Goal: Transaction & Acquisition: Purchase product/service

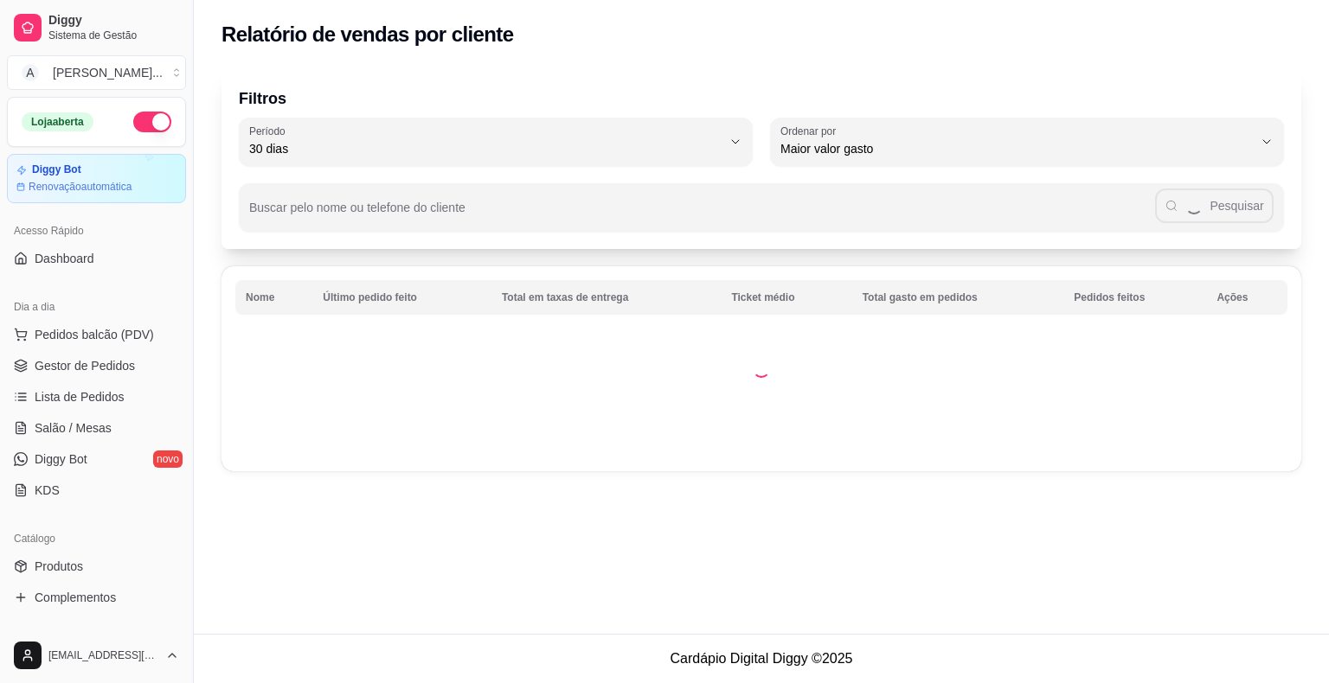
select select "30"
select select "HIGHEST_TOTAL_SPENT_WITH_ORDERS"
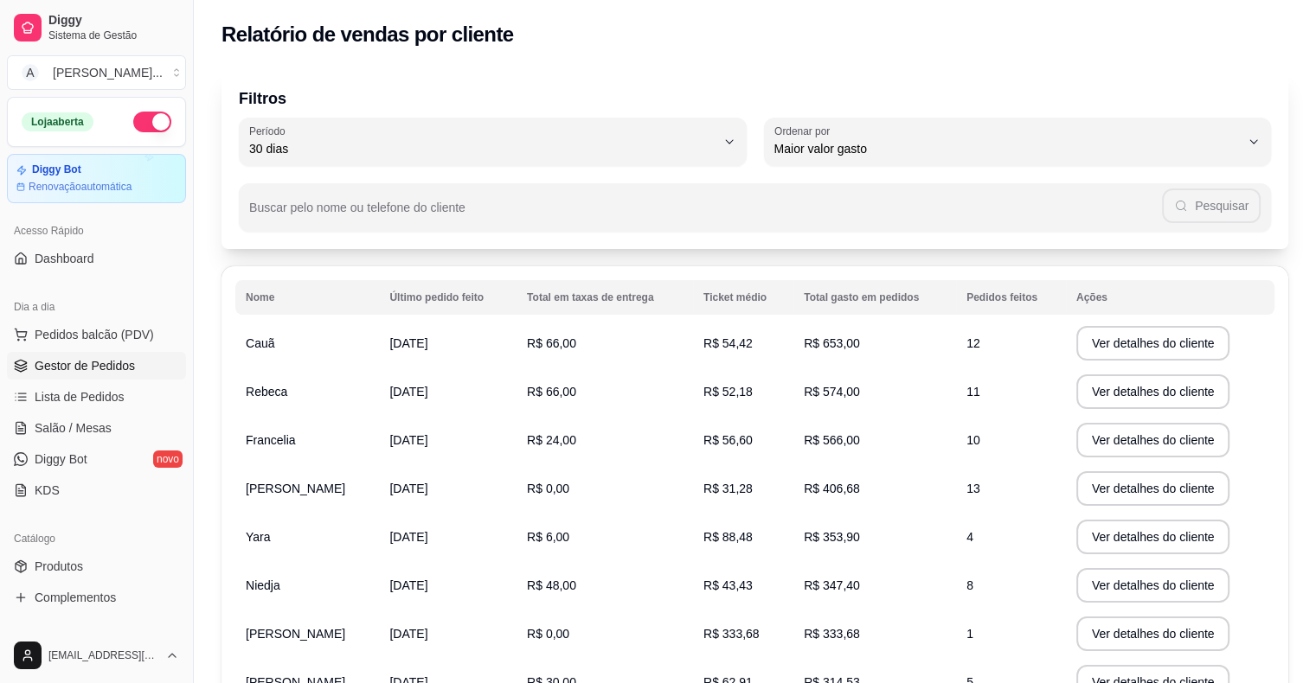
click at [118, 361] on span "Gestor de Pedidos" at bounding box center [85, 365] width 100 height 17
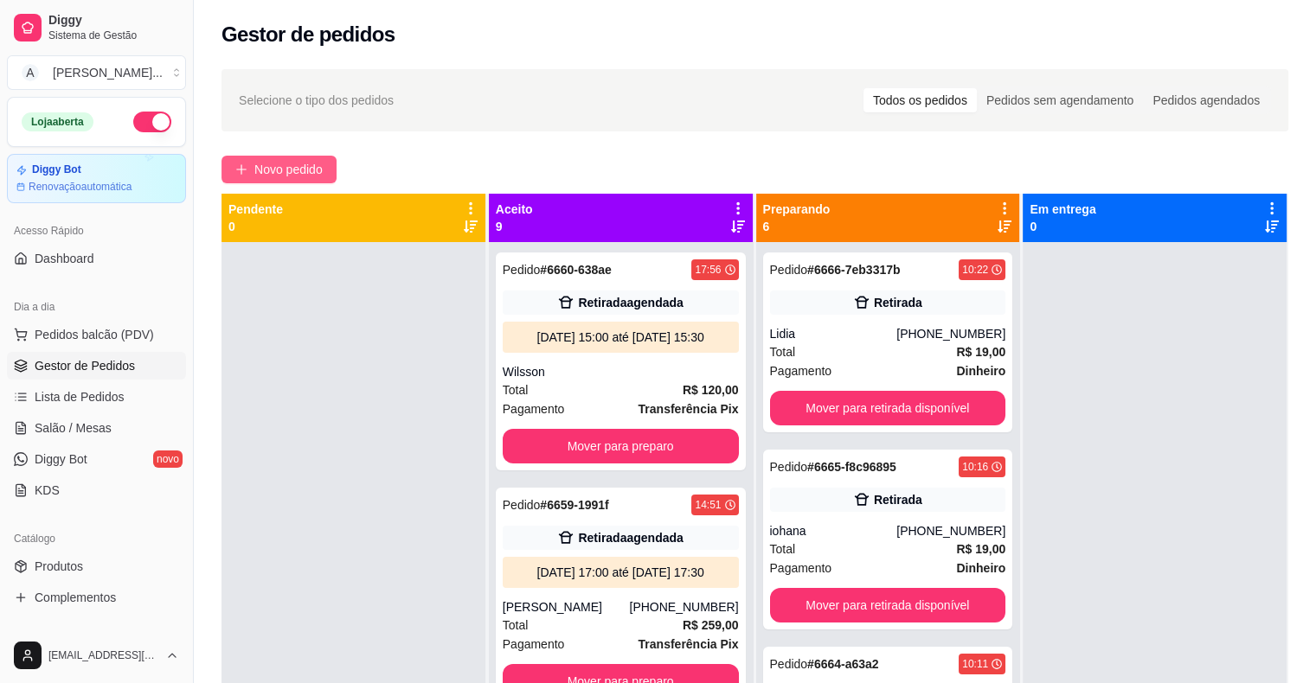
click at [270, 177] on span "Novo pedido" at bounding box center [288, 169] width 68 height 19
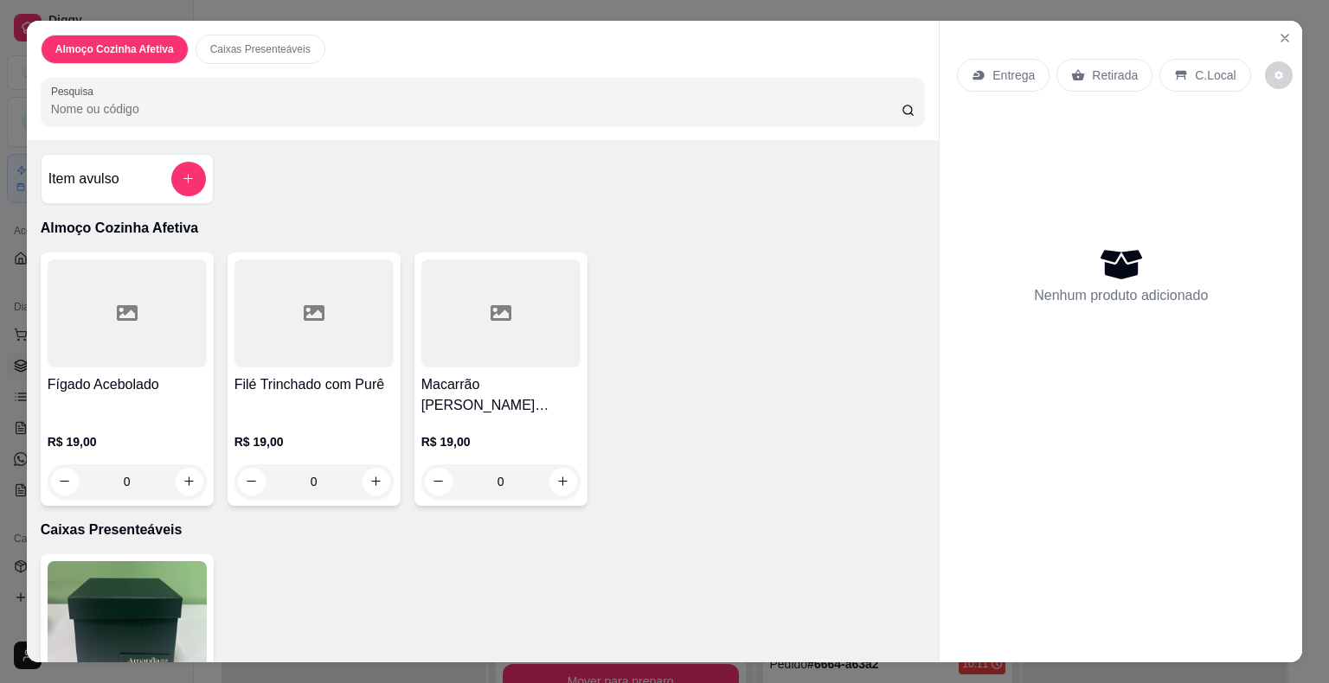
click at [283, 390] on div "Filé Trinchado com Purê" at bounding box center [313, 396] width 159 height 42
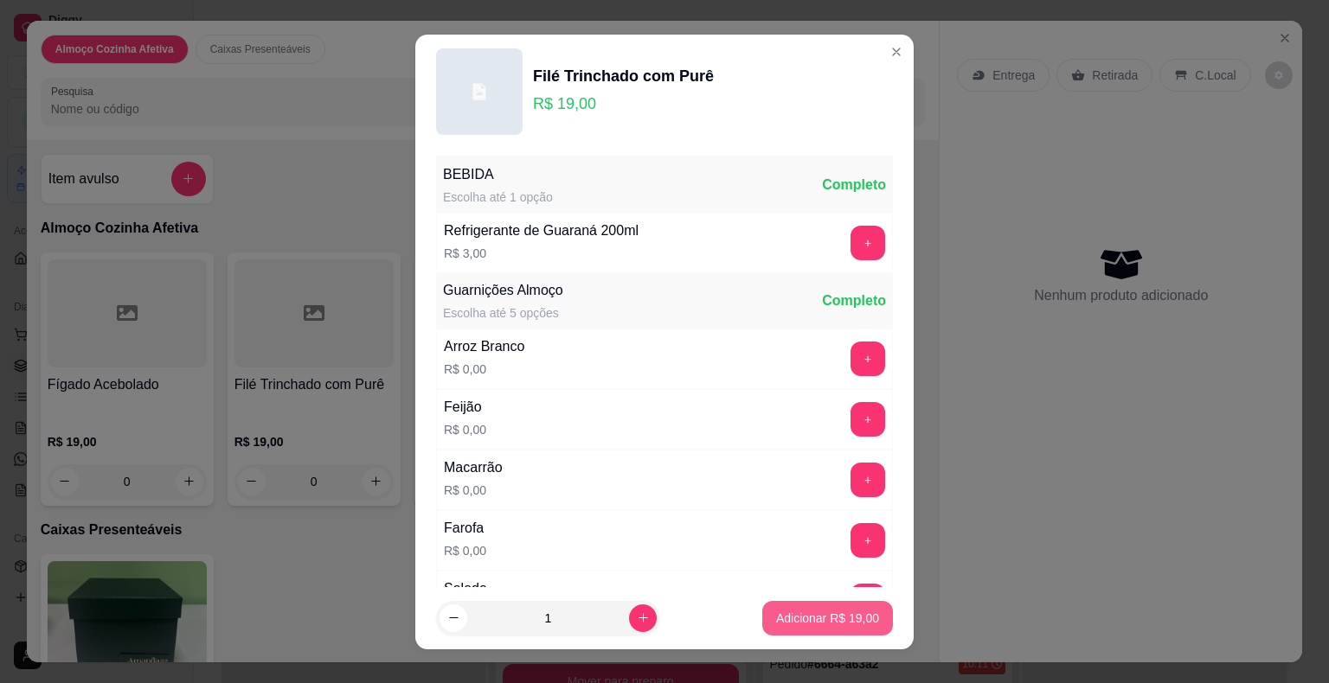
click at [810, 617] on p "Adicionar R$ 19,00" at bounding box center [827, 618] width 103 height 17
type input "1"
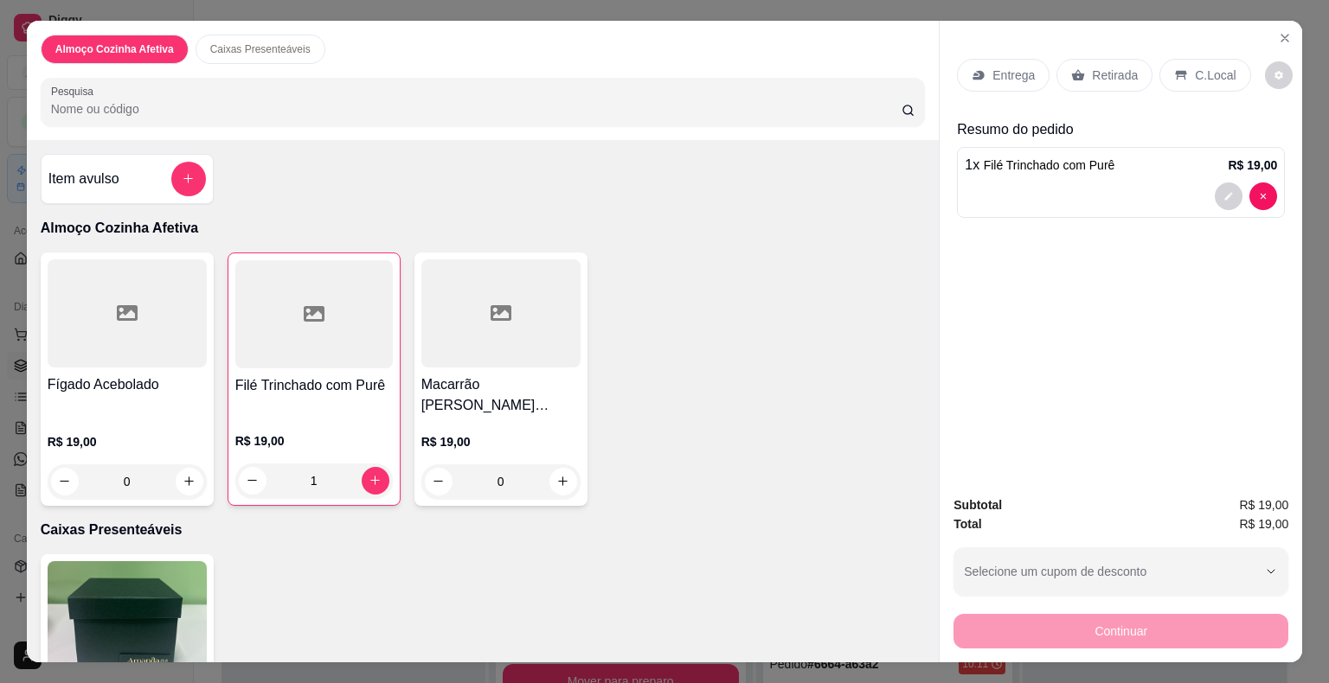
click at [979, 80] on div "Entrega" at bounding box center [1003, 75] width 93 height 33
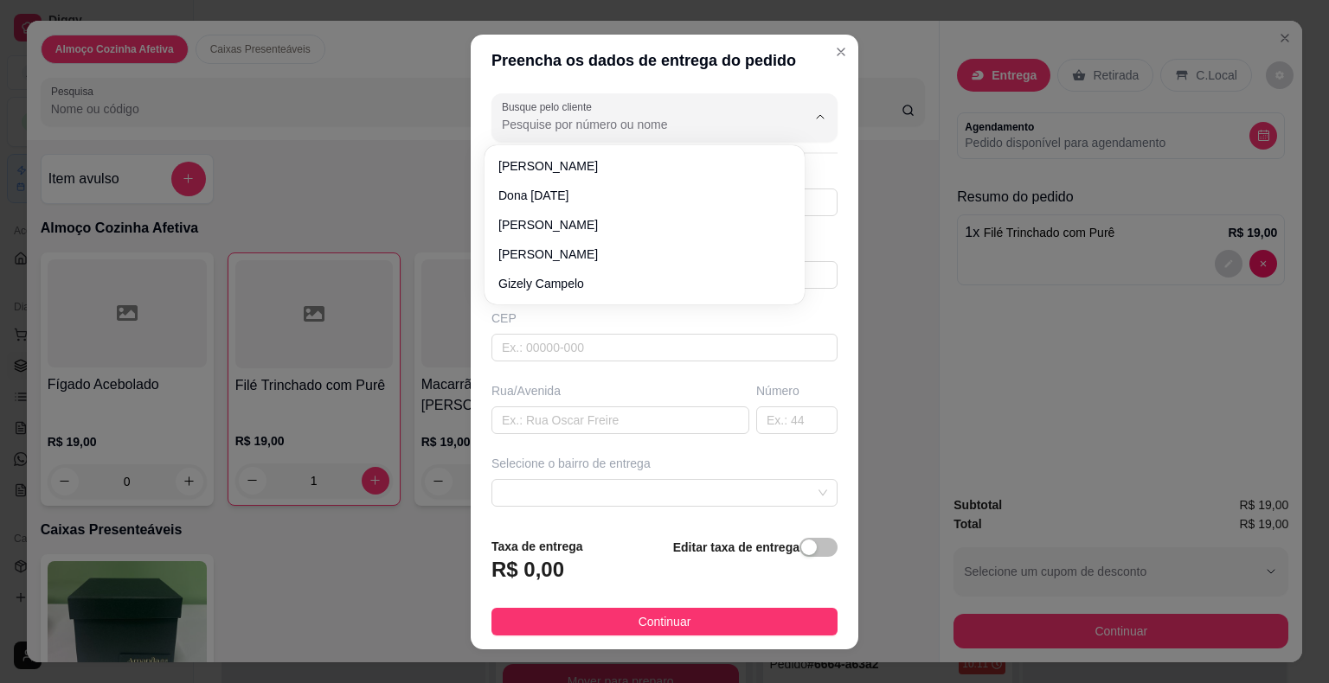
click at [616, 120] on input "Busque pelo cliente" at bounding box center [640, 124] width 277 height 17
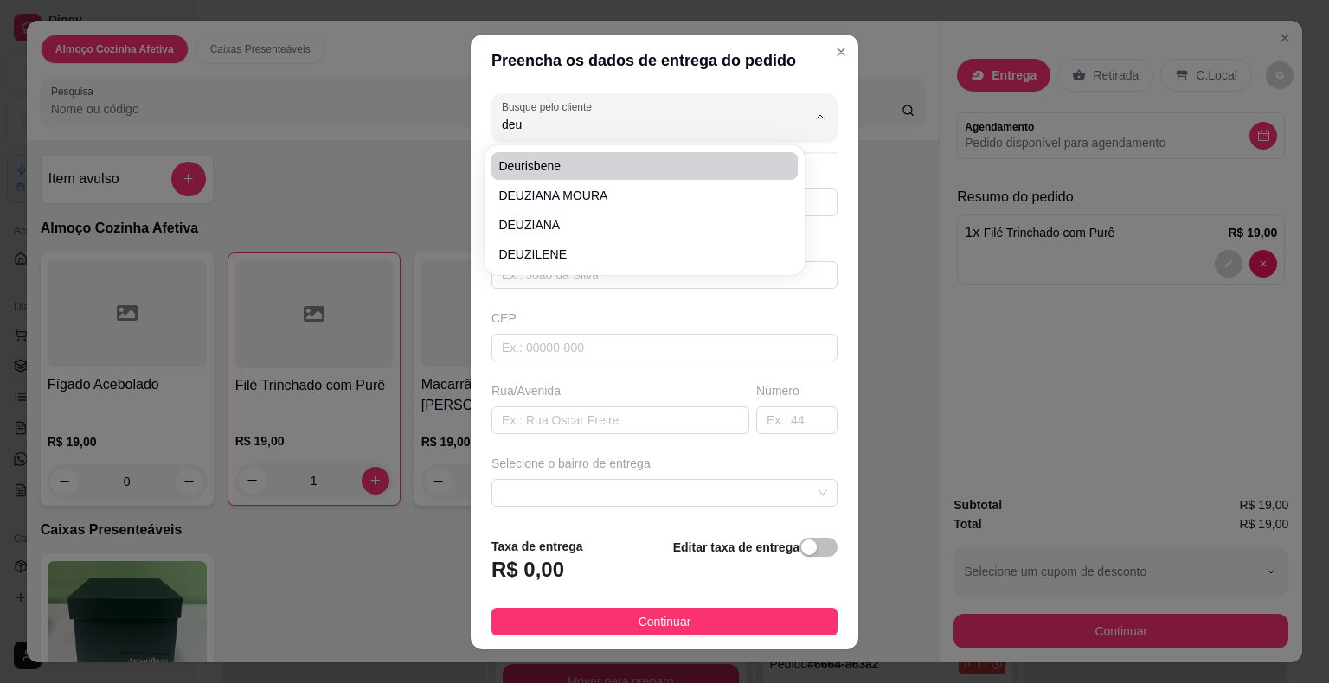
click at [595, 172] on span "Deurisbene" at bounding box center [635, 165] width 275 height 17
type input "Deurisbene"
type input "85992188094"
type input "Deurisbene"
type input "[PERSON_NAME]"
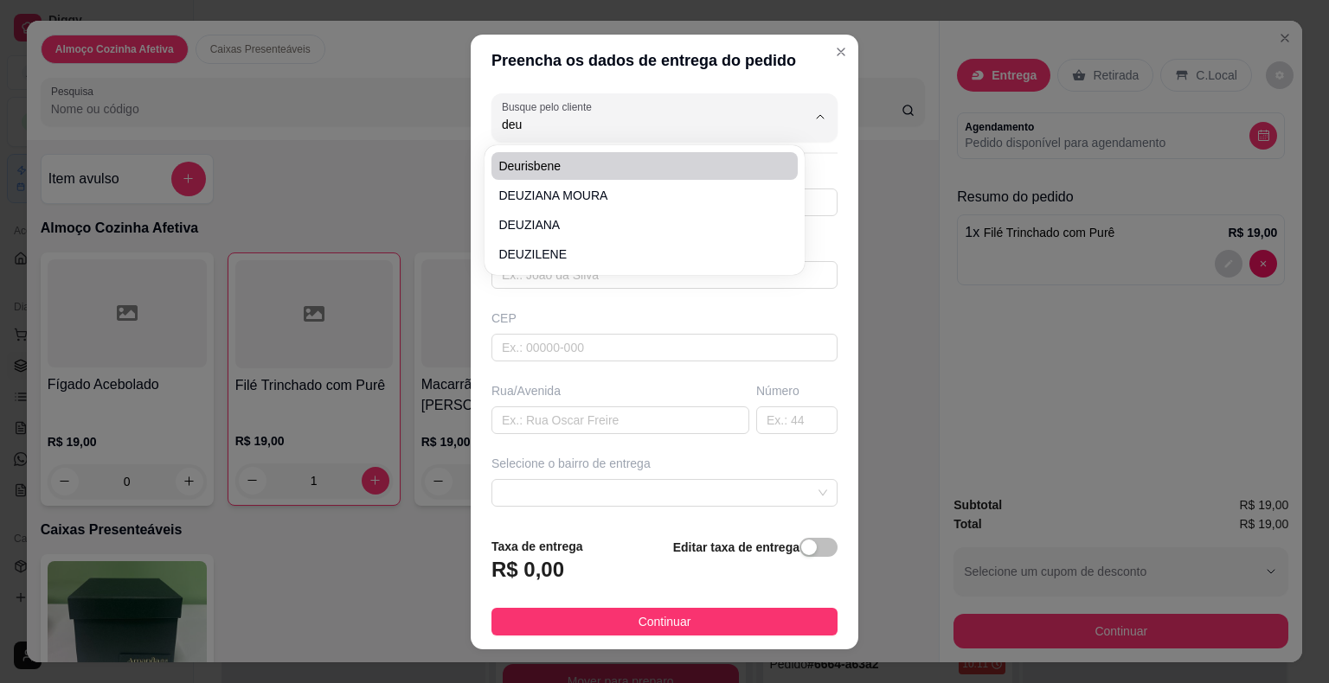
type input "989"
type input "Pacajus-Ce"
type input "Casa ponto comercial"
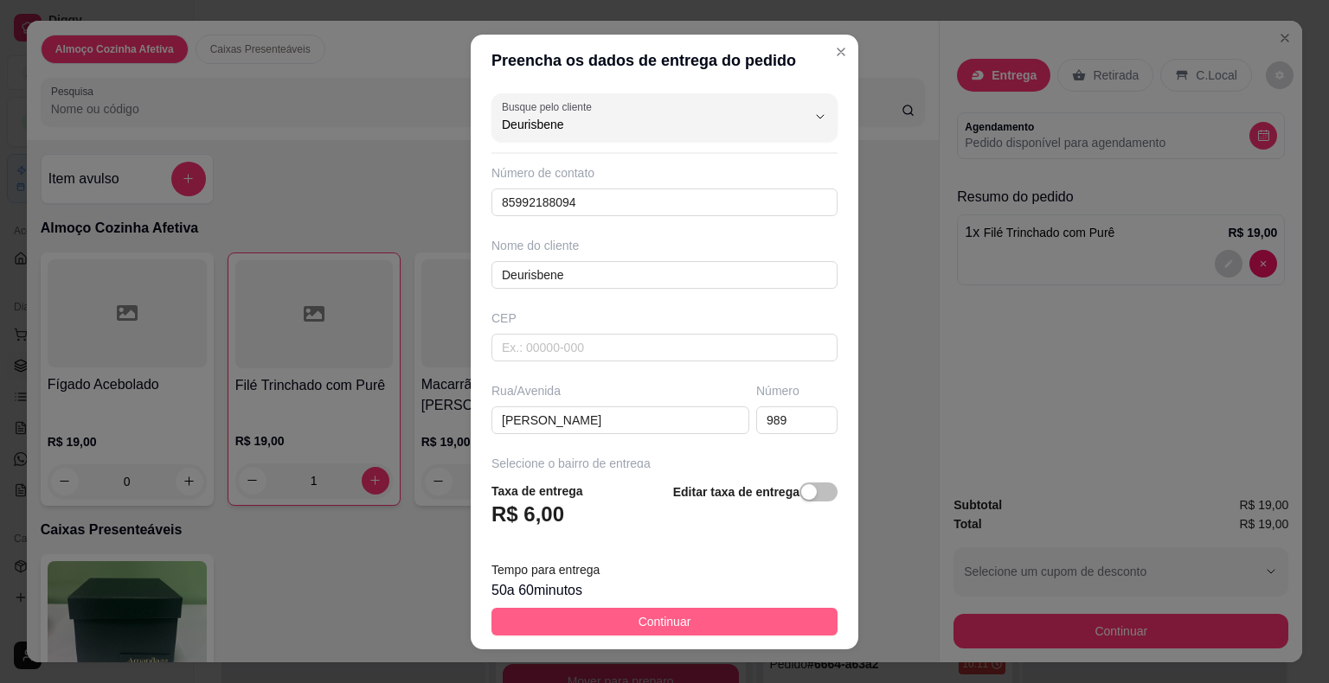
type input "Deurisbene"
click at [755, 623] on button "Continuar" at bounding box center [664, 622] width 346 height 28
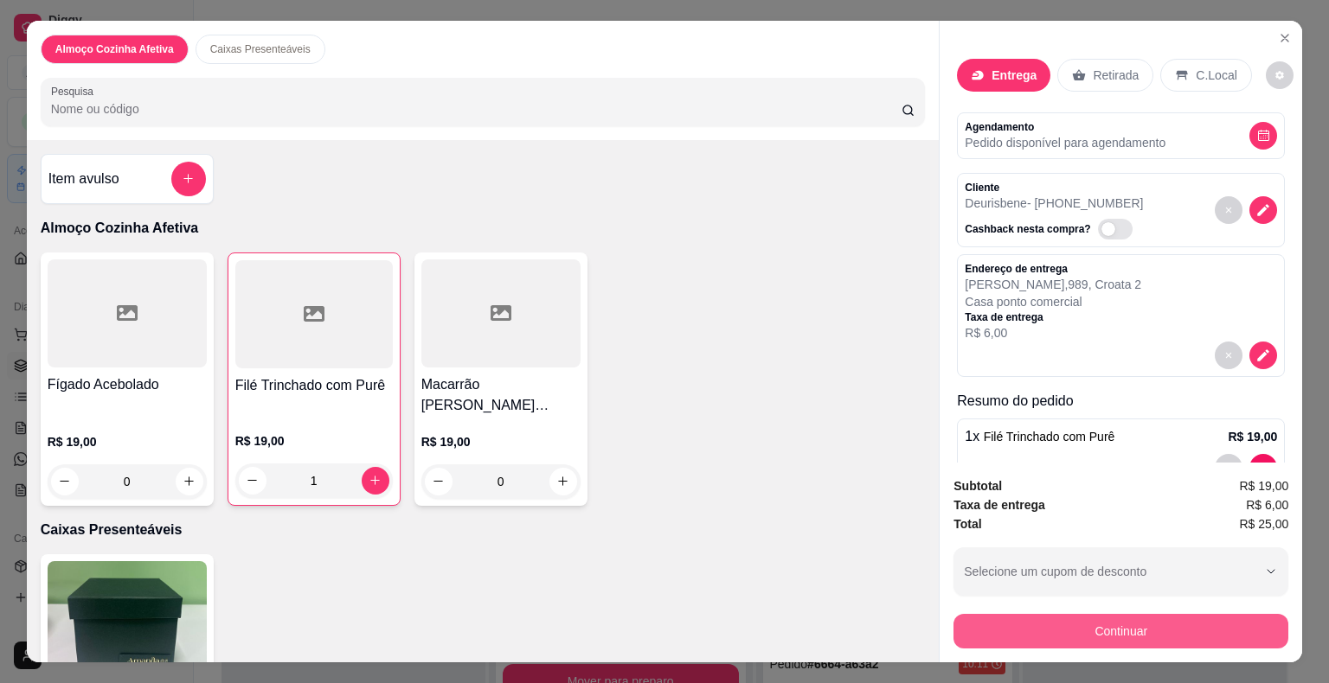
click at [984, 632] on button "Continuar" at bounding box center [1120, 631] width 335 height 35
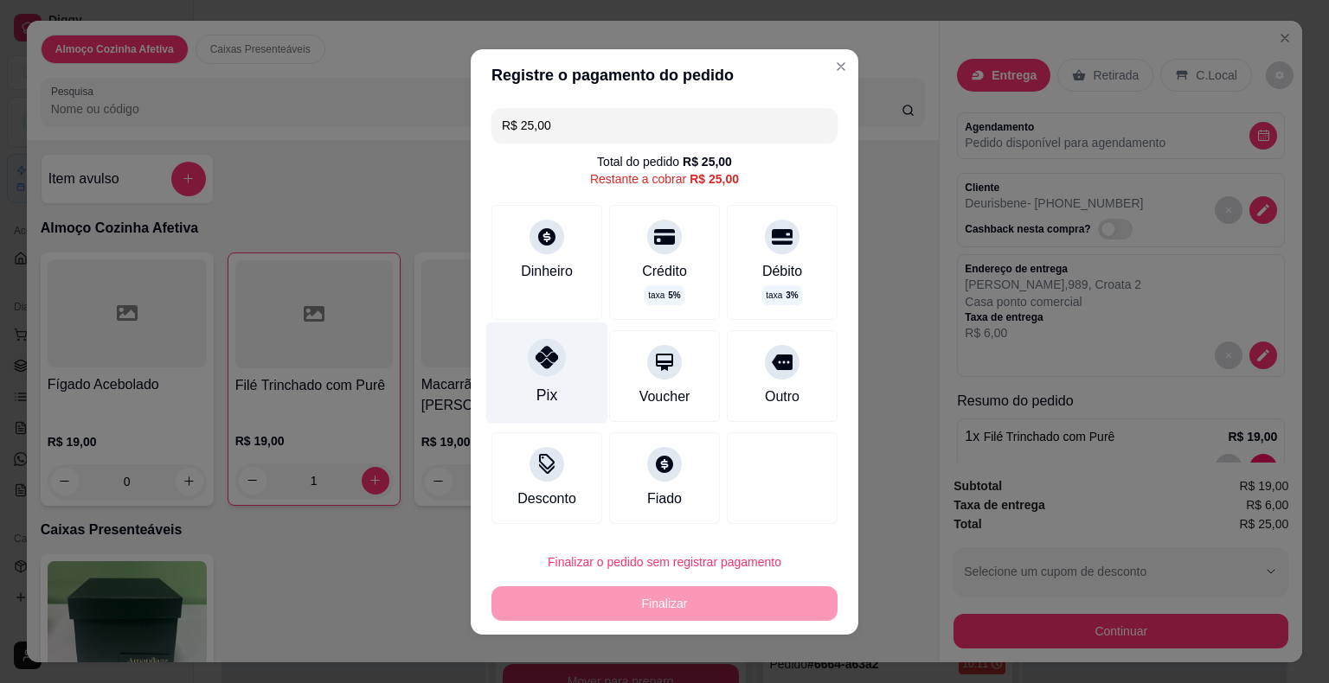
click at [509, 380] on div "Pix" at bounding box center [547, 372] width 122 height 101
type input "R$ 0,00"
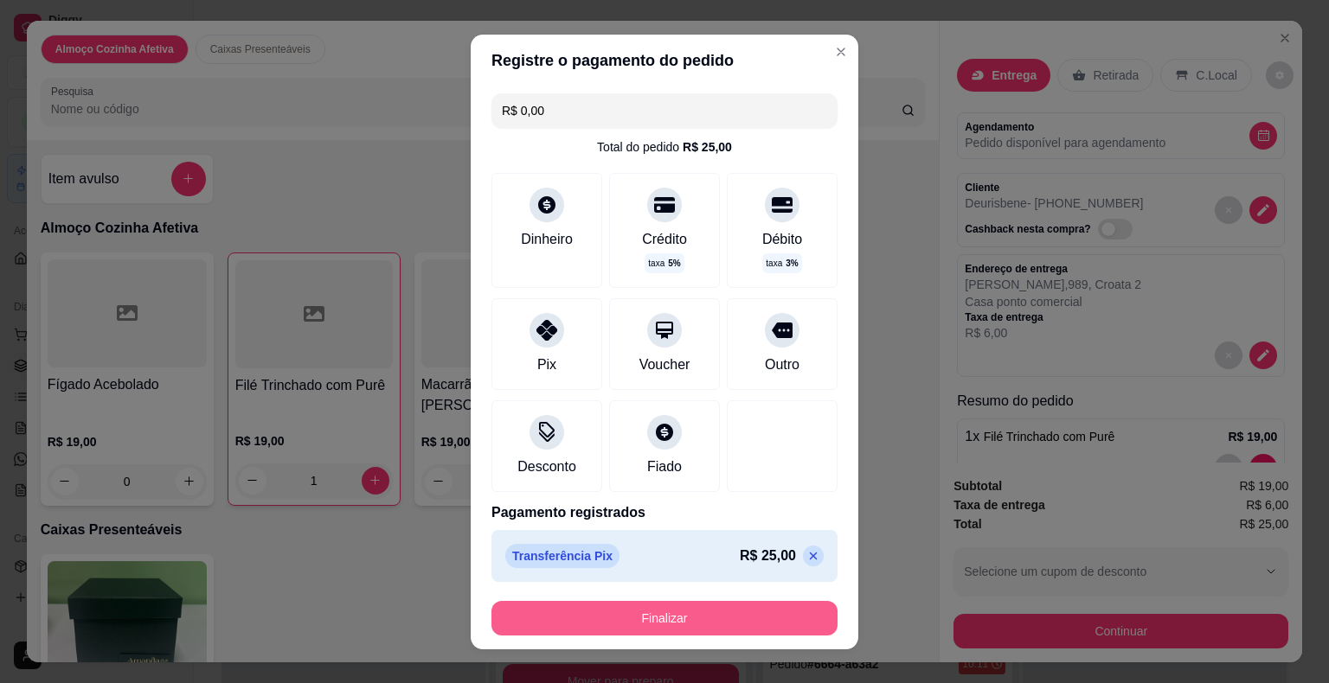
click at [588, 618] on button "Finalizar" at bounding box center [664, 618] width 346 height 35
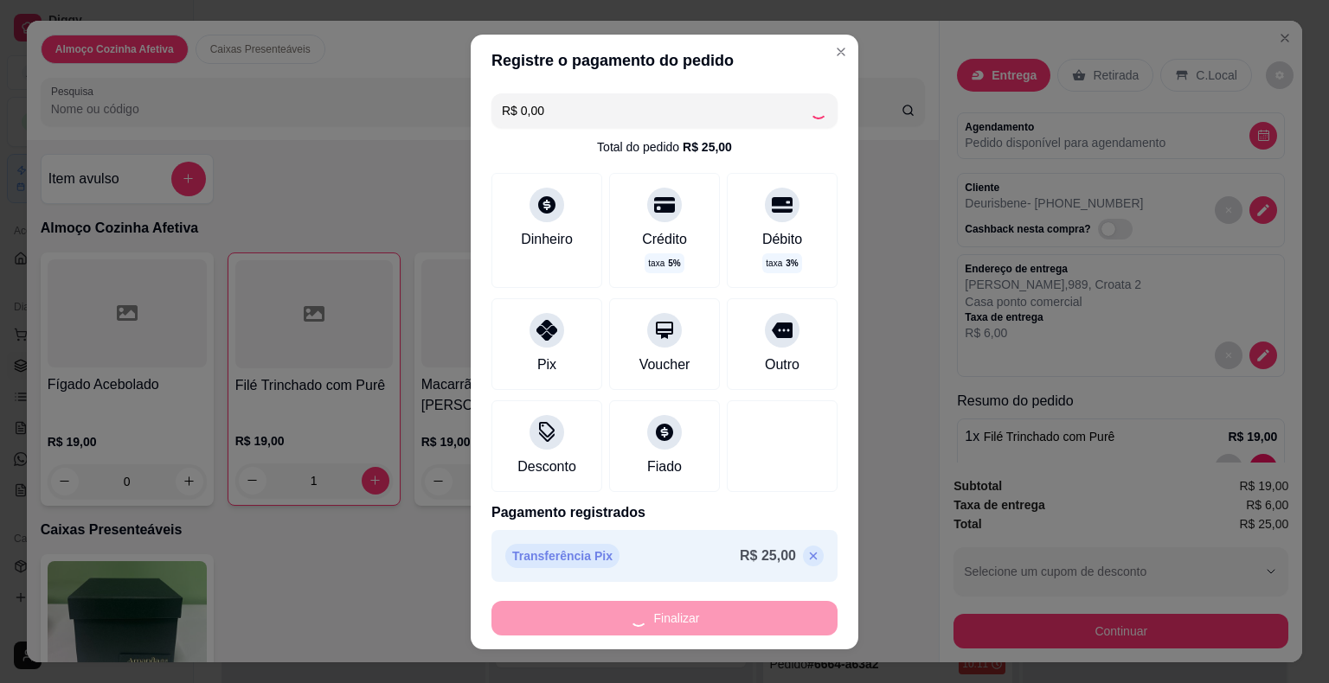
type input "0"
type input "-R$ 25,00"
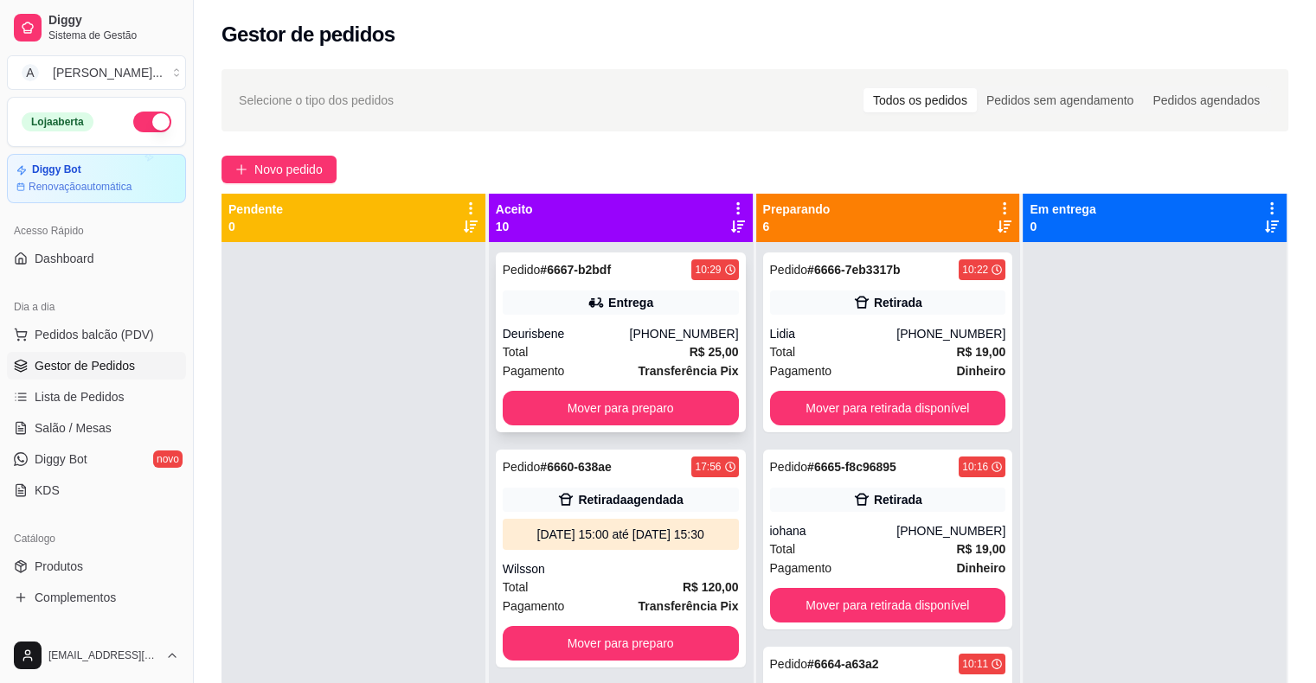
click at [620, 317] on div "Pedido # 6667-b2bdf 10:29 Entrega Deurisbene [PHONE_NUMBER] Total R$ 25,00 Paga…" at bounding box center [621, 343] width 250 height 180
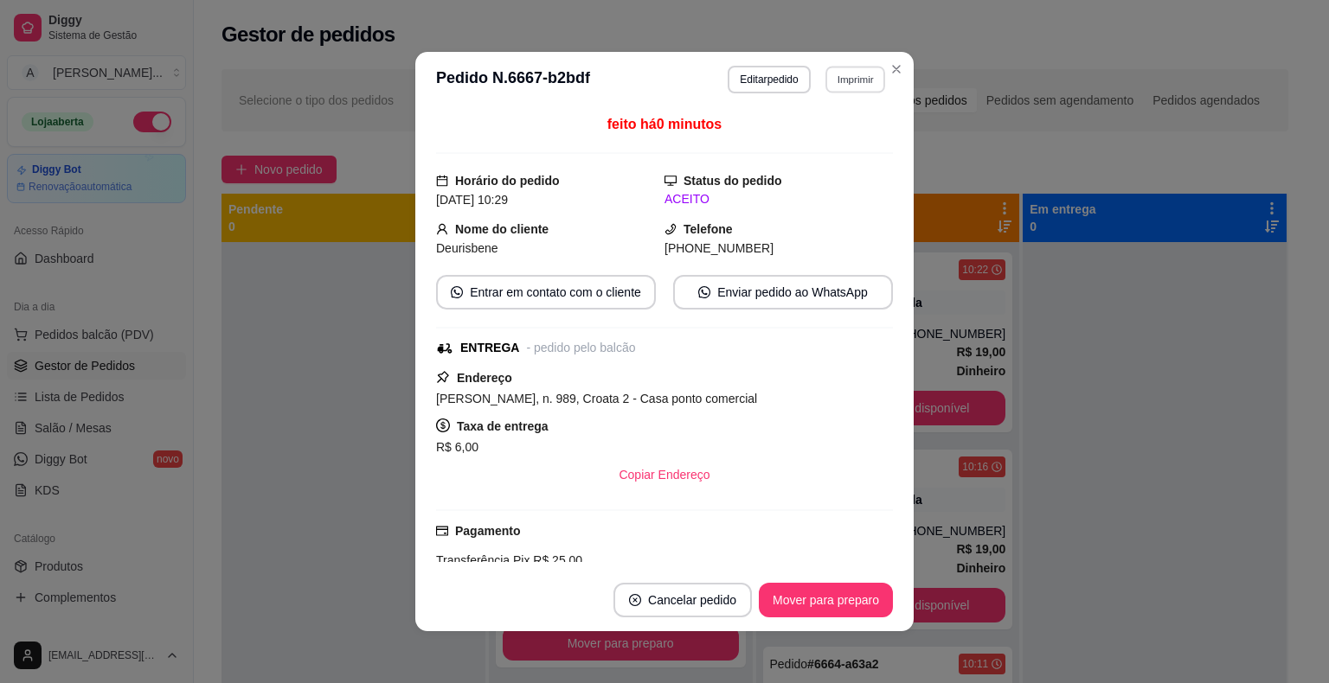
click at [855, 78] on button "Imprimir" at bounding box center [855, 79] width 60 height 27
click at [812, 145] on button "IMPRESSORA" at bounding box center [818, 139] width 121 height 27
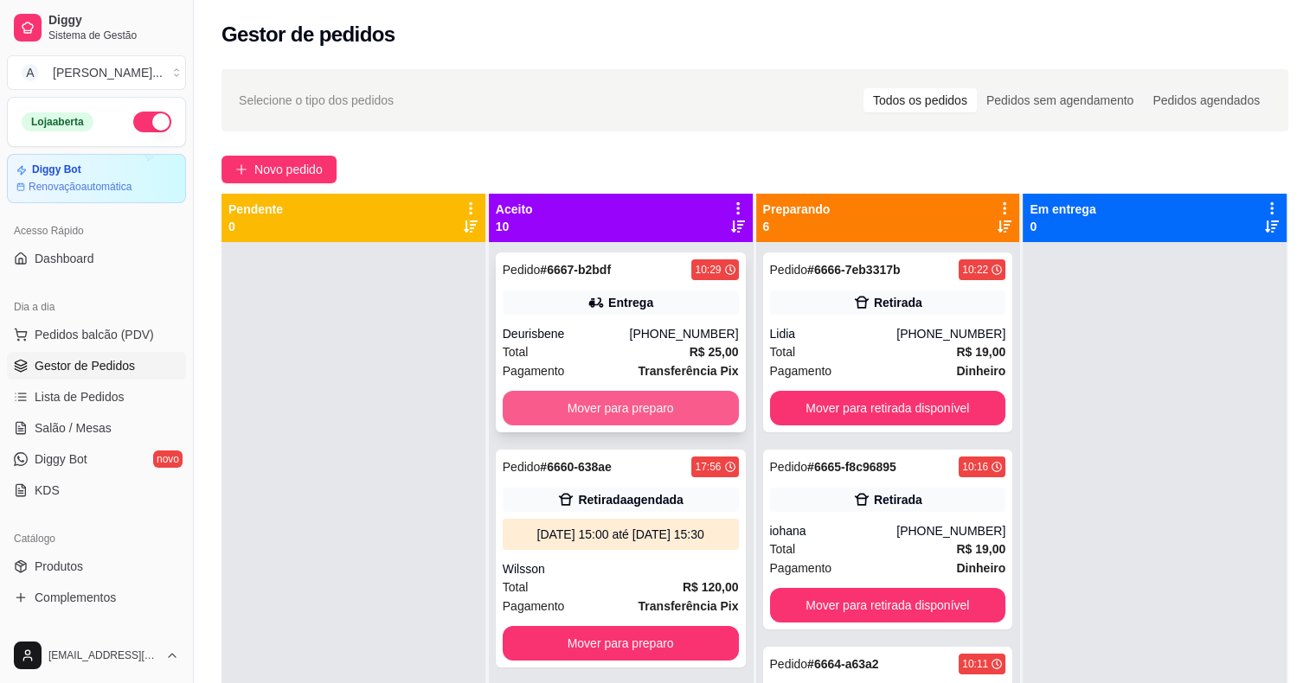
click at [678, 407] on button "Mover para preparo" at bounding box center [621, 408] width 236 height 35
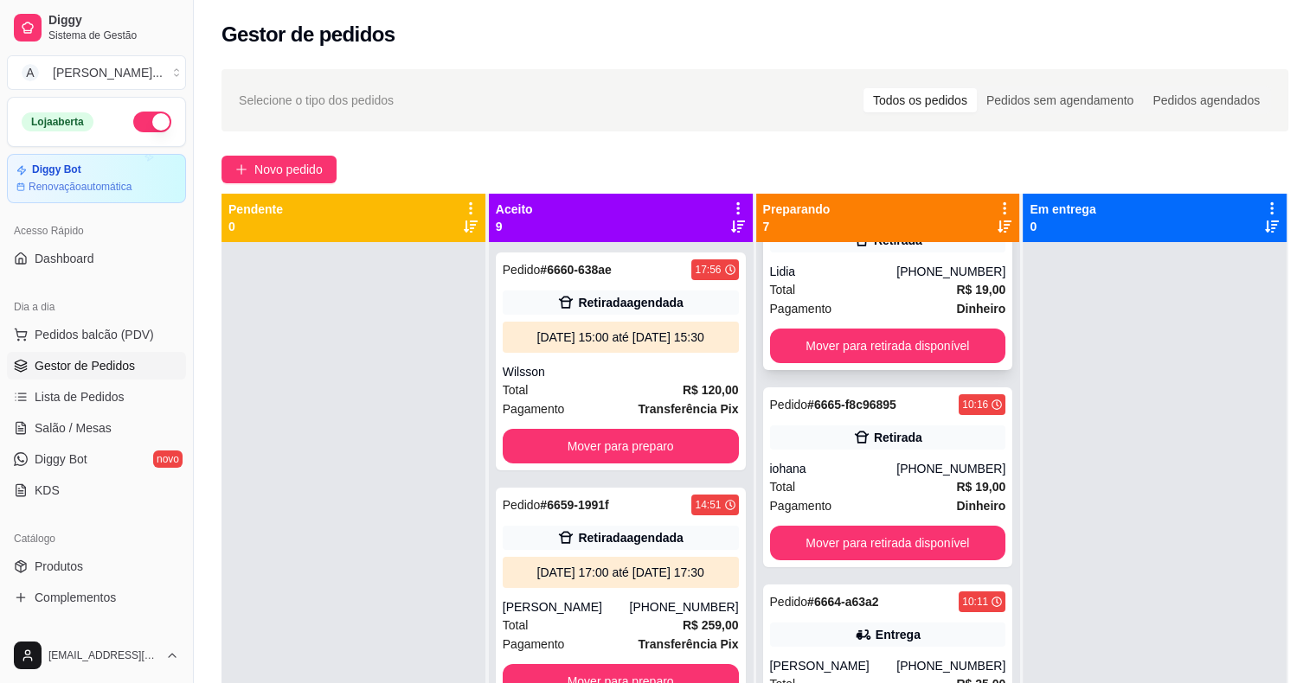
scroll to position [346, 0]
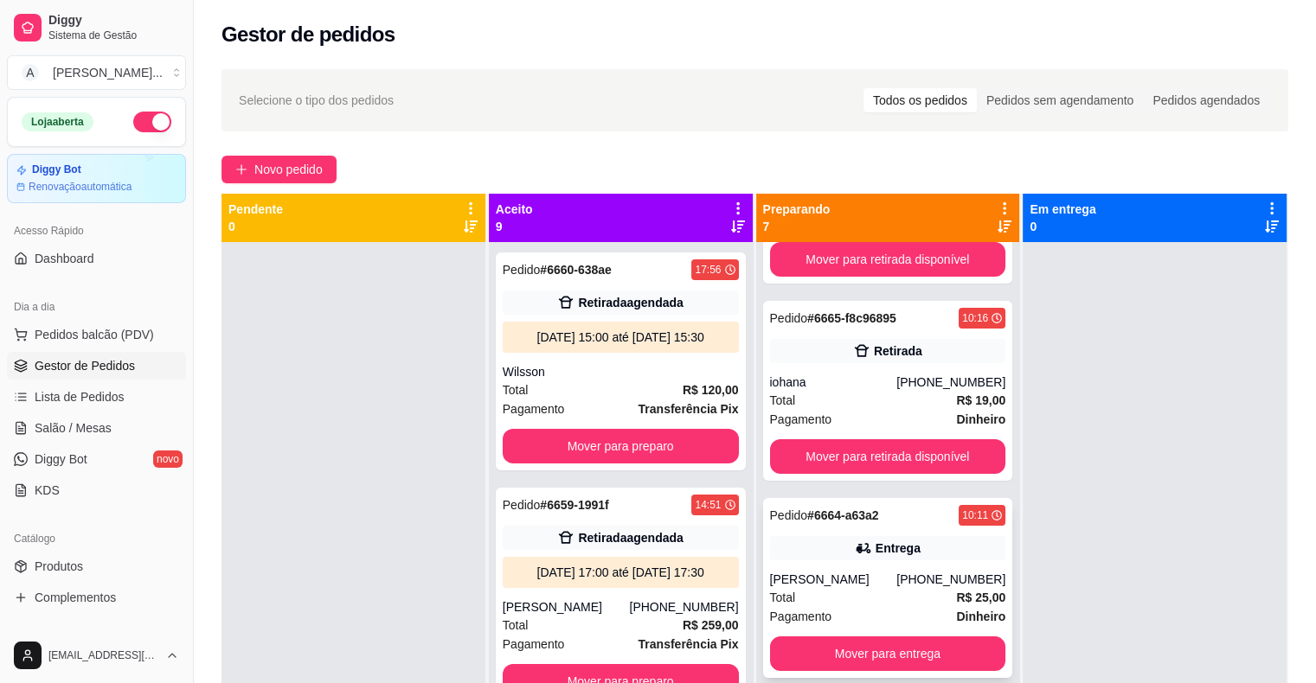
click at [855, 542] on icon at bounding box center [863, 548] width 17 height 17
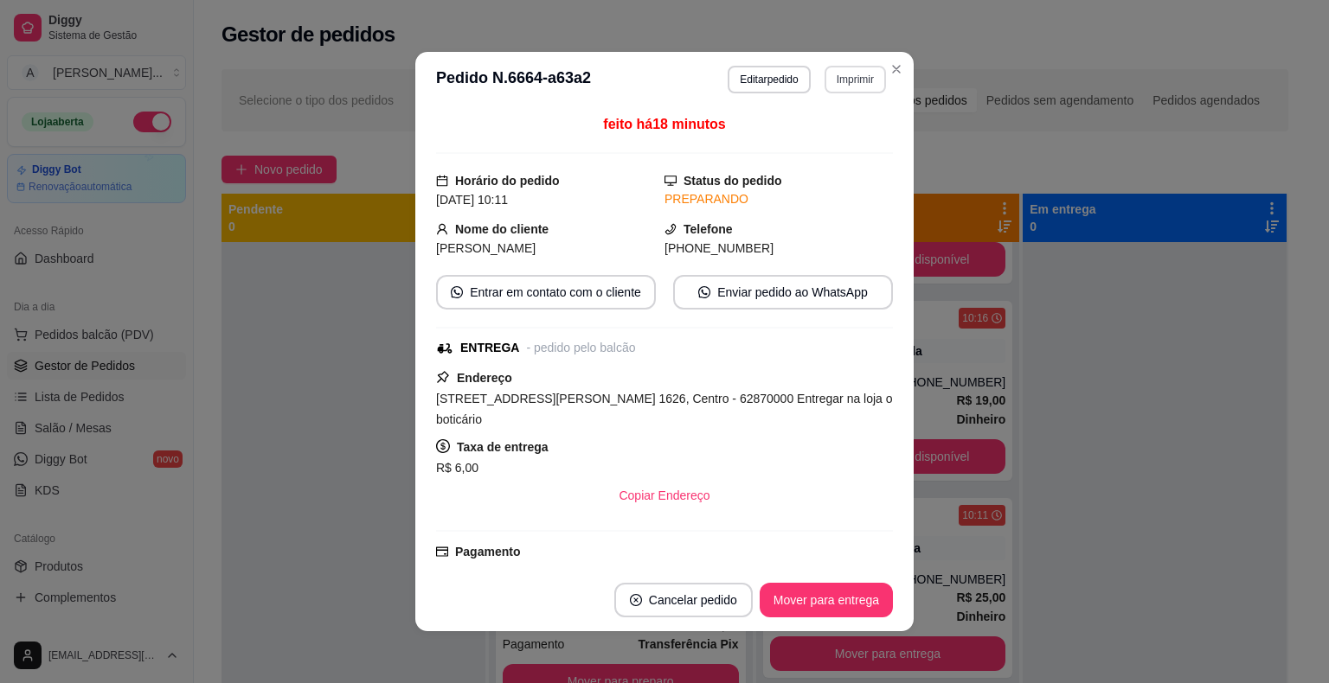
click at [850, 81] on button "Imprimir" at bounding box center [854, 80] width 61 height 28
click at [835, 139] on button "IMPRESSORA" at bounding box center [818, 139] width 121 height 27
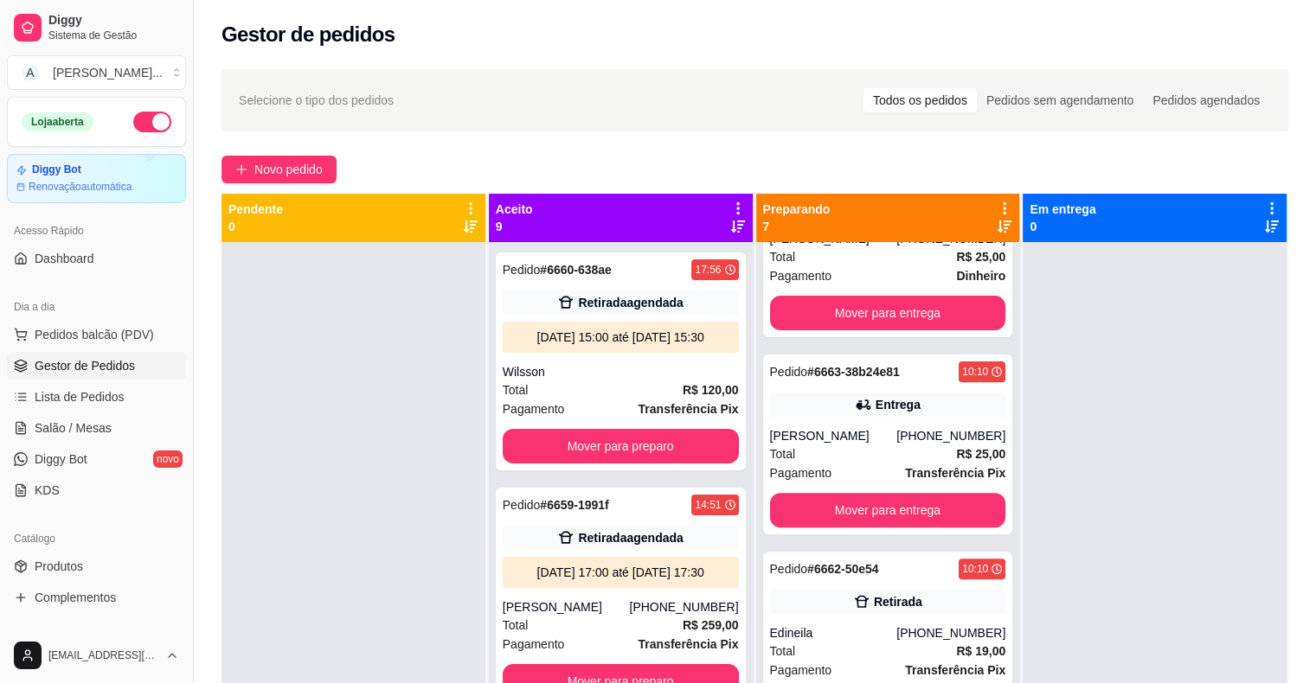
scroll to position [692, 0]
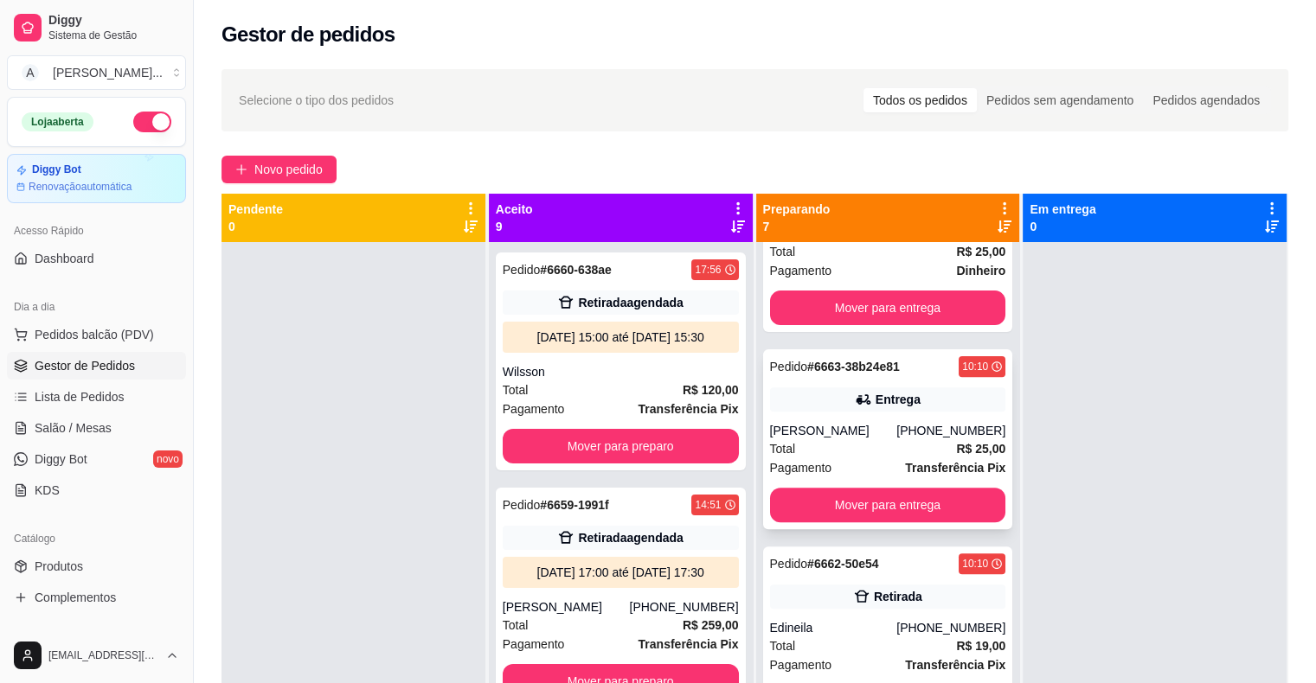
click at [842, 441] on div "Total R$ 25,00" at bounding box center [888, 448] width 236 height 19
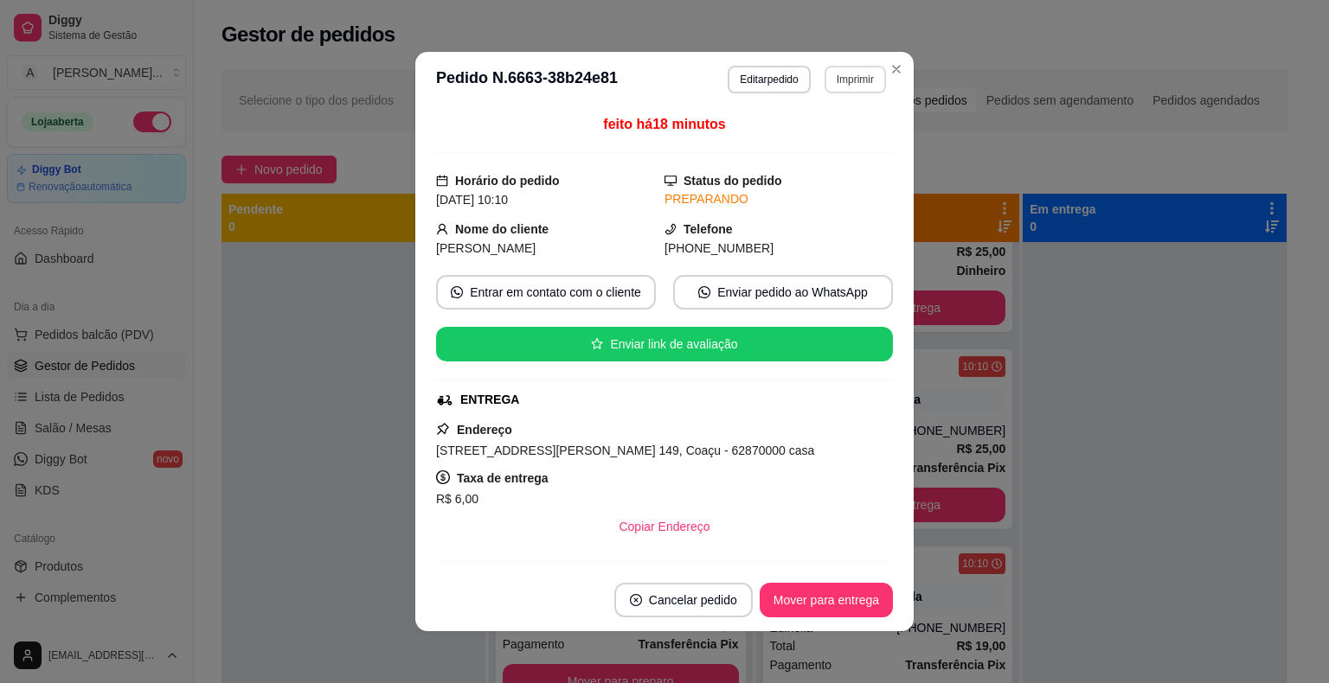
click at [831, 81] on button "Imprimir" at bounding box center [854, 80] width 61 height 28
click at [820, 137] on button "IMPRESSORA" at bounding box center [818, 139] width 121 height 27
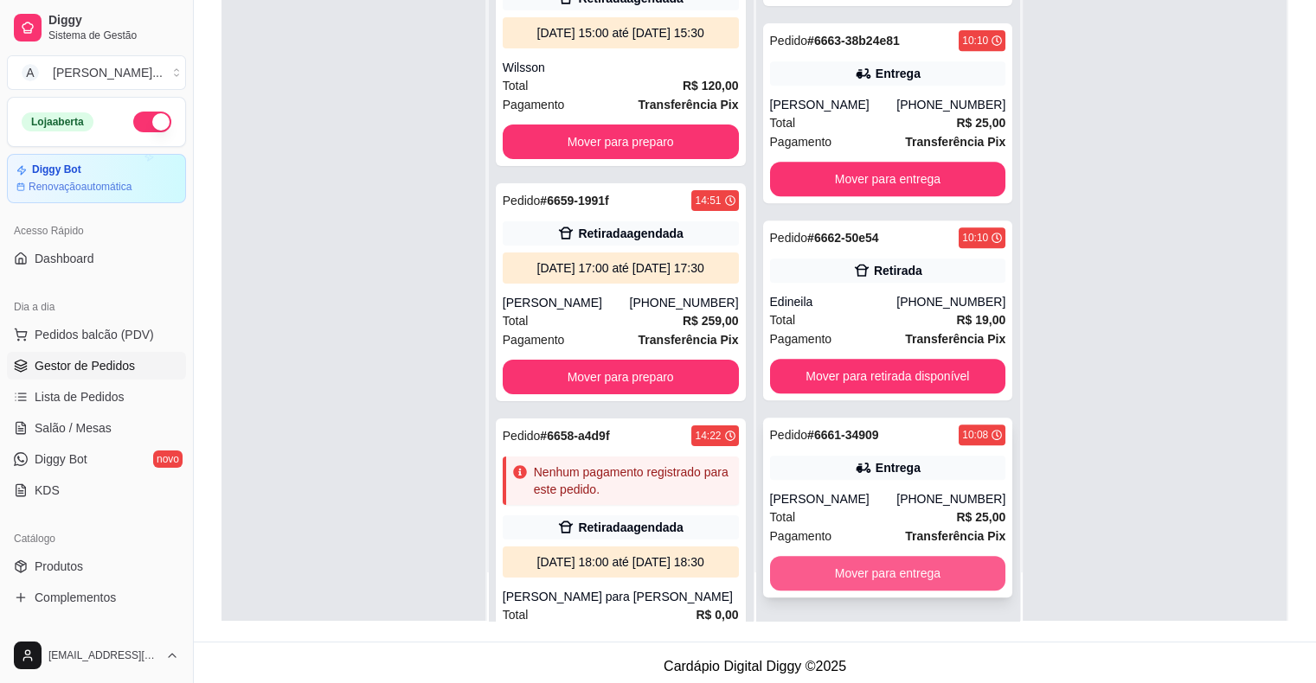
scroll to position [263, 0]
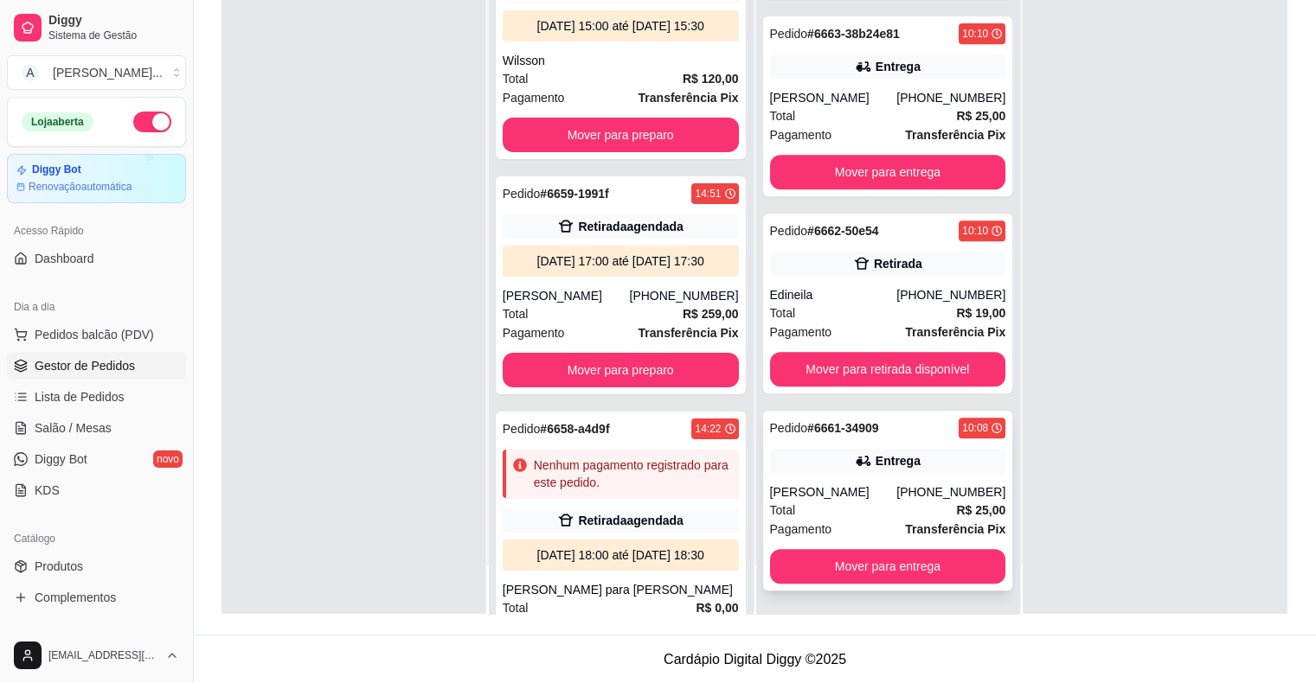
click at [905, 484] on div "[PHONE_NUMBER]" at bounding box center [950, 492] width 109 height 17
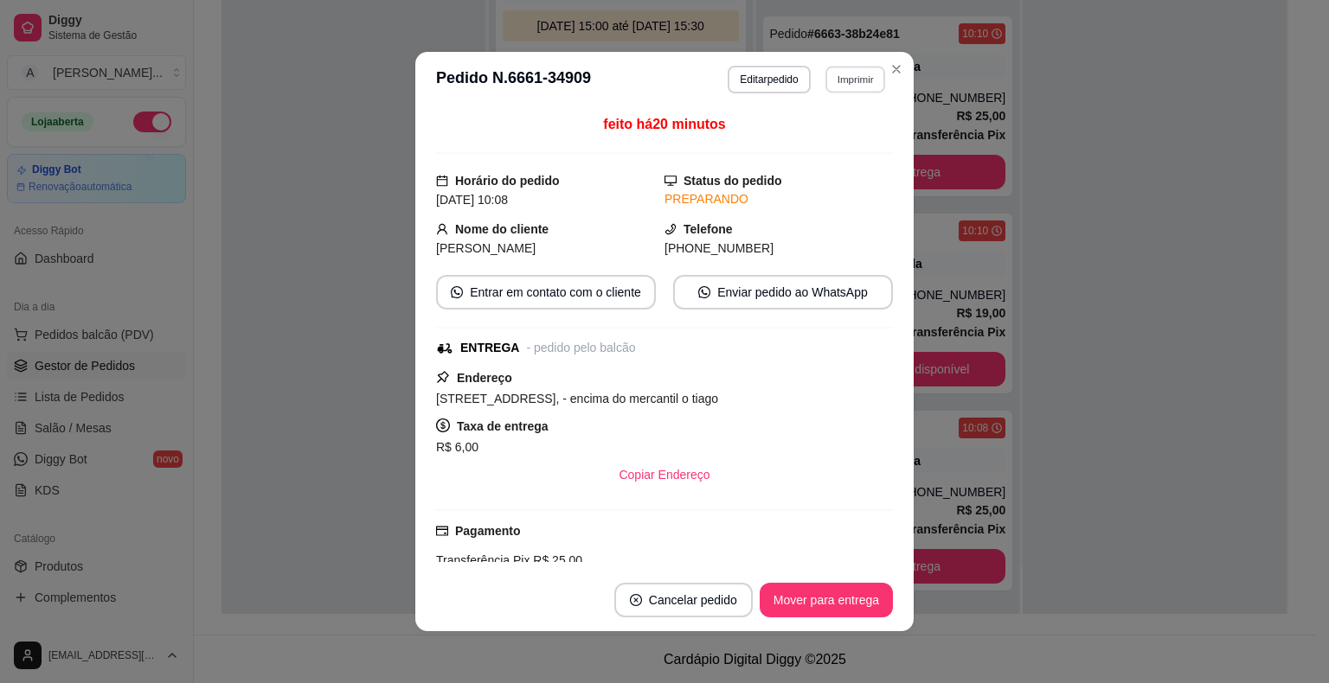
click at [827, 79] on button "Imprimir" at bounding box center [855, 79] width 60 height 27
click at [806, 141] on button "IMPRESSORA" at bounding box center [817, 141] width 125 height 28
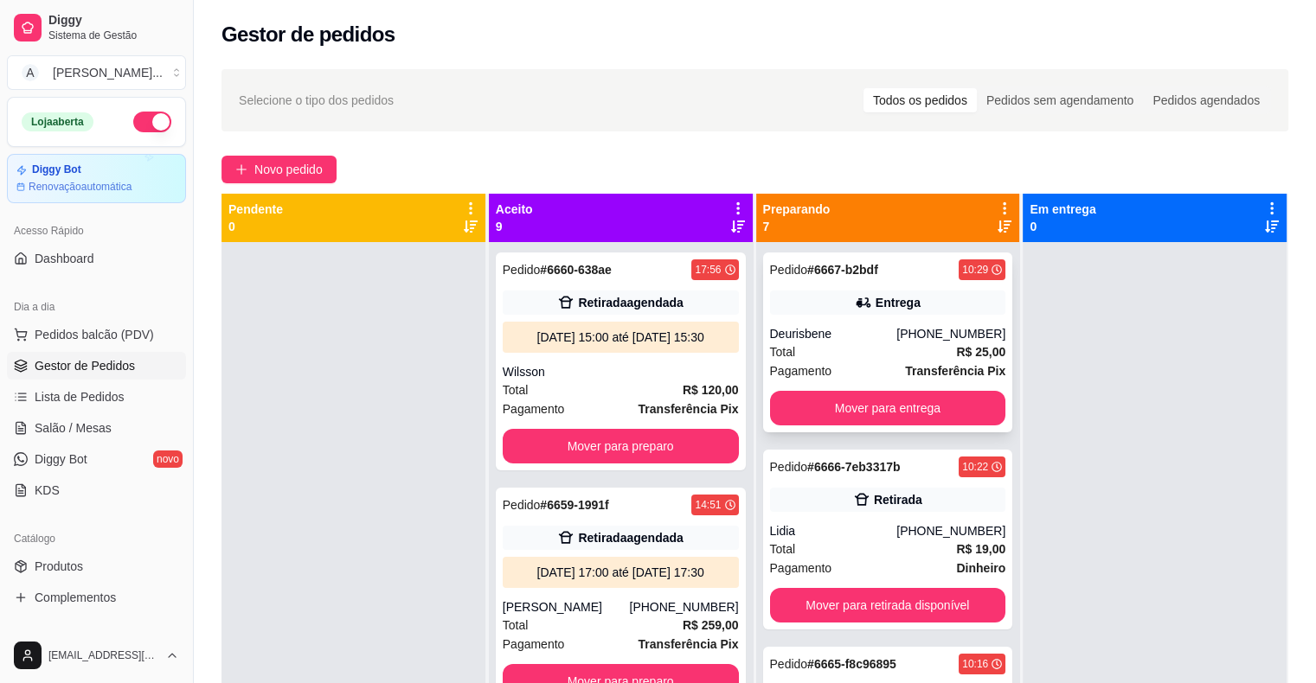
scroll to position [0, 0]
click at [83, 562] on link "Produtos" at bounding box center [96, 567] width 179 height 28
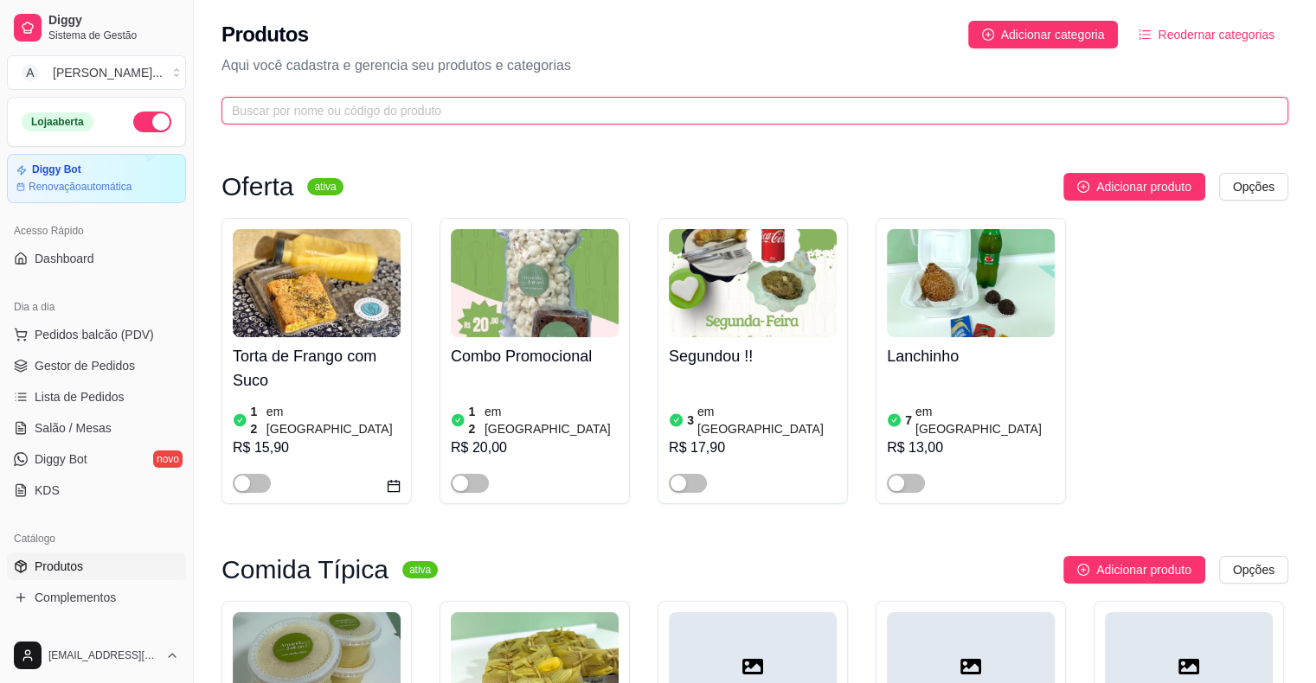
click at [774, 112] on input "text" at bounding box center [748, 110] width 1032 height 19
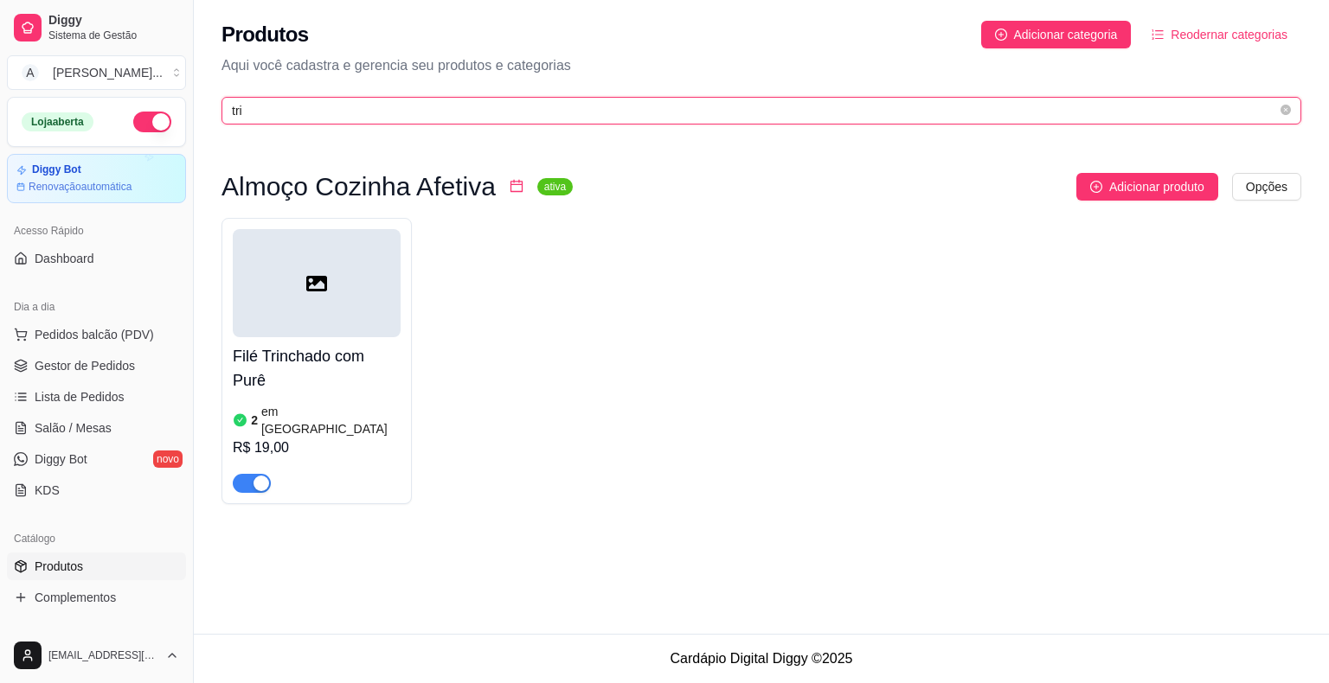
type input "tri"
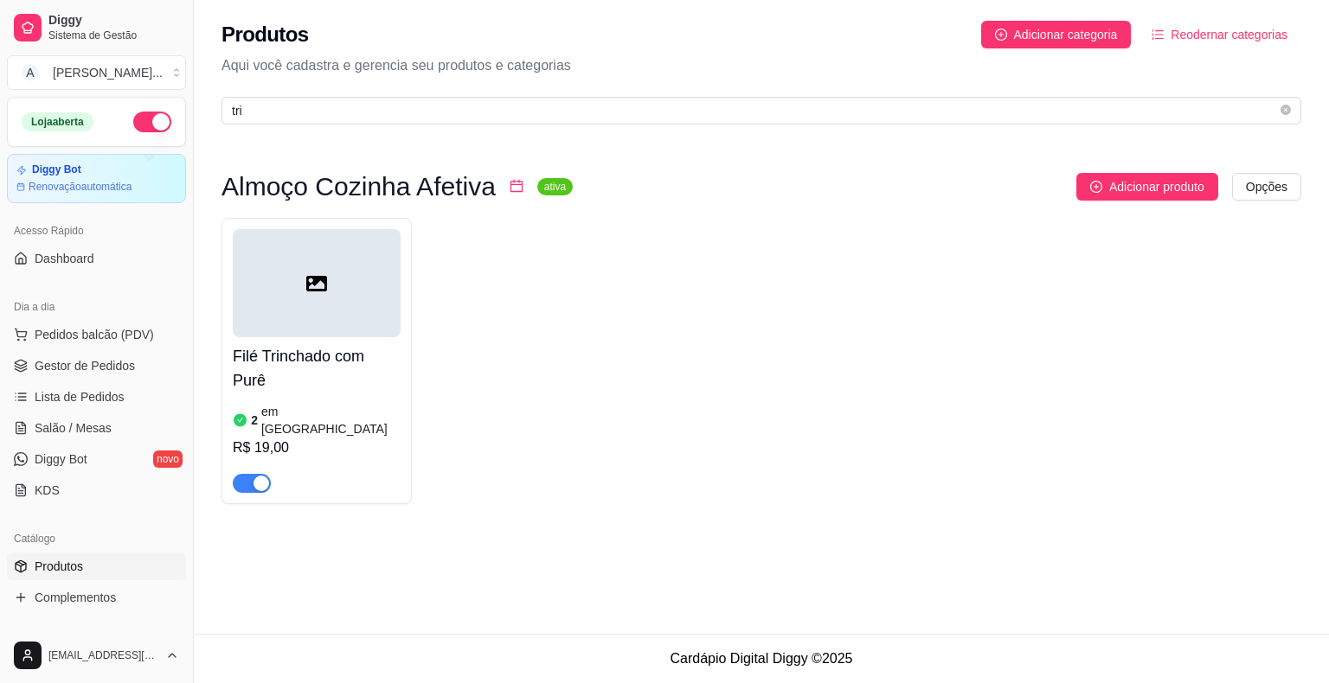
click at [296, 344] on h4 "Filé Trinchado com Purê" at bounding box center [317, 368] width 168 height 48
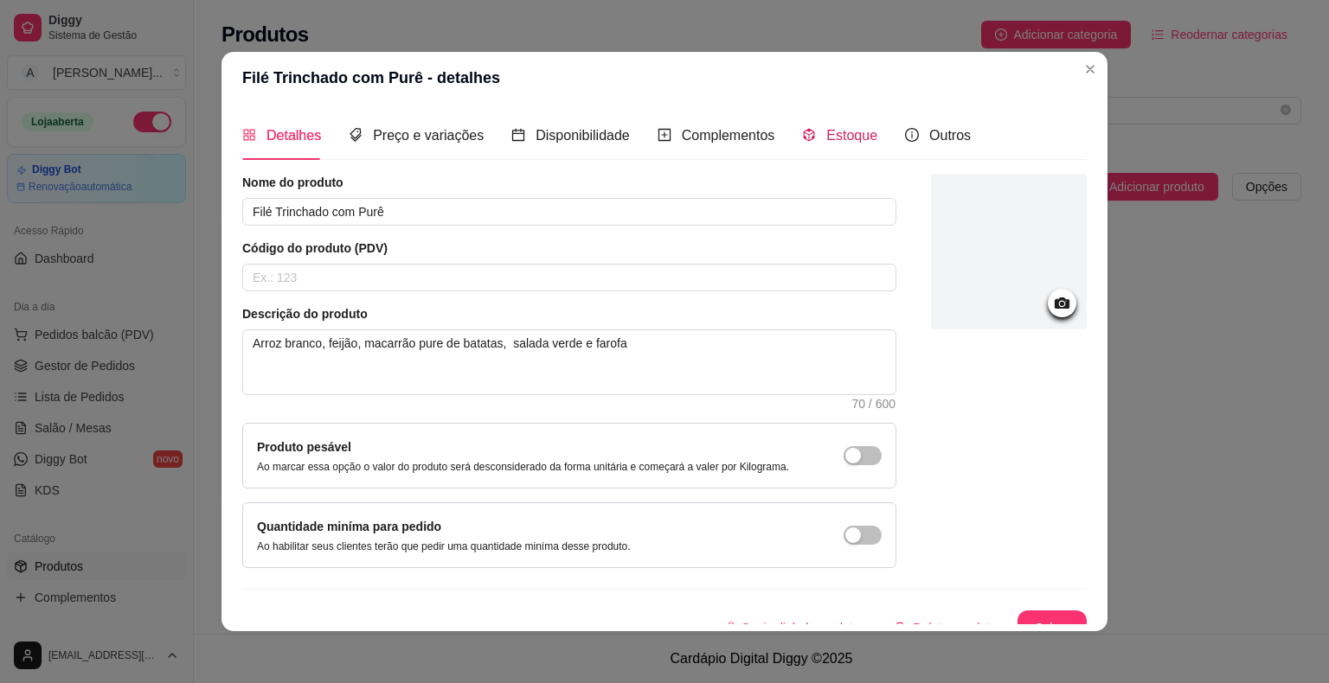
click at [830, 138] on span "Estoque" at bounding box center [851, 135] width 51 height 15
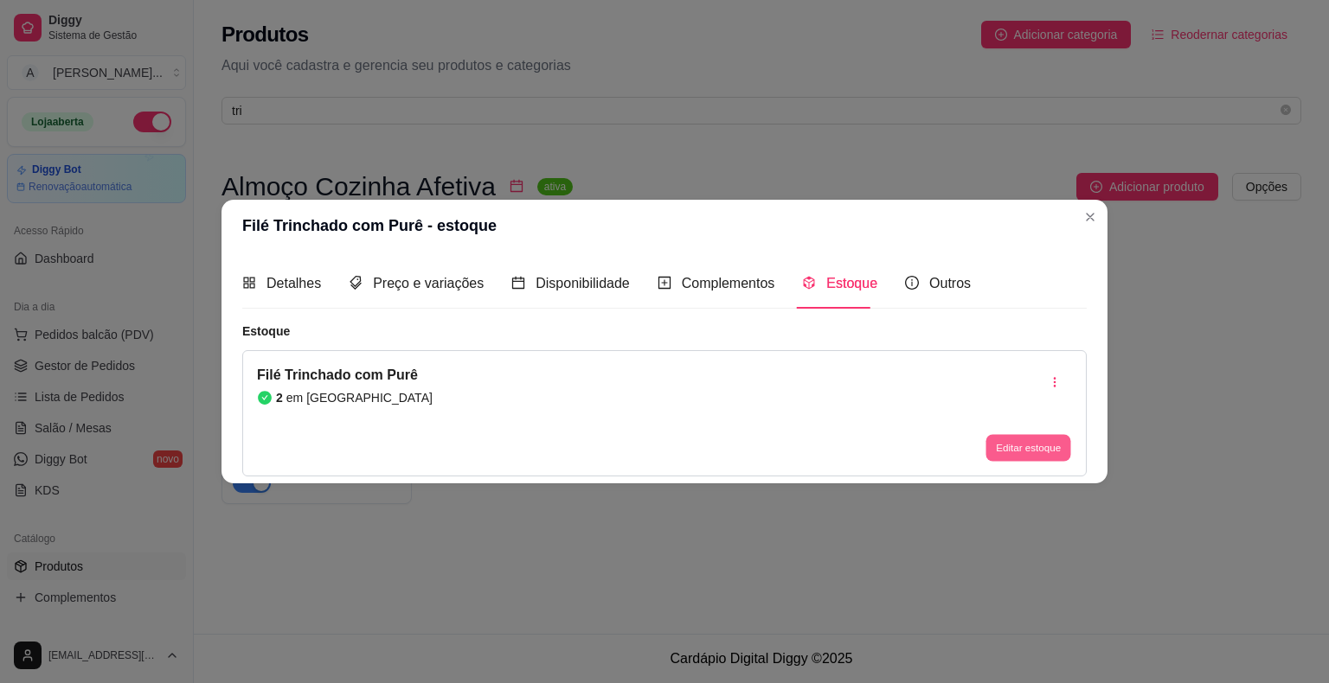
click at [1036, 447] on button "Editar estoque" at bounding box center [1027, 447] width 85 height 27
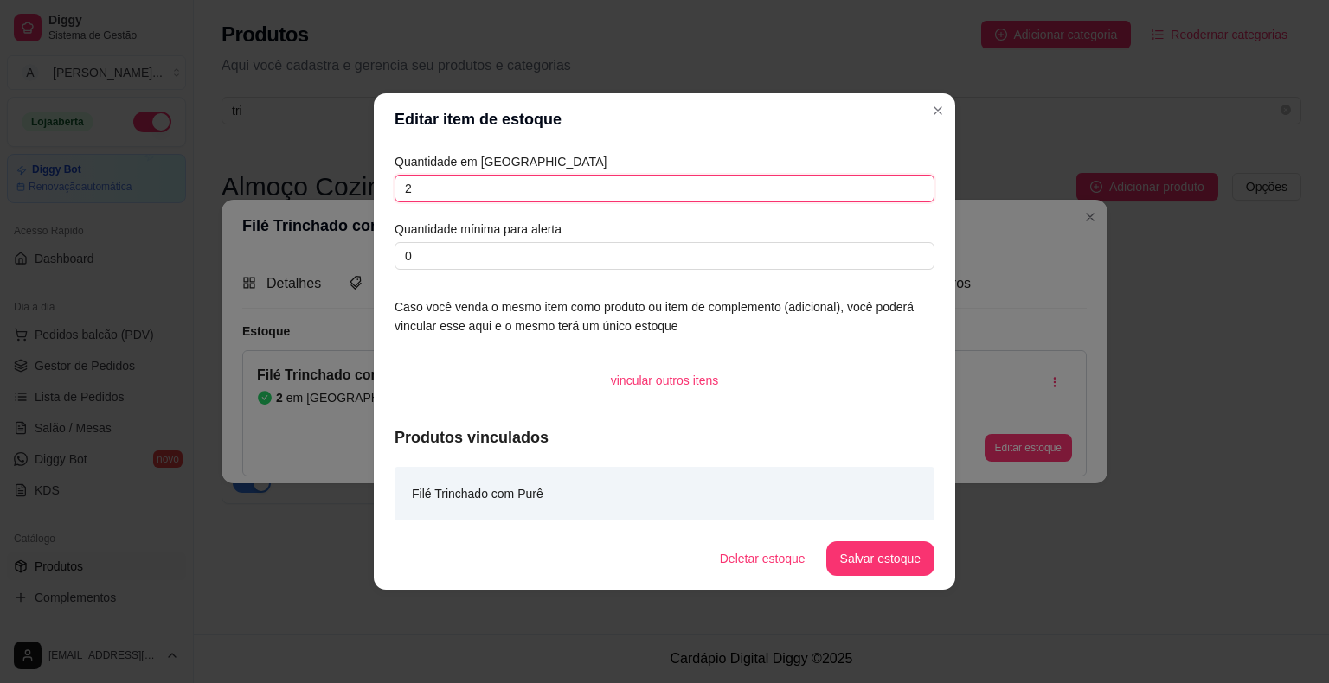
click at [420, 190] on input "2" at bounding box center [664, 189] width 540 height 28
type input "4"
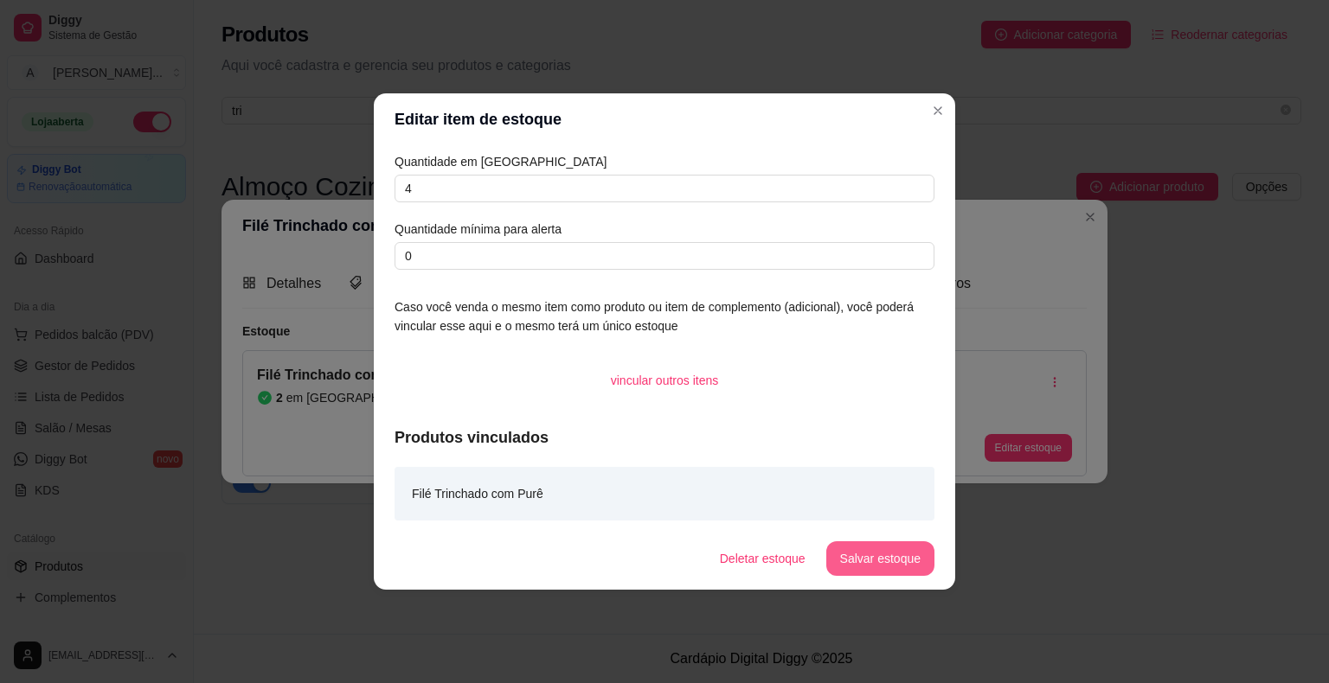
click at [889, 559] on button "Salvar estoque" at bounding box center [880, 559] width 108 height 35
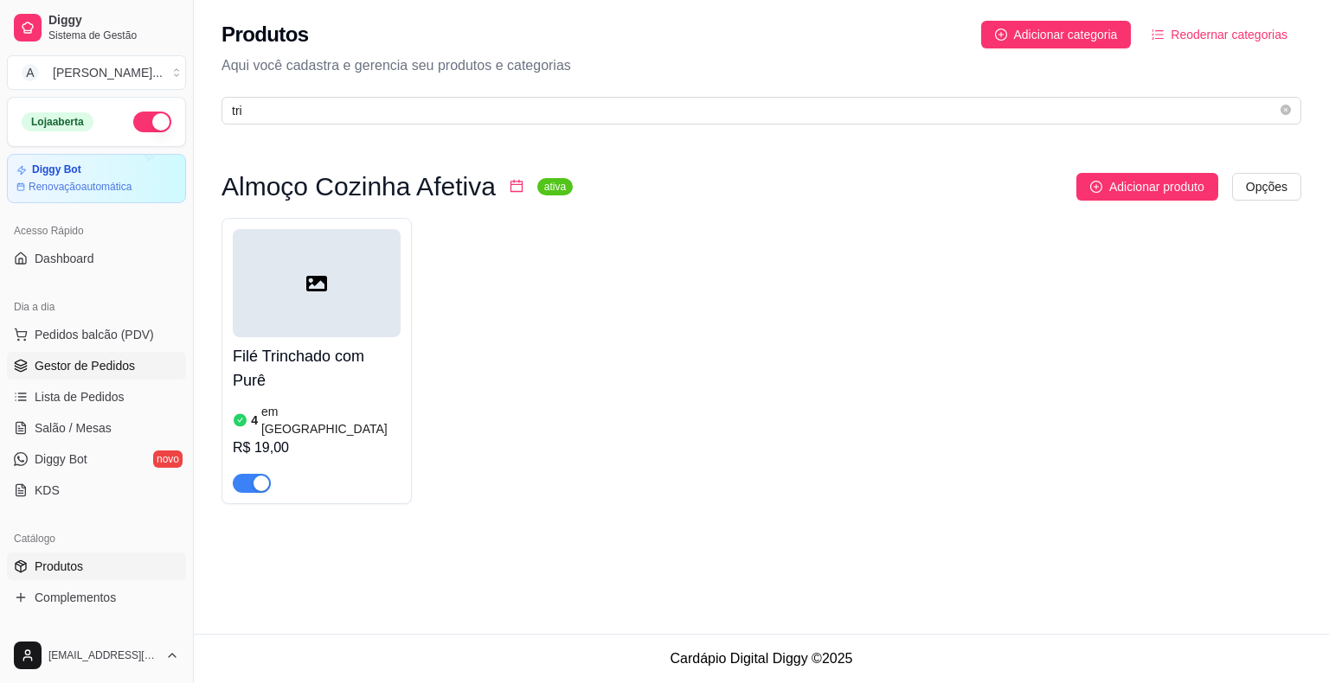
click at [48, 358] on span "Gestor de Pedidos" at bounding box center [85, 365] width 100 height 17
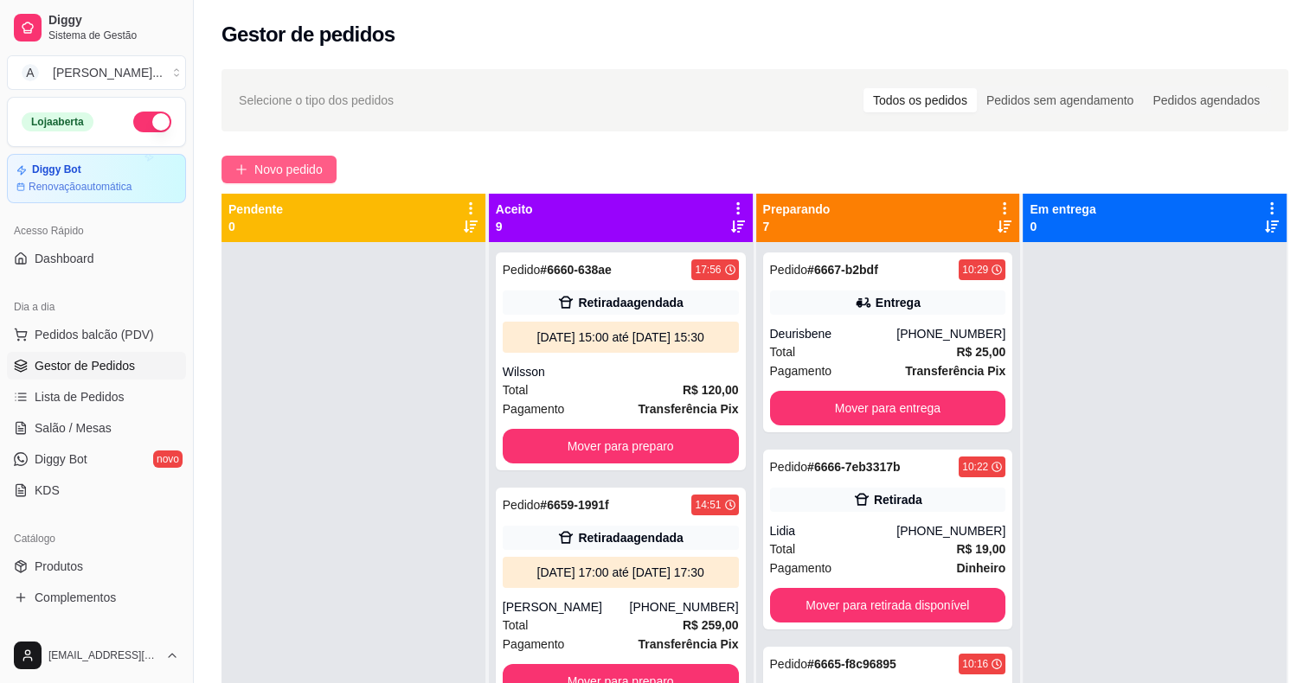
click at [283, 168] on span "Novo pedido" at bounding box center [288, 169] width 68 height 19
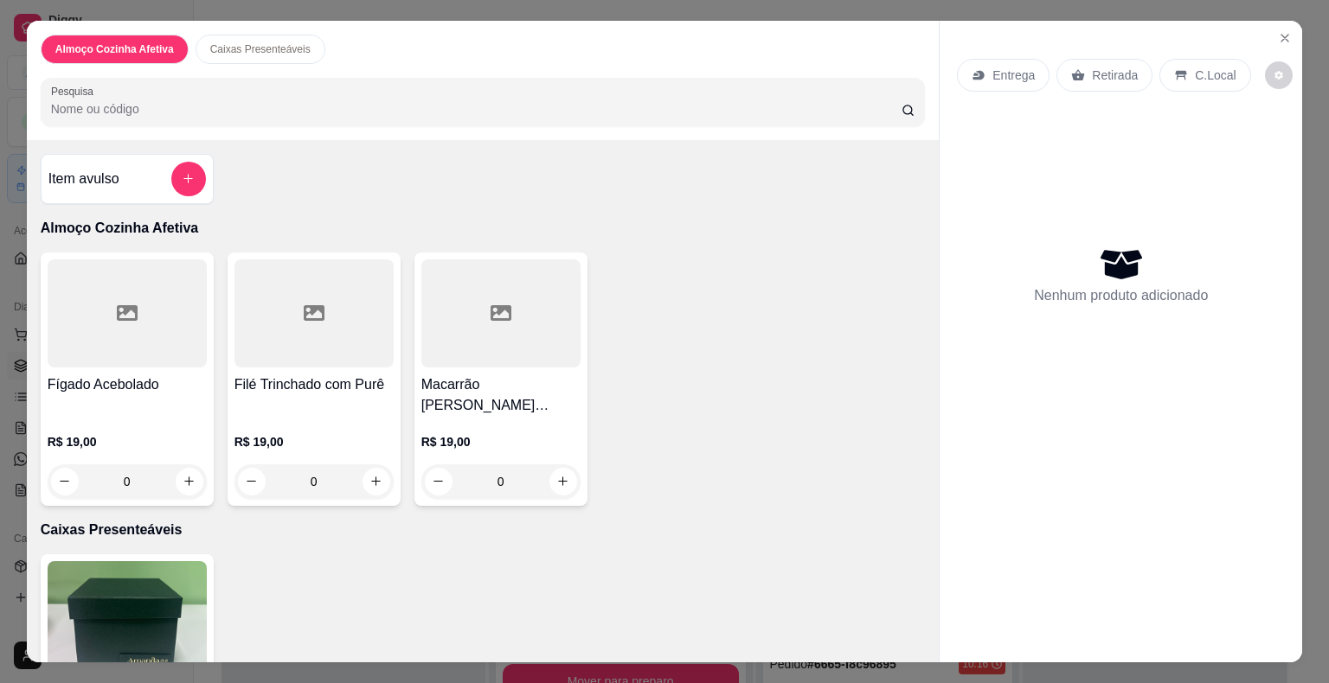
click at [111, 395] on div "Fígado Acebolado" at bounding box center [127, 396] width 159 height 42
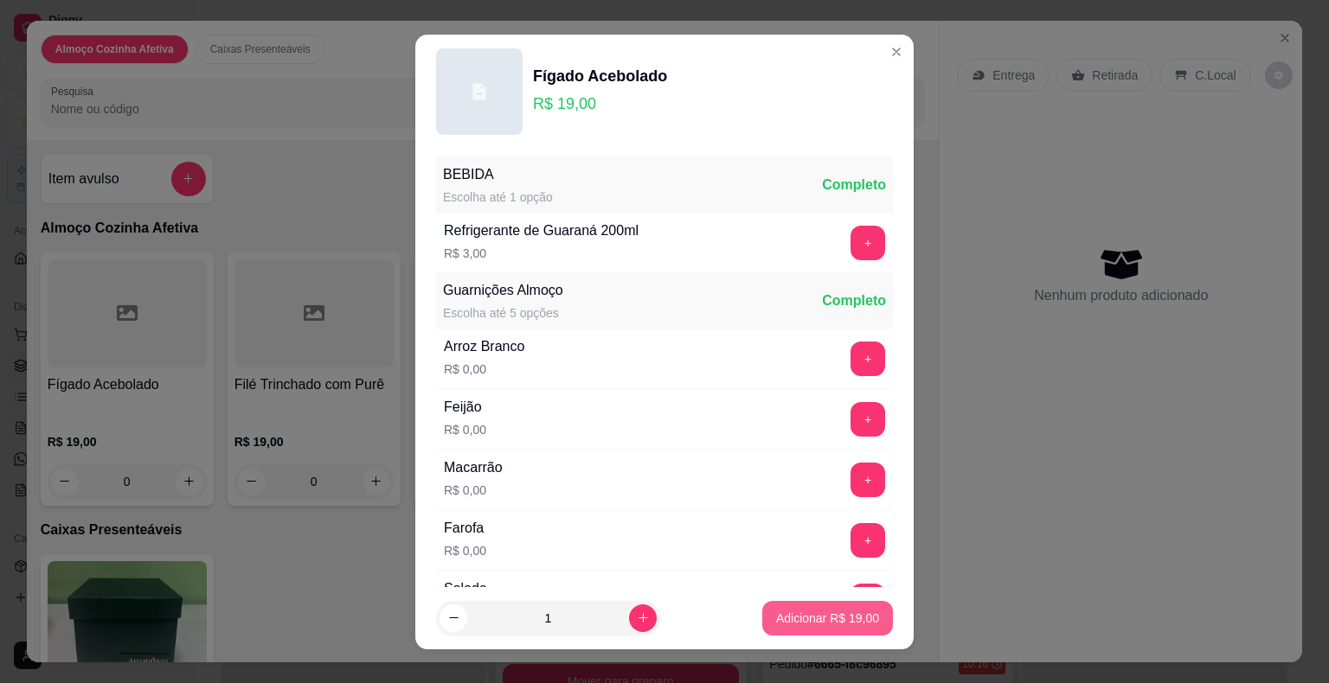
click at [842, 619] on p "Adicionar R$ 19,00" at bounding box center [827, 618] width 103 height 17
type input "1"
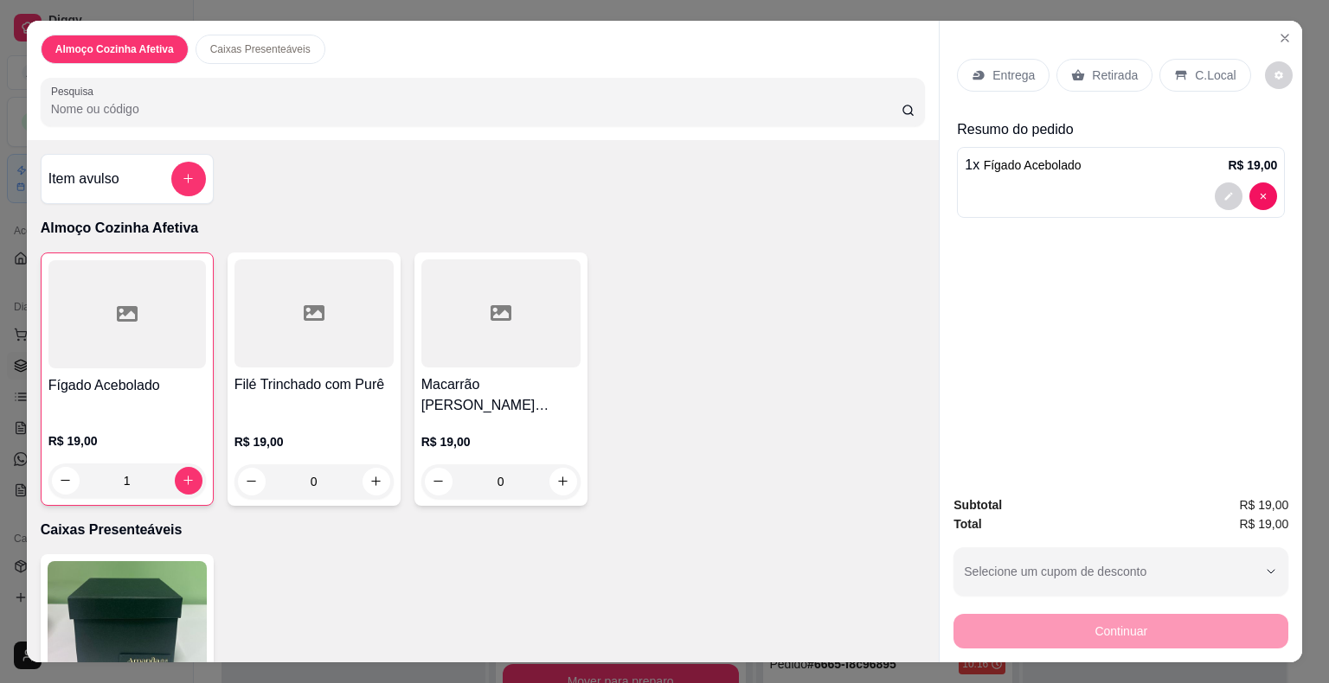
click at [323, 389] on div "Filé Trinchado com Purê" at bounding box center [313, 396] width 159 height 42
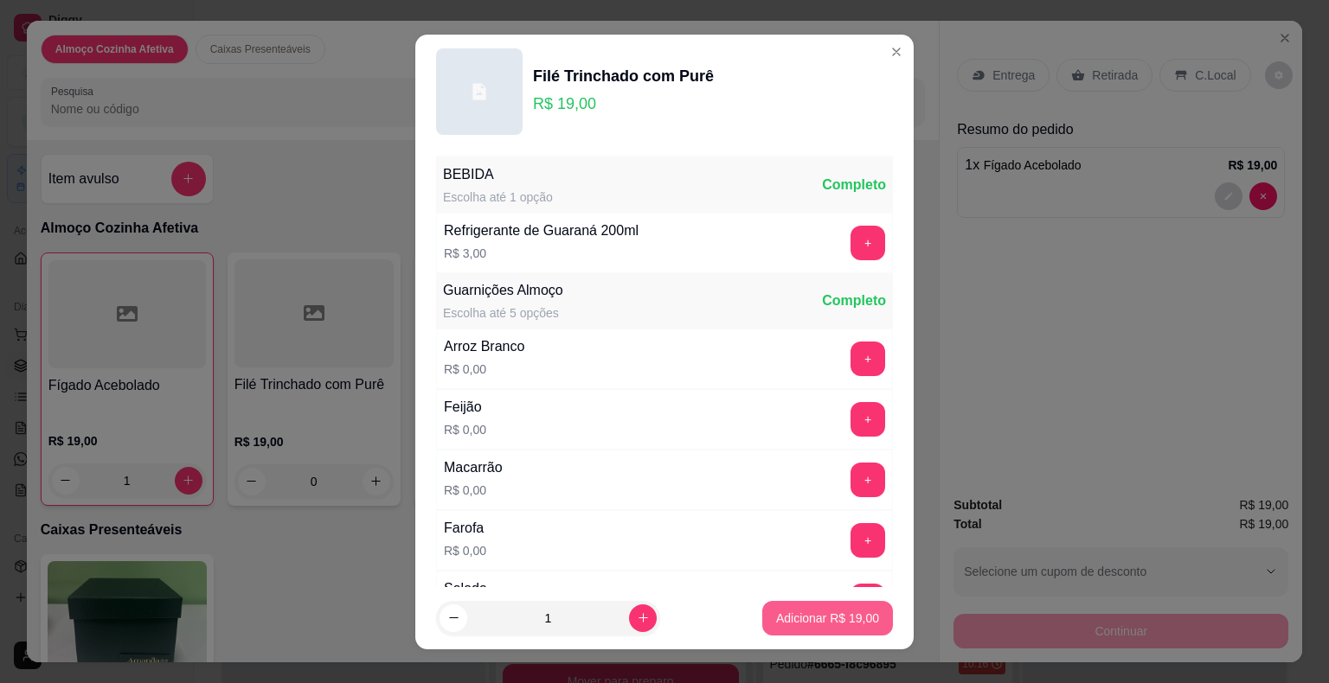
click at [813, 614] on p "Adicionar R$ 19,00" at bounding box center [827, 618] width 103 height 17
type input "1"
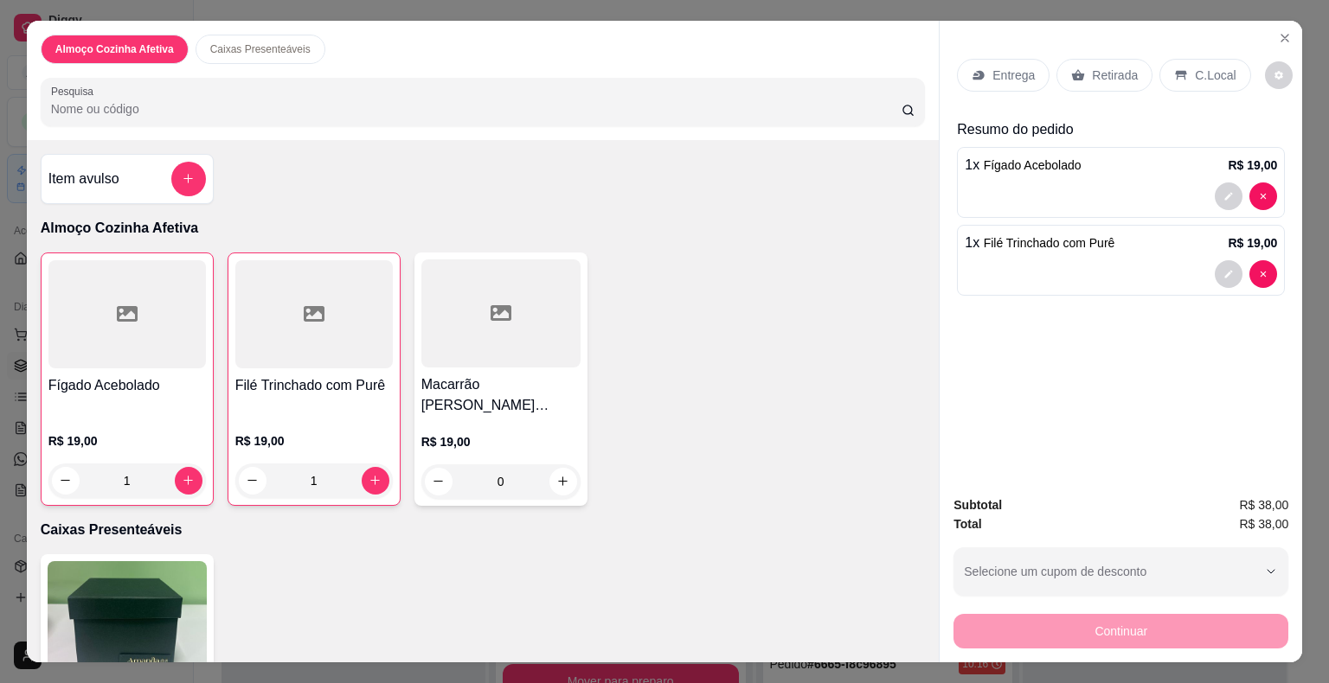
click at [1100, 71] on p "Retirada" at bounding box center [1115, 75] width 46 height 17
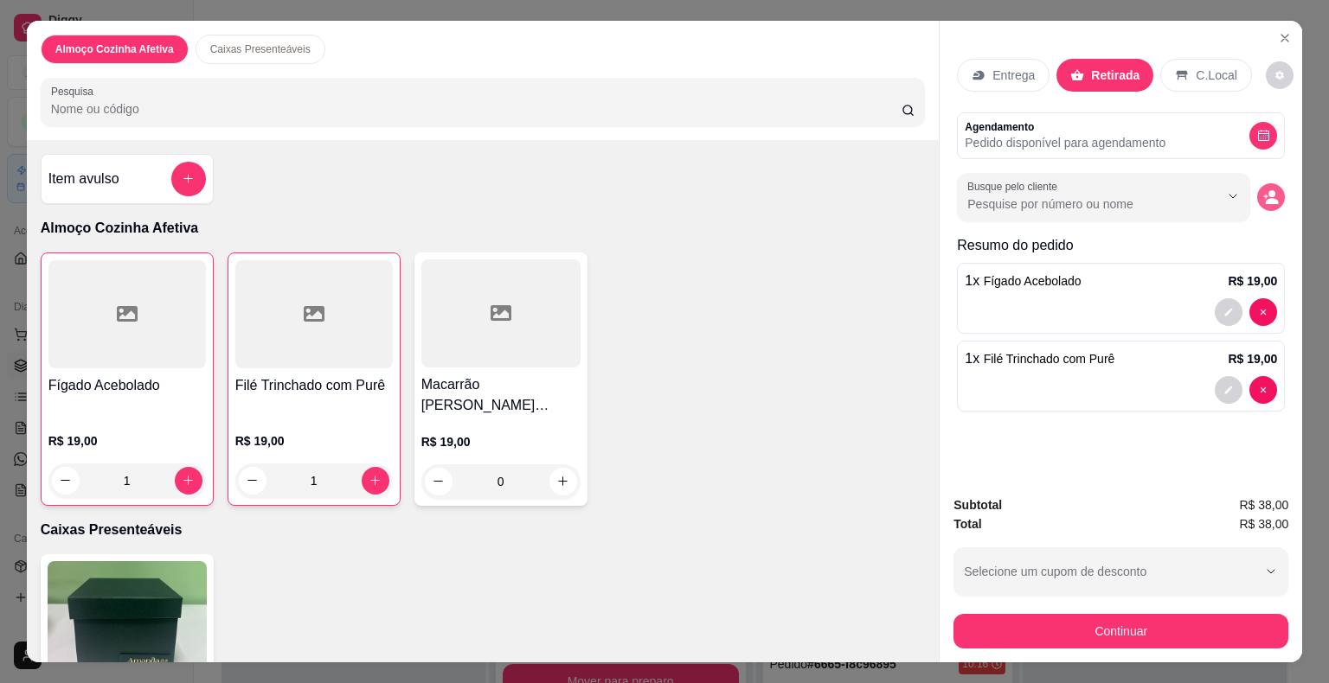
click at [1266, 198] on icon "decrease-product-quantity" at bounding box center [1272, 201] width 13 height 6
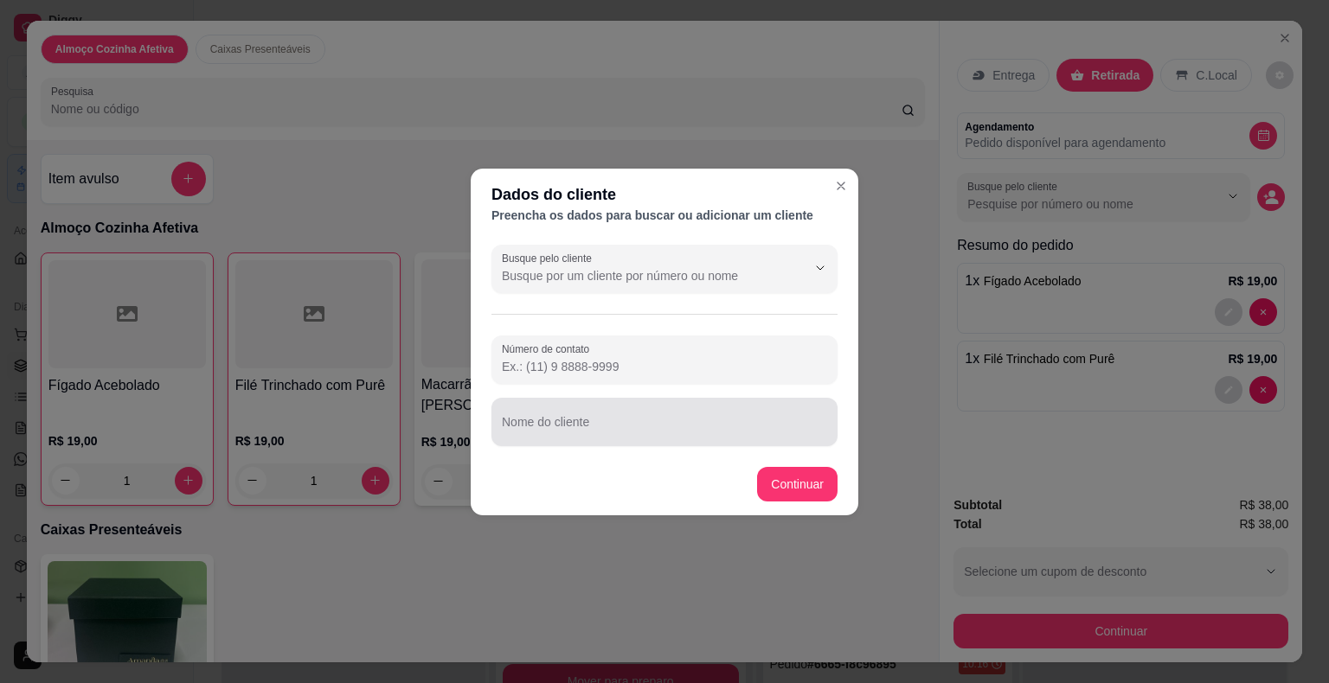
click at [614, 420] on input "Nome do cliente" at bounding box center [664, 428] width 325 height 17
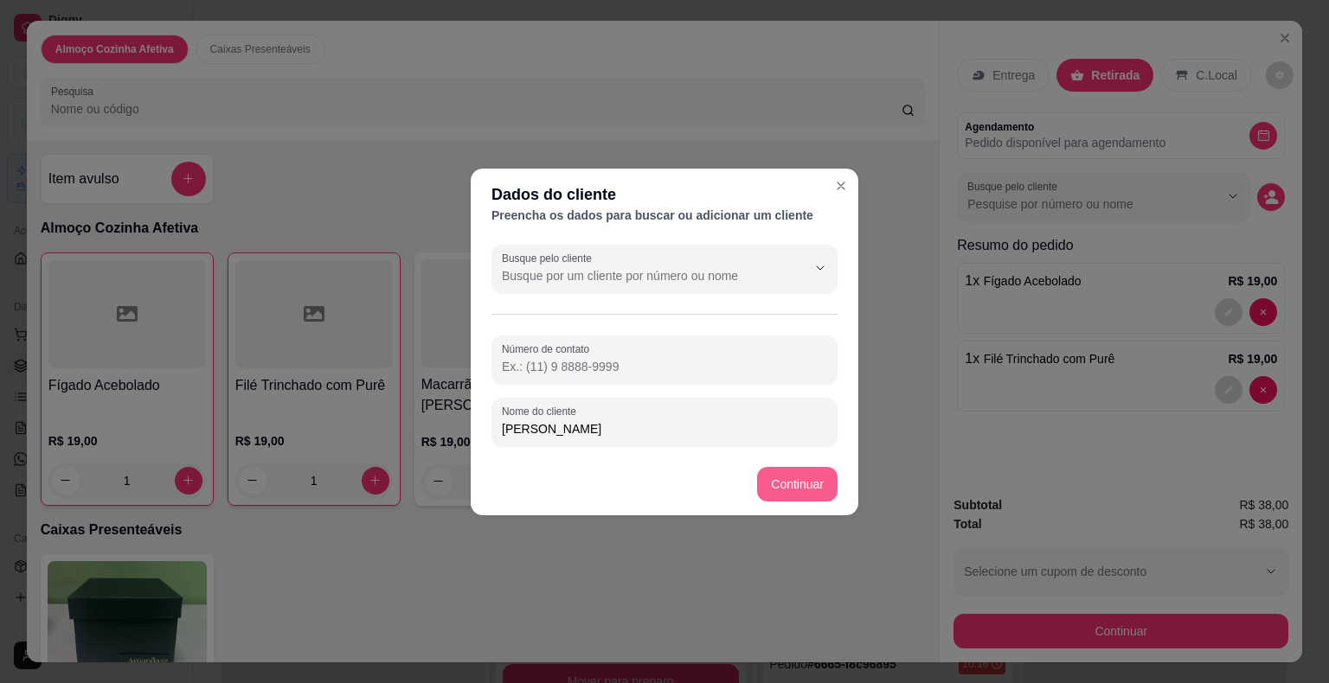
type input "[PERSON_NAME]"
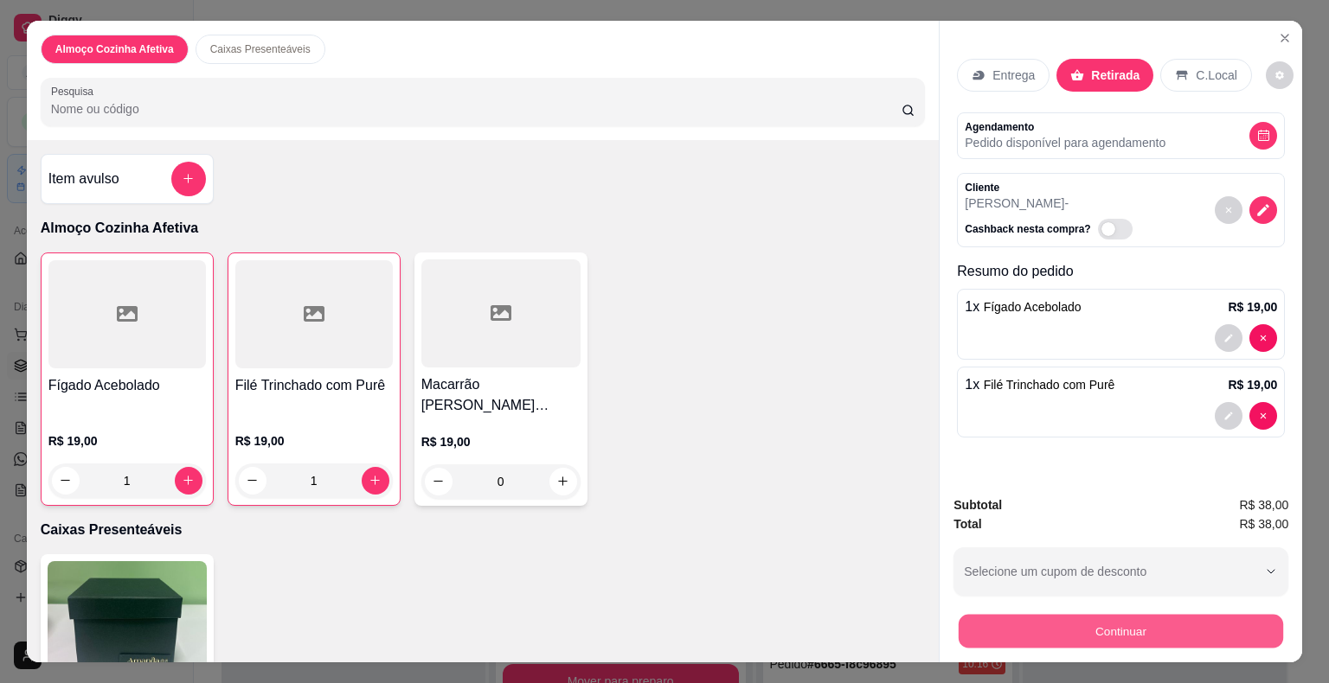
click at [972, 621] on button "Continuar" at bounding box center [1121, 632] width 324 height 34
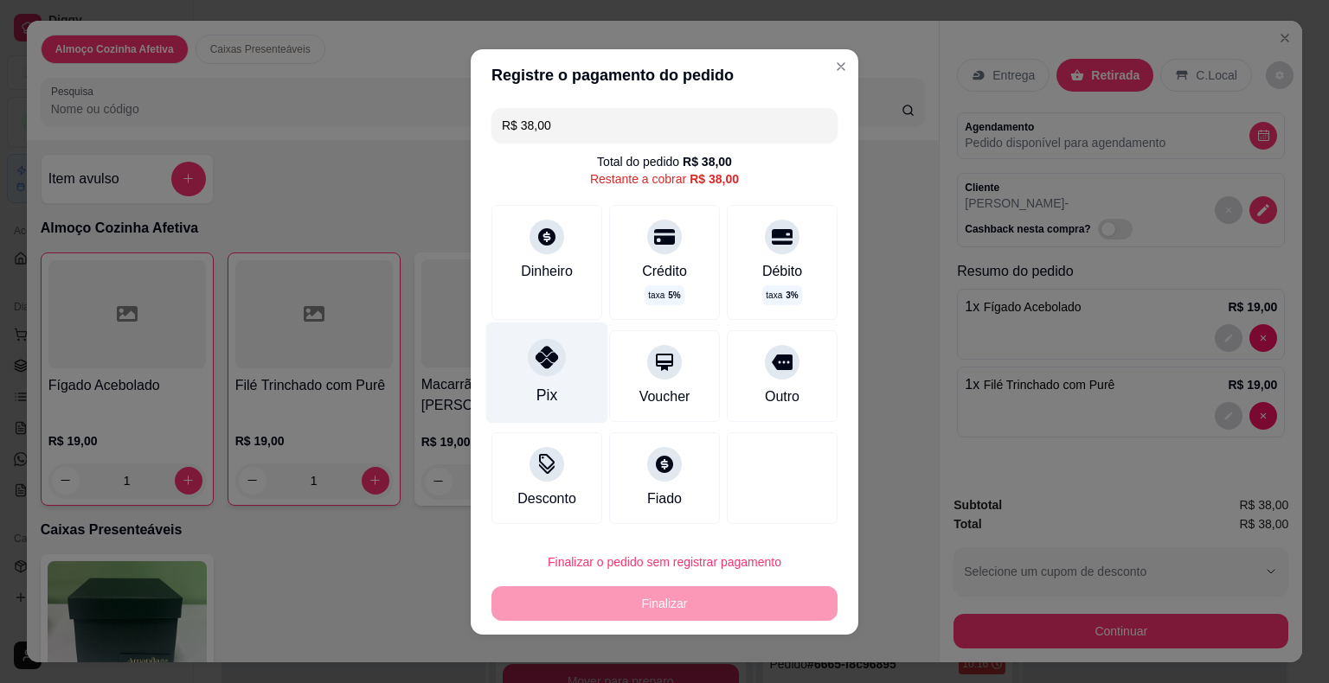
click at [558, 365] on div "Pix" at bounding box center [547, 372] width 122 height 101
type input "R$ 0,00"
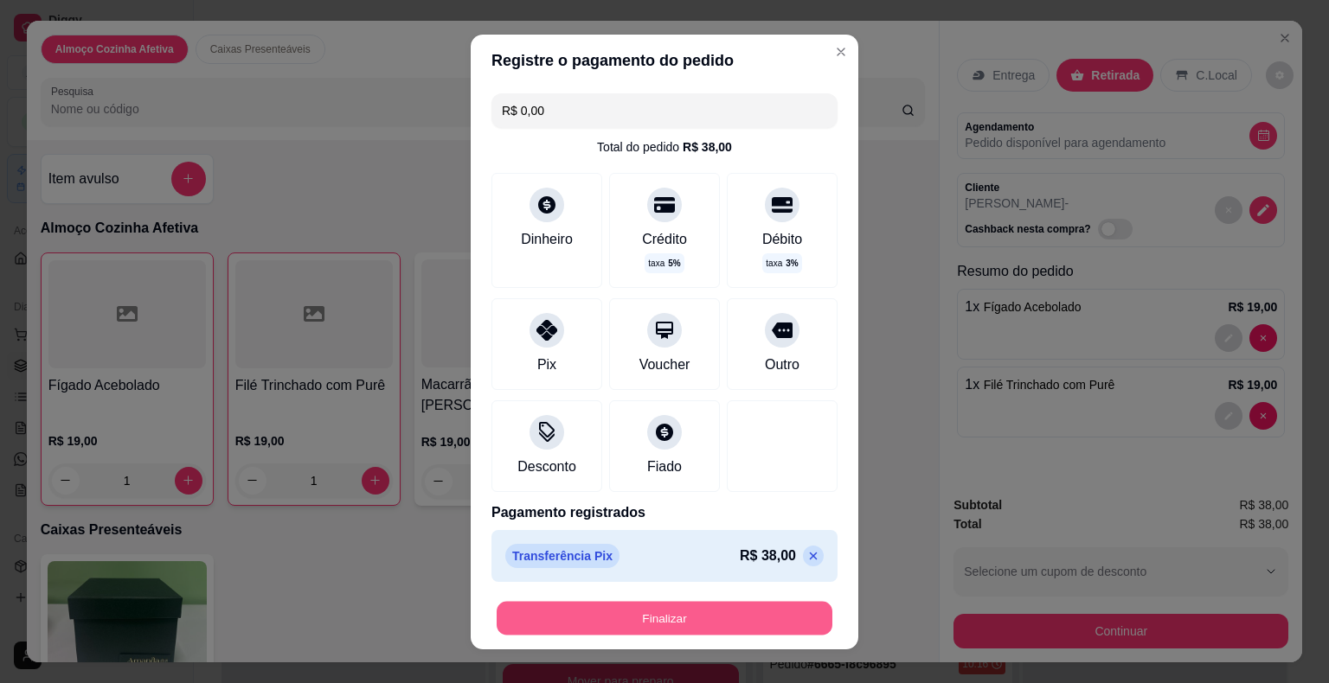
click at [640, 610] on button "Finalizar" at bounding box center [665, 618] width 336 height 34
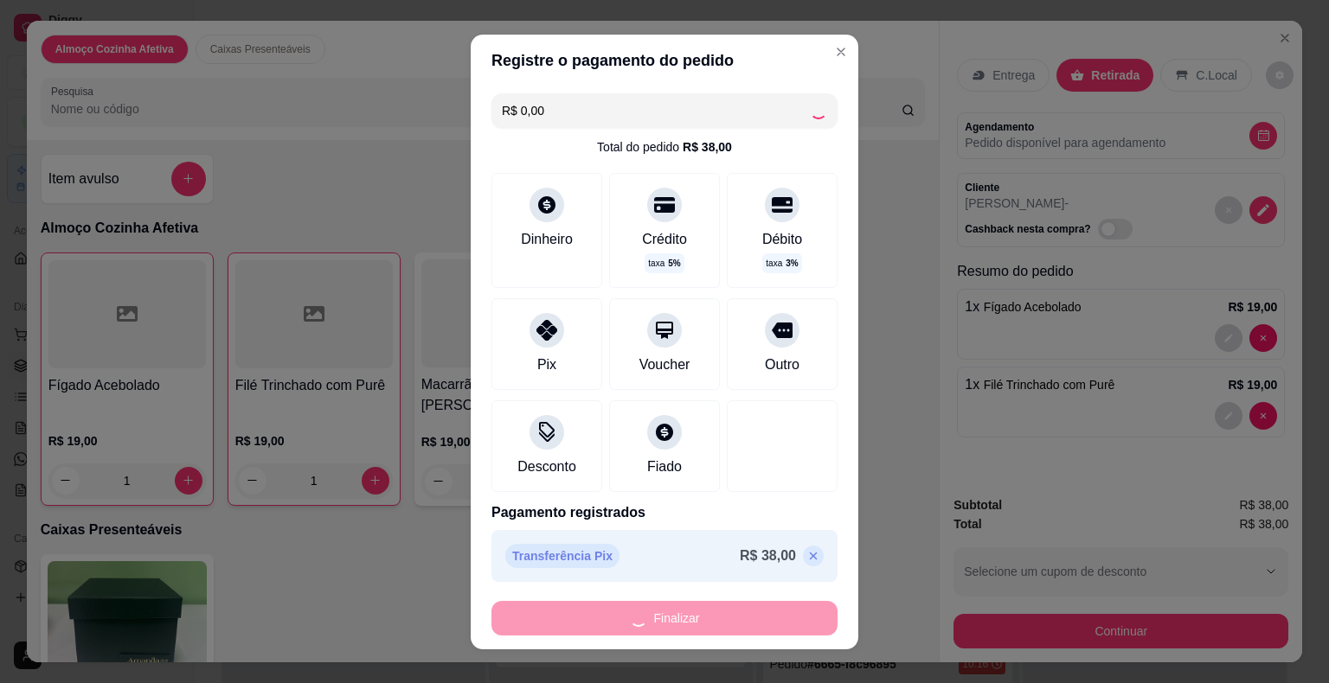
type input "0"
type input "-R$ 38,00"
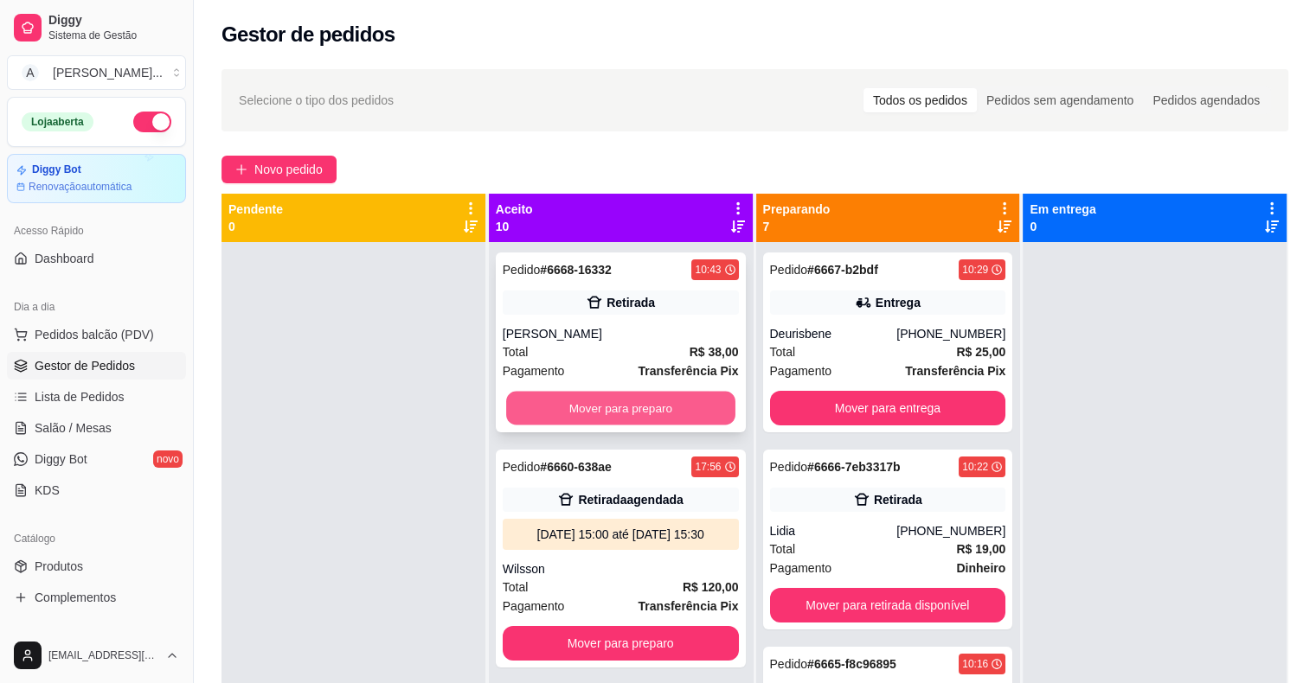
click at [671, 418] on button "Mover para preparo" at bounding box center [620, 409] width 229 height 34
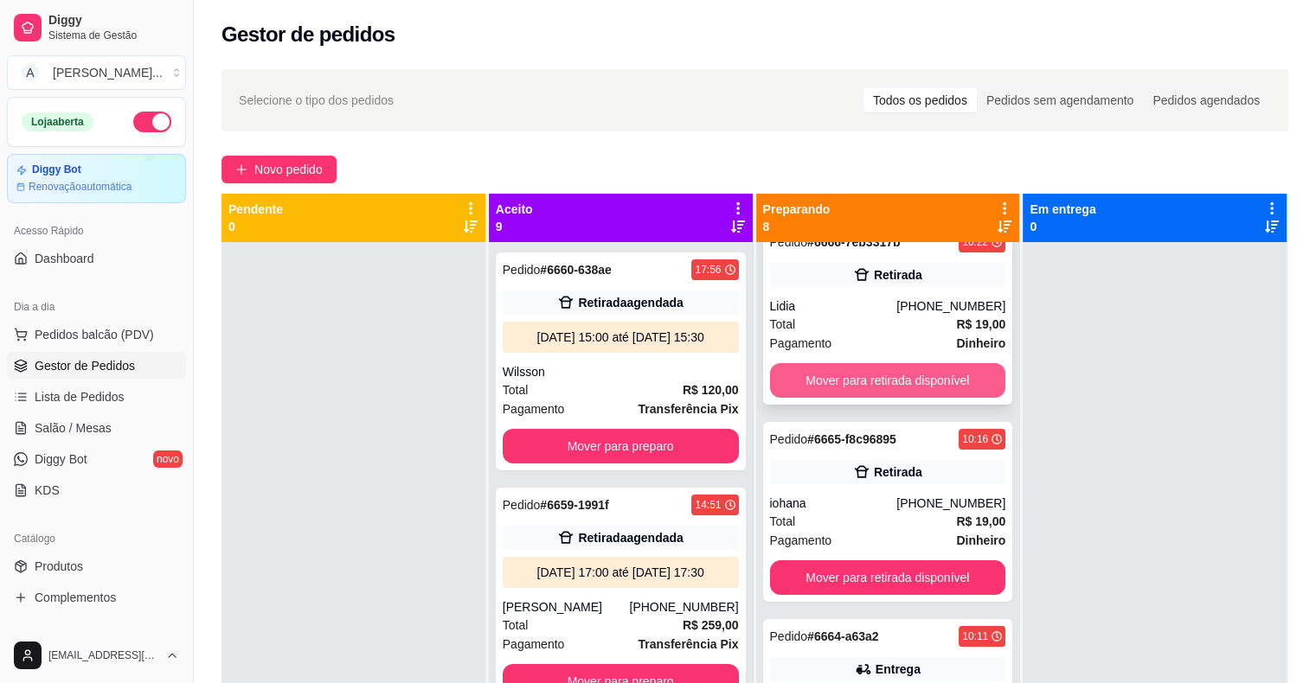
scroll to position [433, 0]
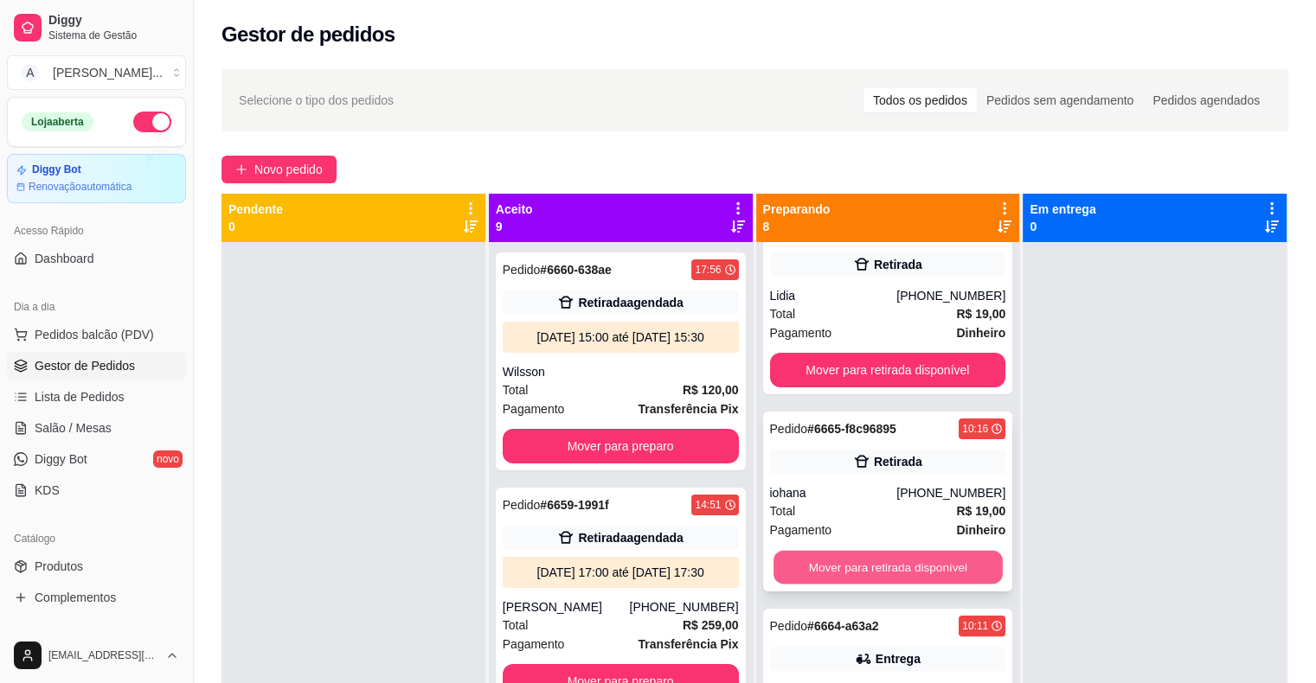
click at [842, 565] on button "Mover para retirada disponível" at bounding box center [887, 568] width 229 height 34
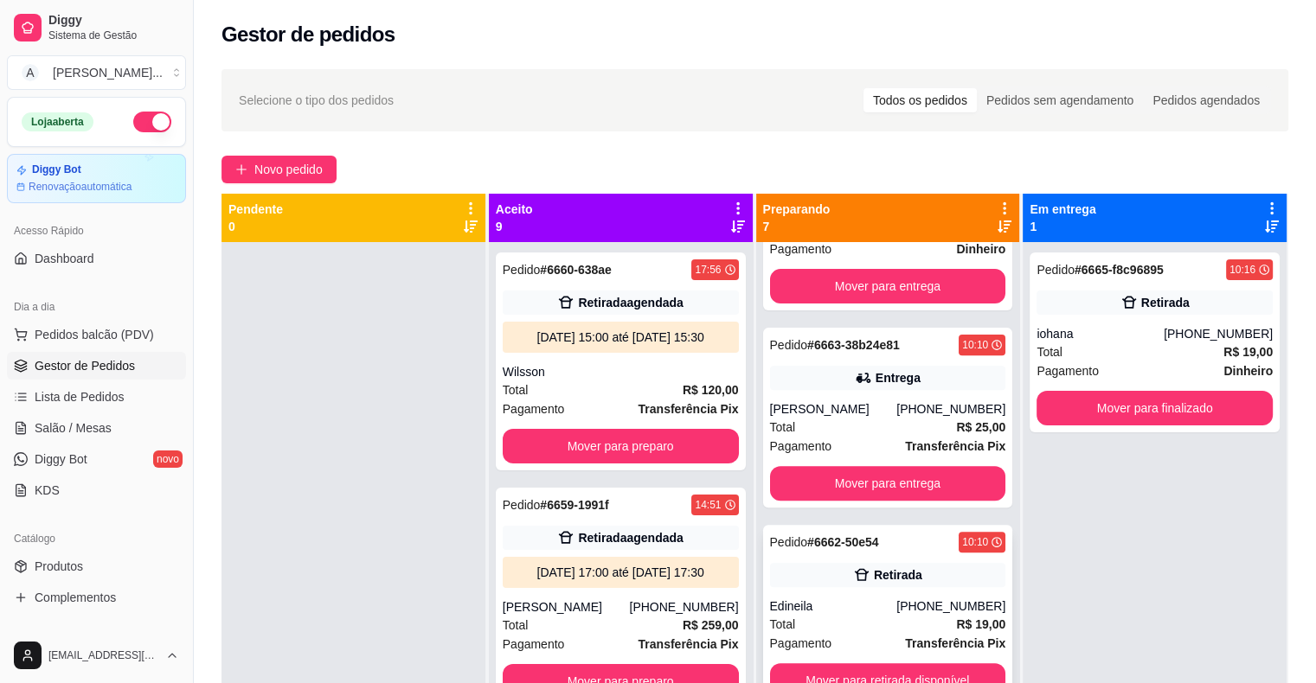
scroll to position [48, 0]
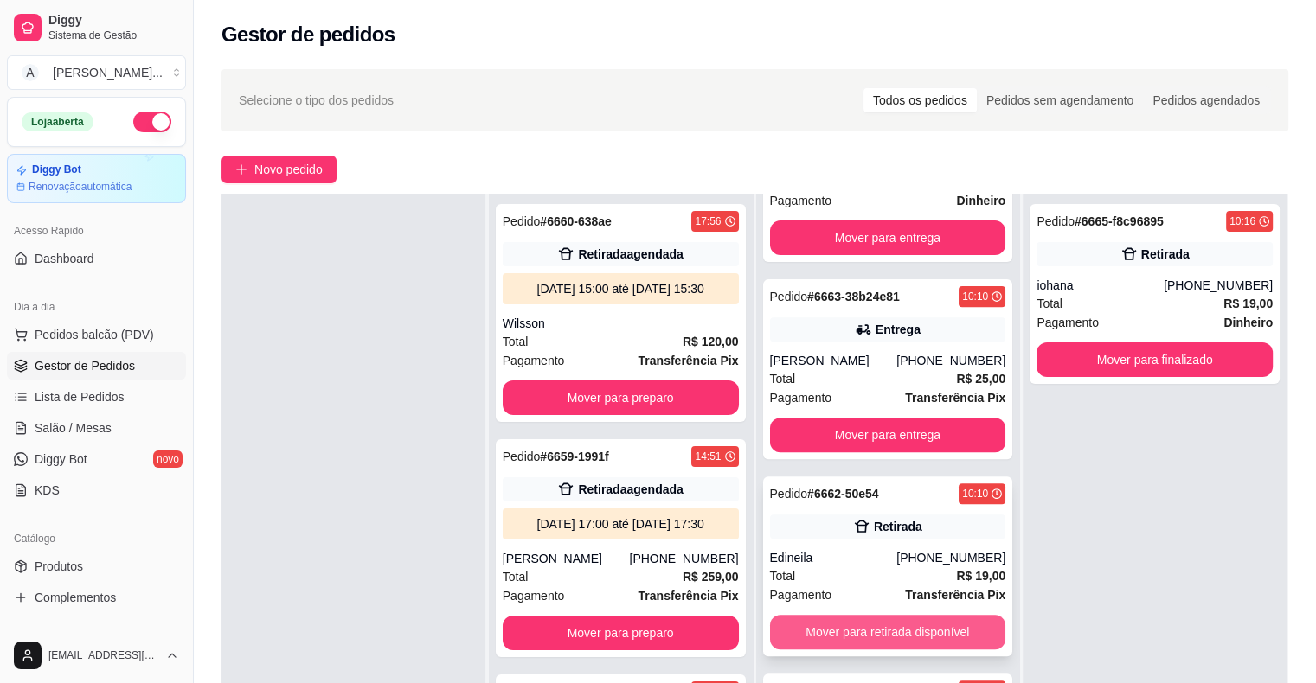
click at [888, 628] on button "Mover para retirada disponível" at bounding box center [888, 632] width 236 height 35
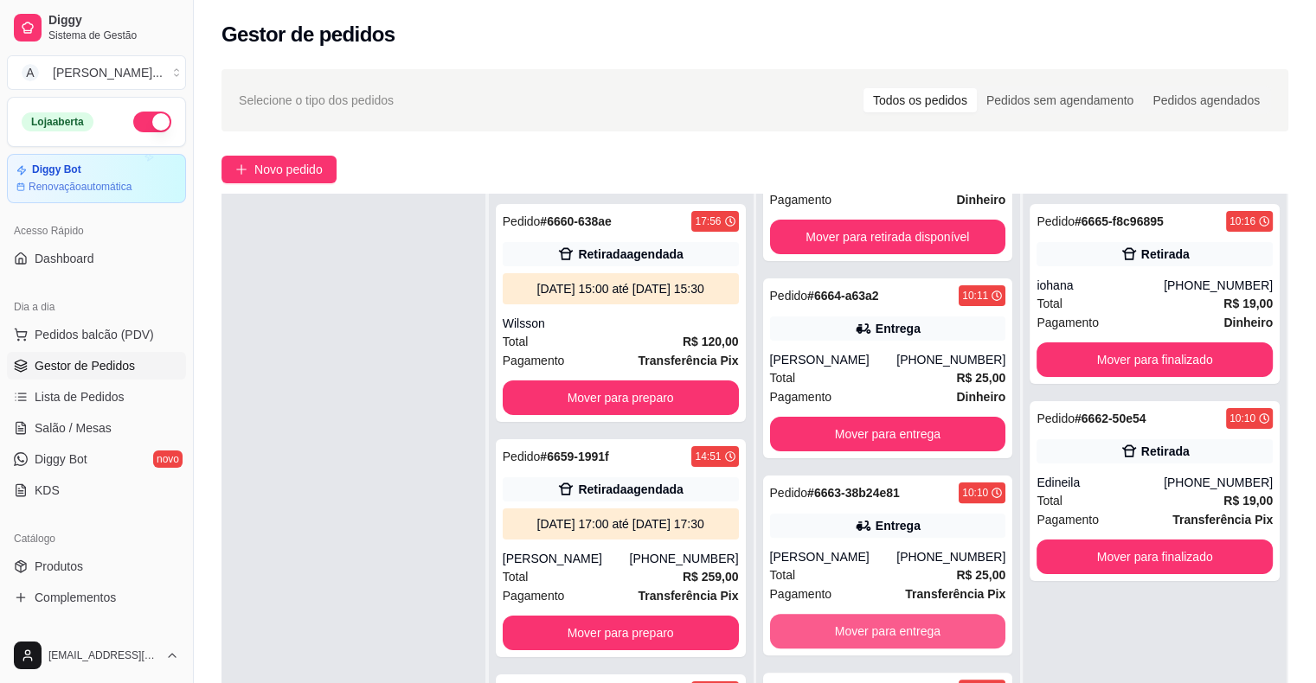
scroll to position [516, 0]
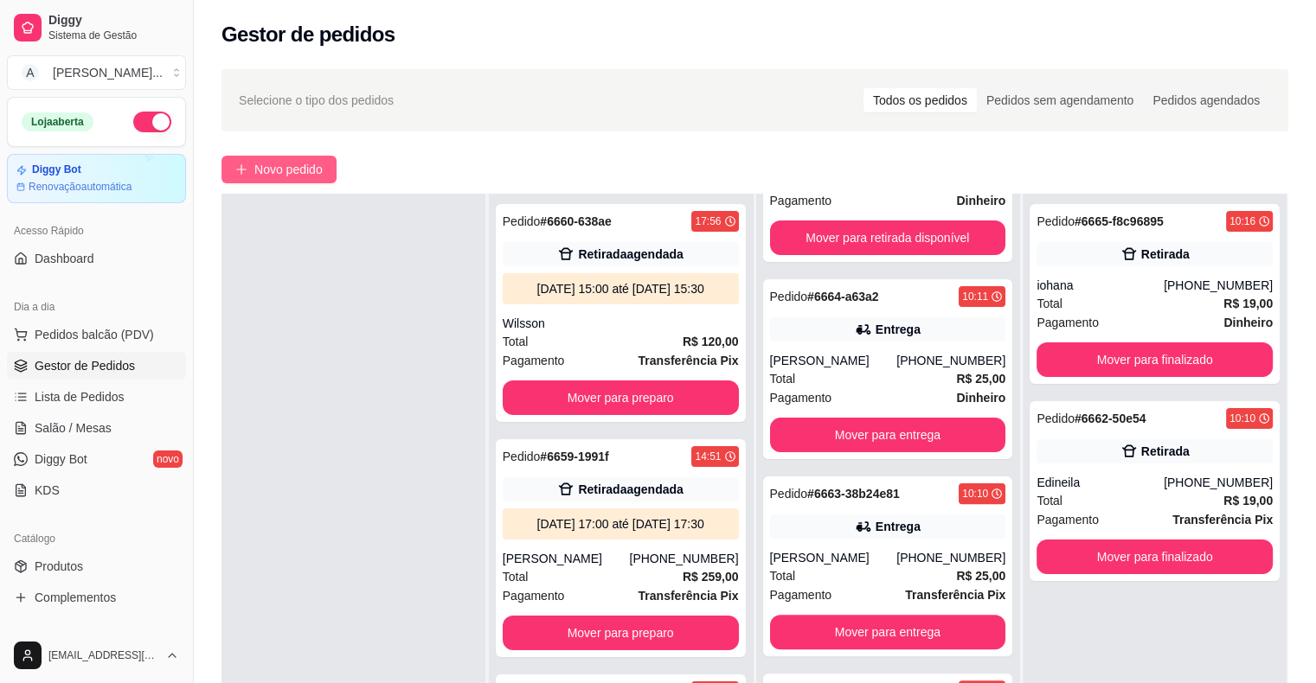
click at [251, 161] on button "Novo pedido" at bounding box center [278, 170] width 115 height 28
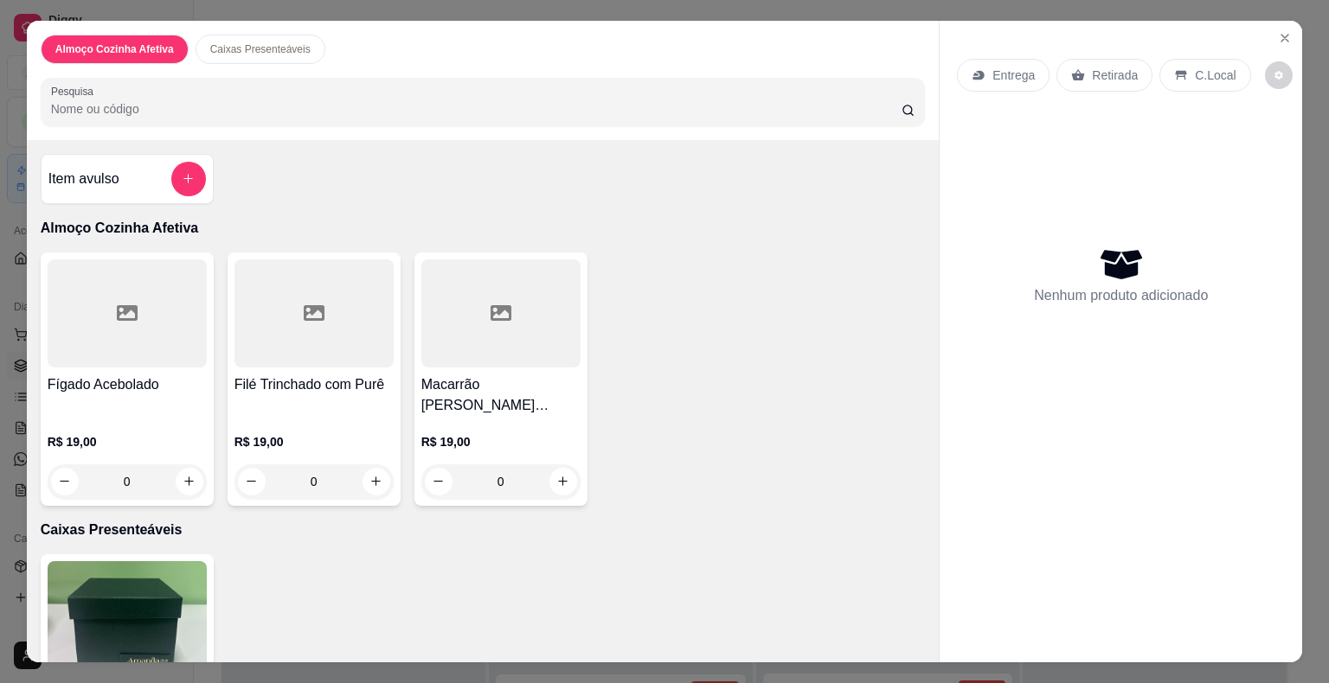
click at [348, 375] on h4 "Filé Trinchado com Purê" at bounding box center [313, 385] width 159 height 21
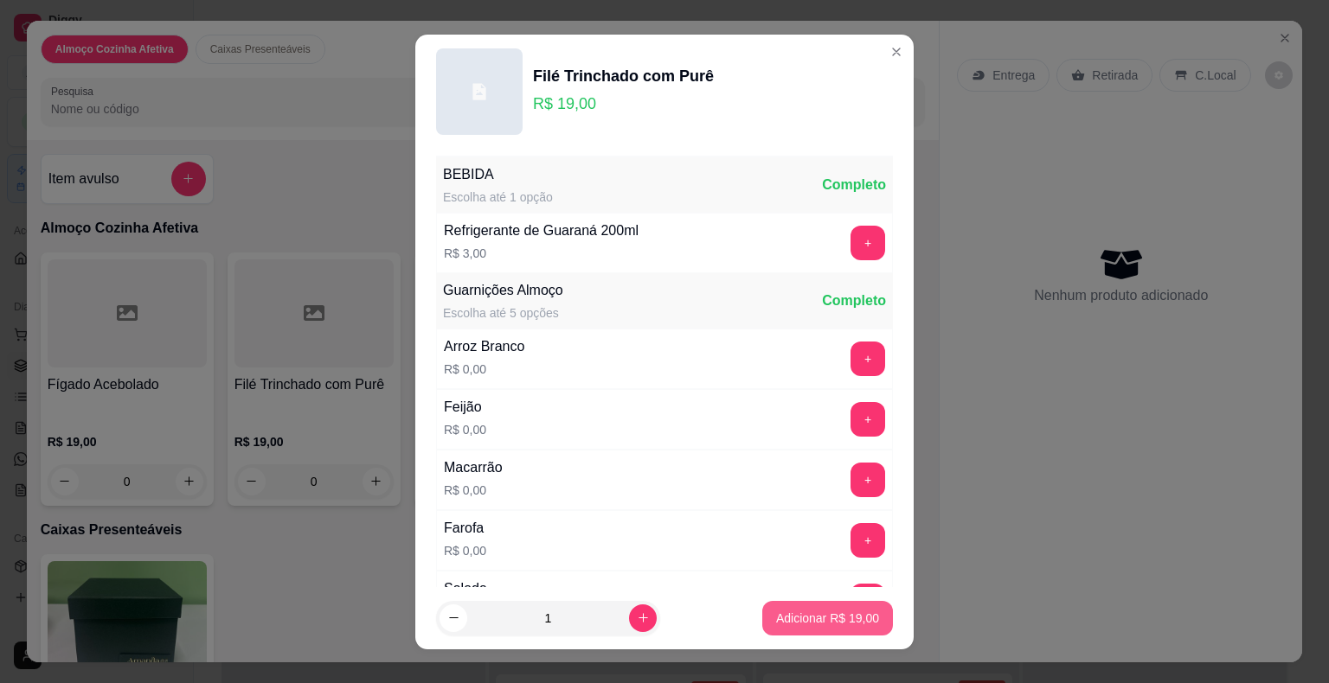
click at [779, 613] on p "Adicionar R$ 19,00" at bounding box center [827, 618] width 103 height 17
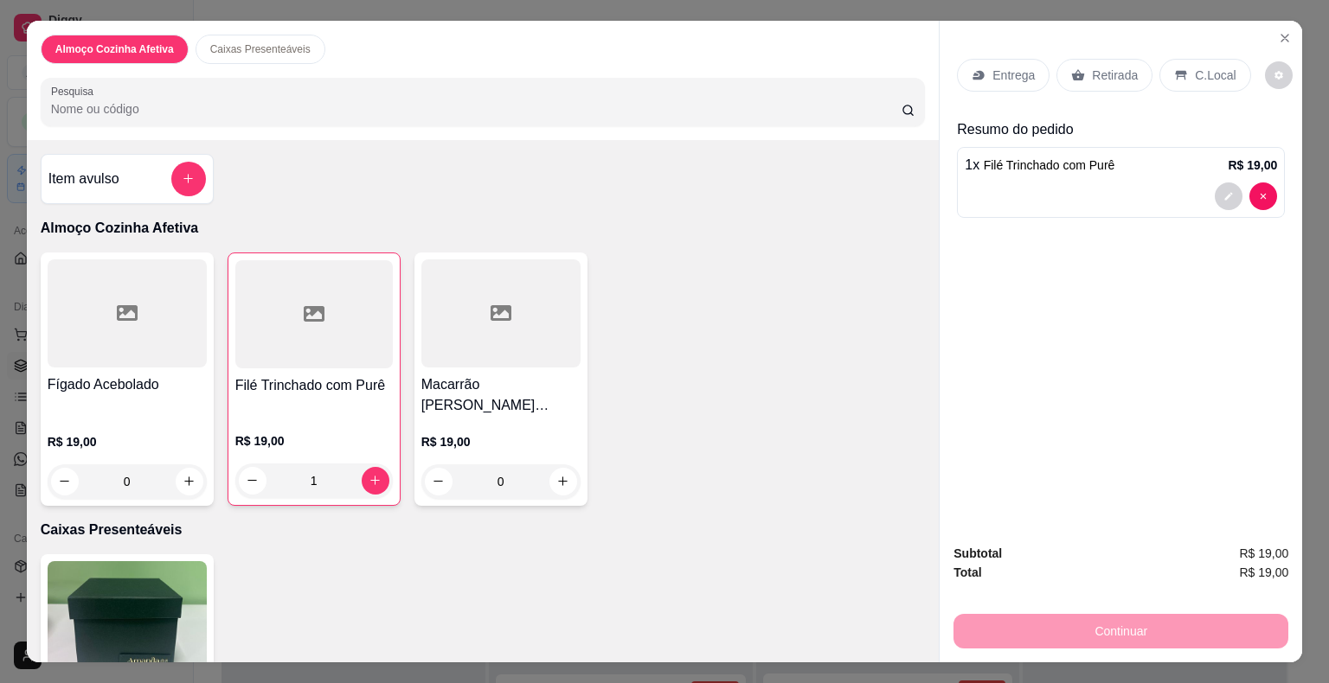
type input "1"
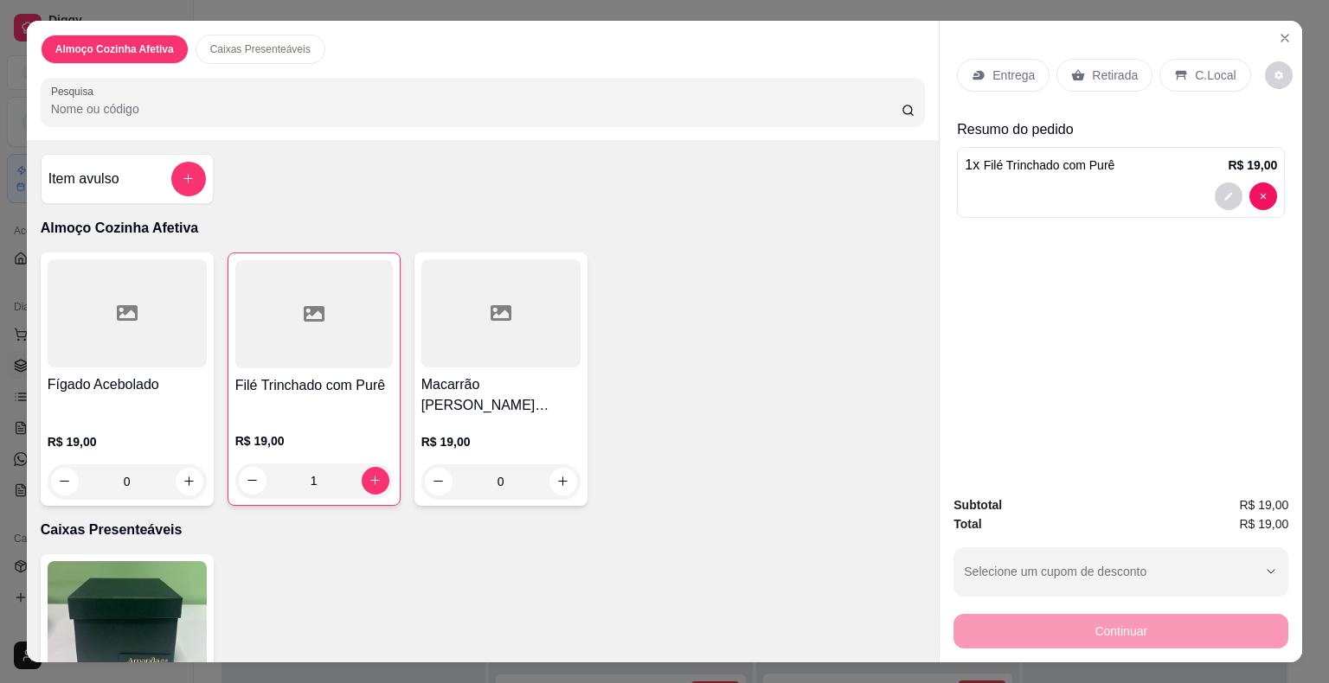
click at [1092, 71] on p "Retirada" at bounding box center [1115, 75] width 46 height 17
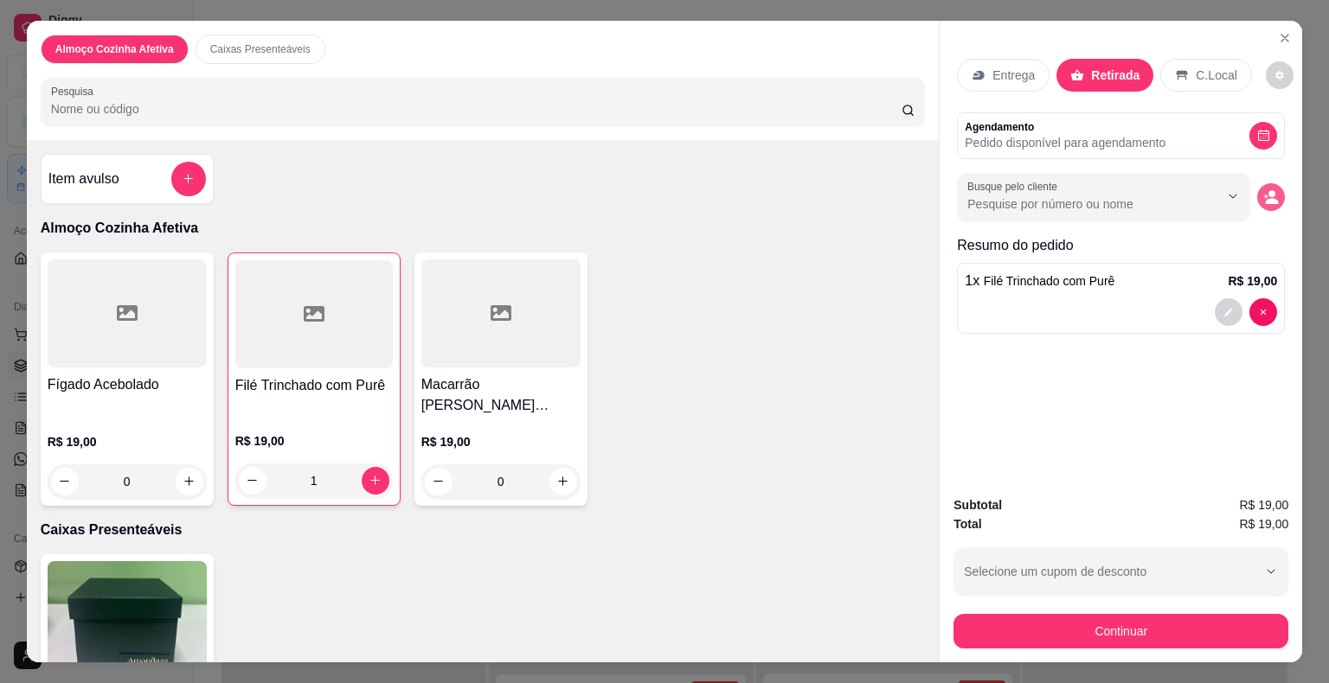
click at [1263, 189] on icon "decrease-product-quantity" at bounding box center [1271, 197] width 16 height 16
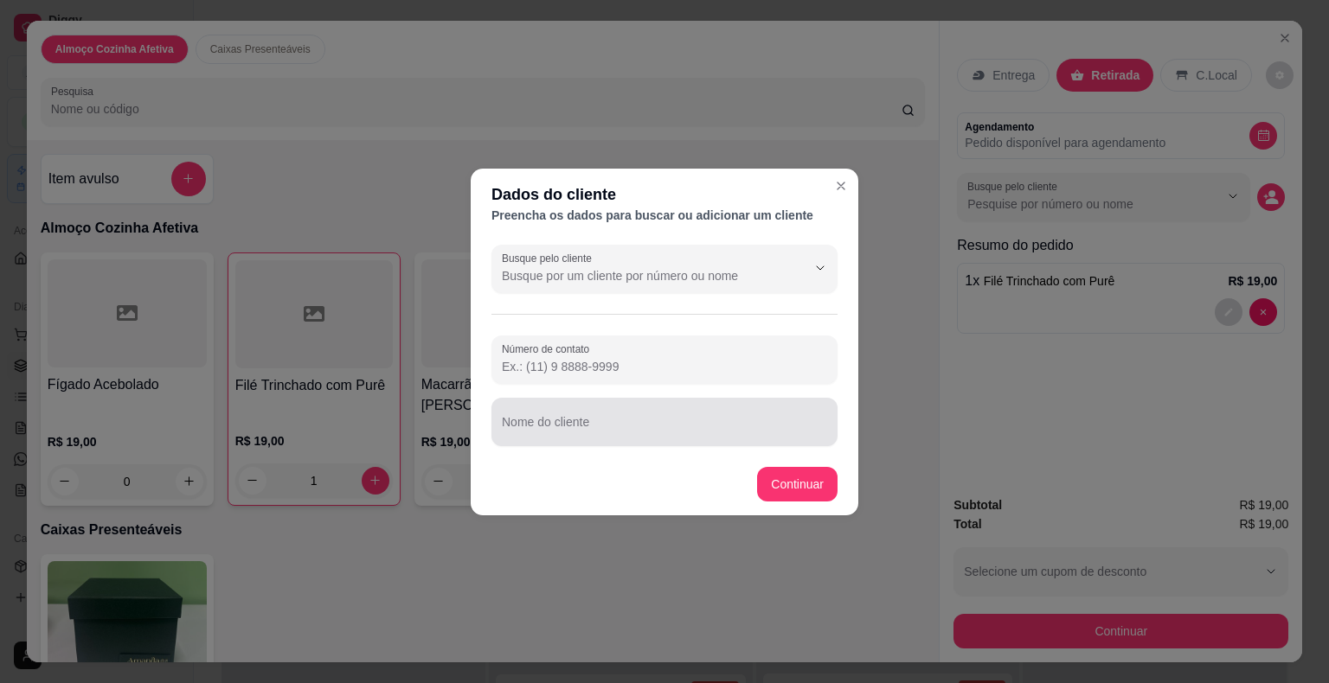
click at [716, 433] on input "Nome do cliente" at bounding box center [664, 428] width 325 height 17
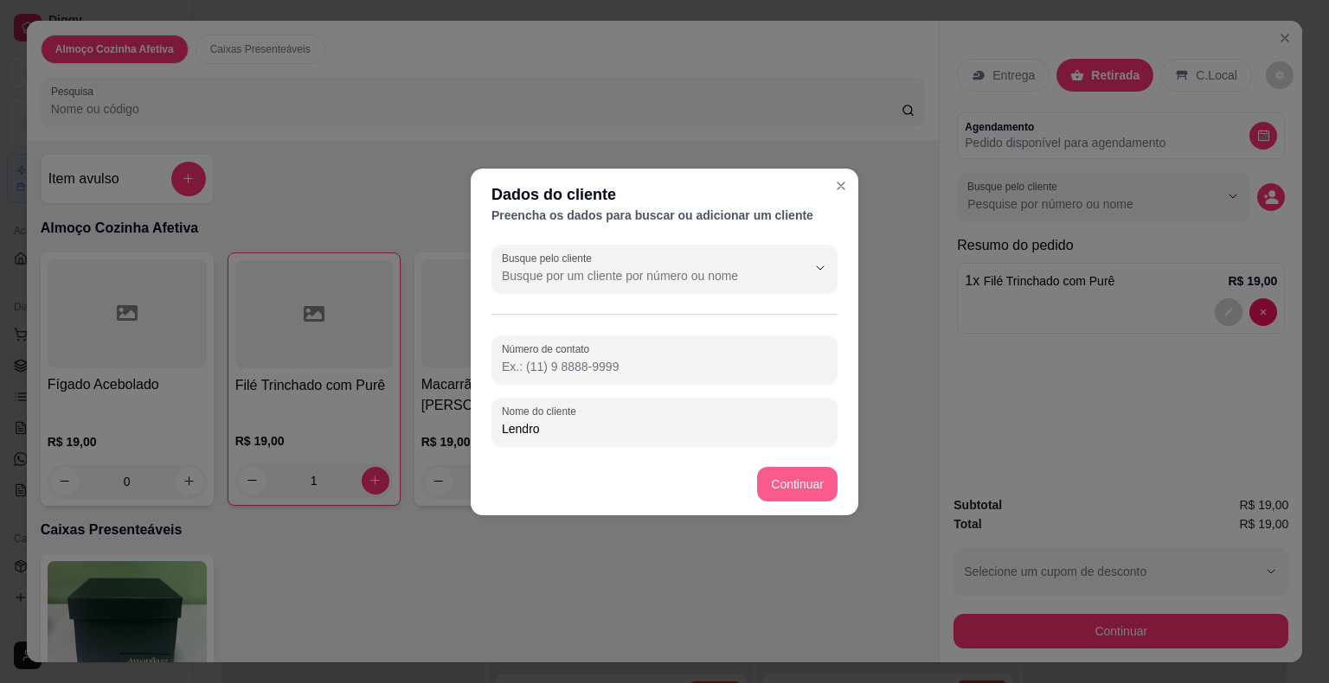
type input "Lendro"
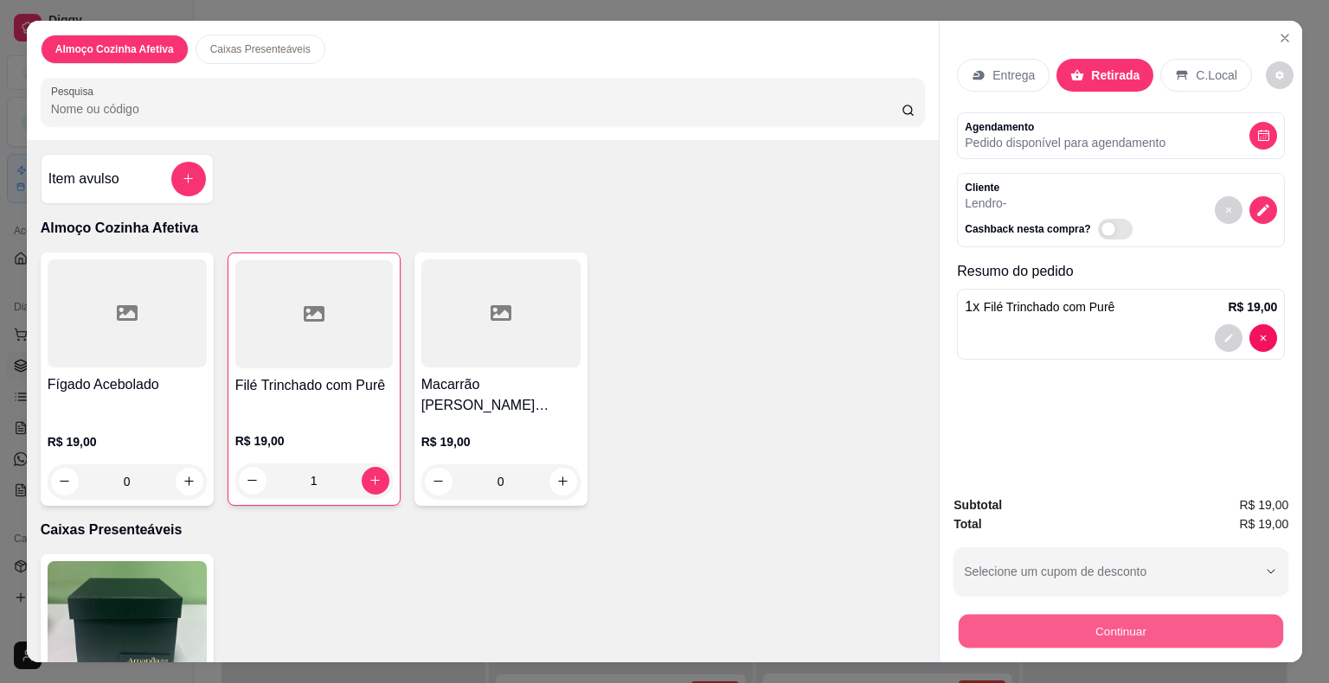
click at [1010, 626] on button "Continuar" at bounding box center [1121, 632] width 324 height 34
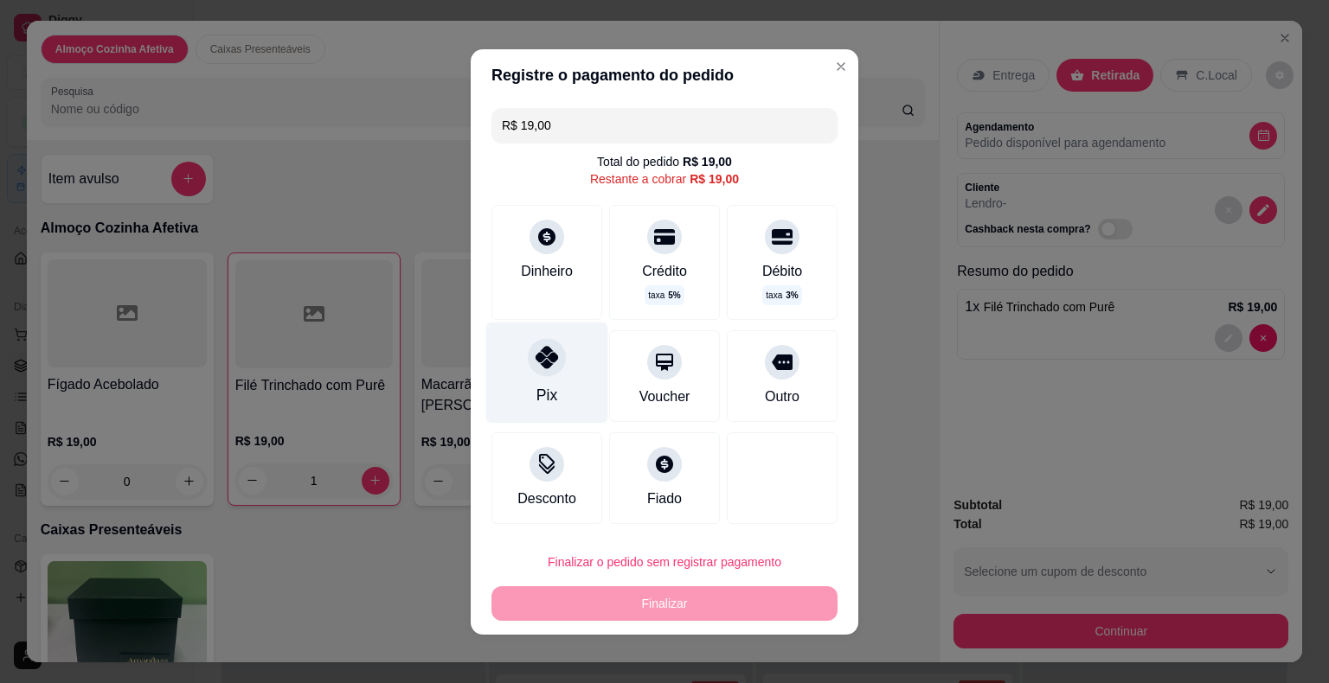
click at [513, 375] on div "Pix" at bounding box center [547, 372] width 122 height 101
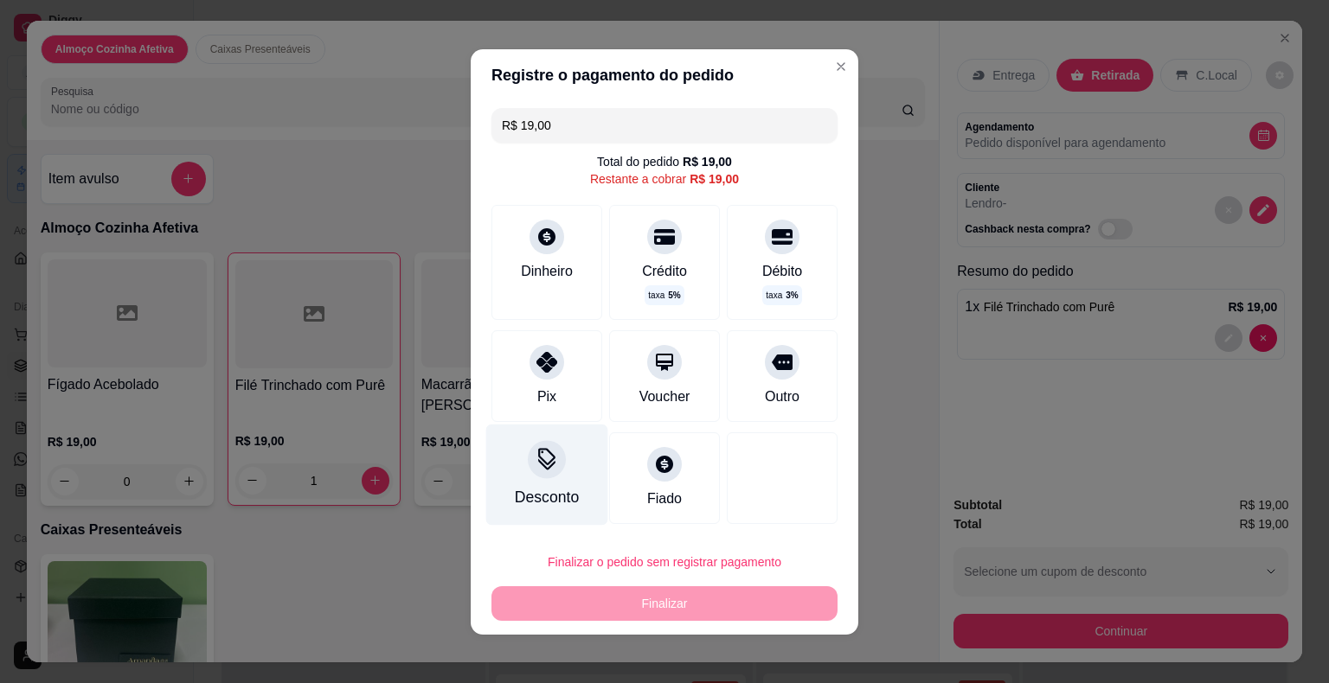
type input "R$ 0,00"
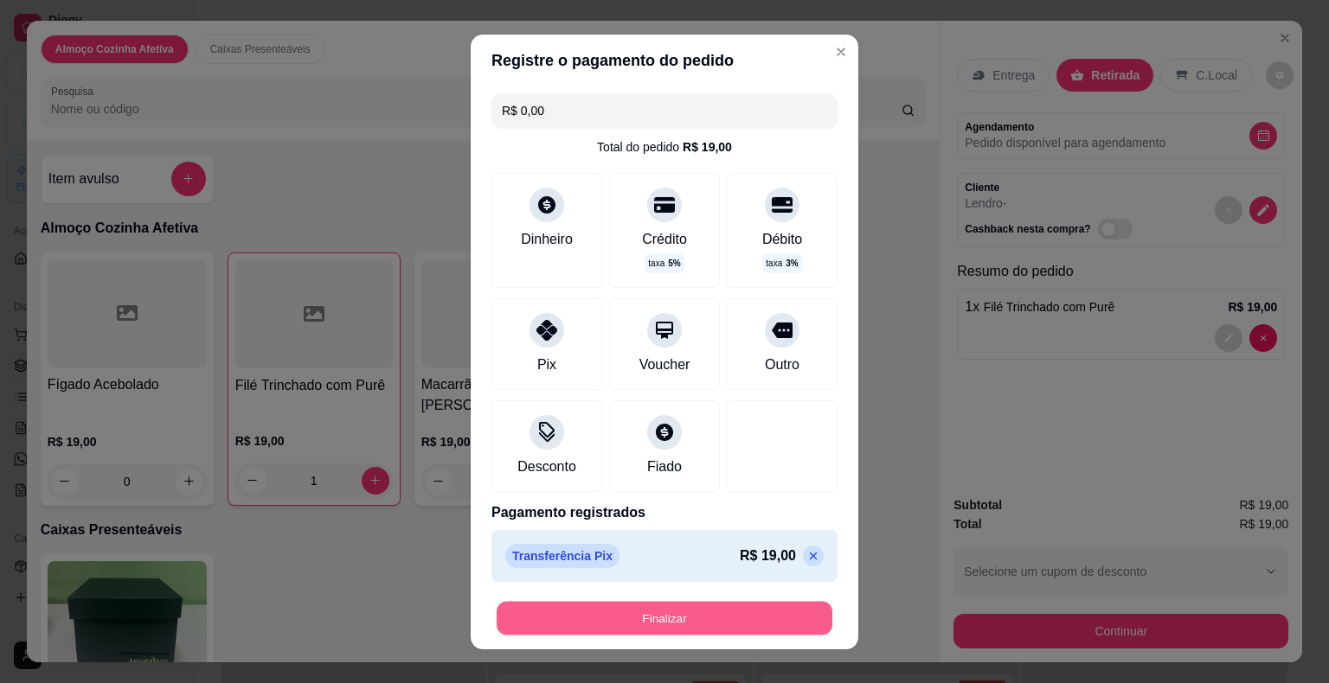
click at [659, 614] on button "Finalizar" at bounding box center [665, 618] width 336 height 34
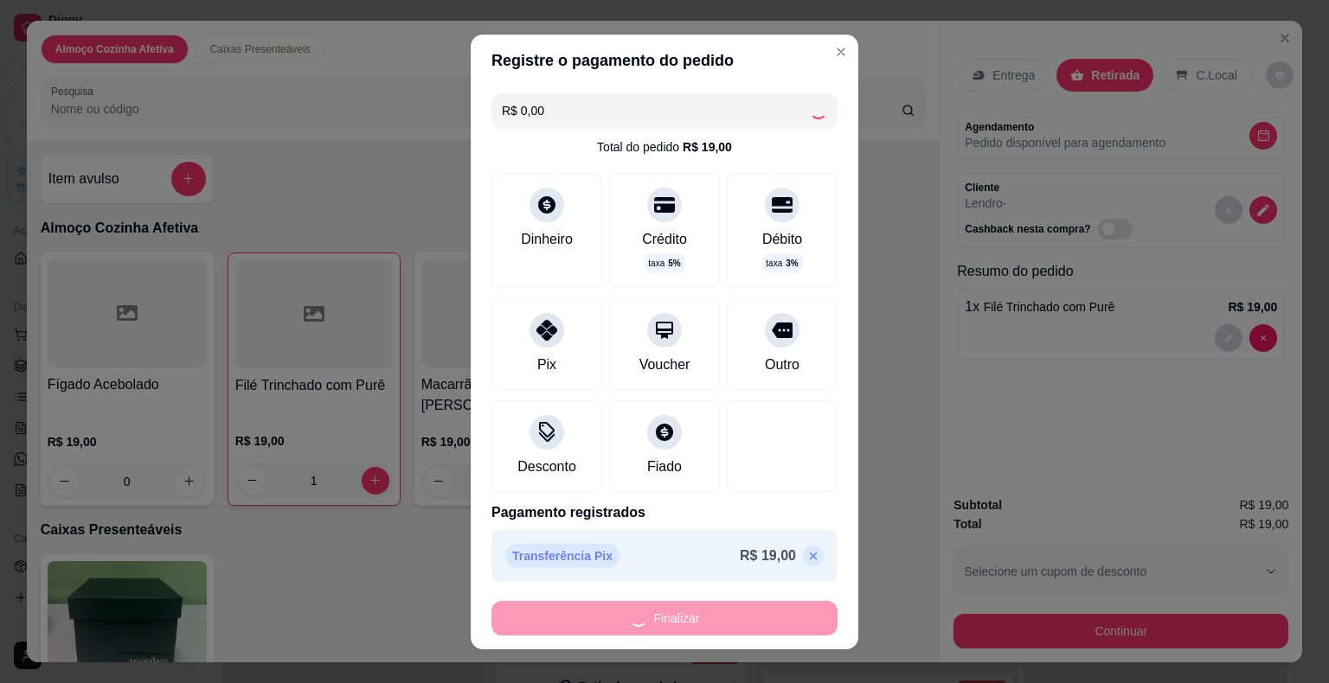
type input "0"
type input "-R$ 19,00"
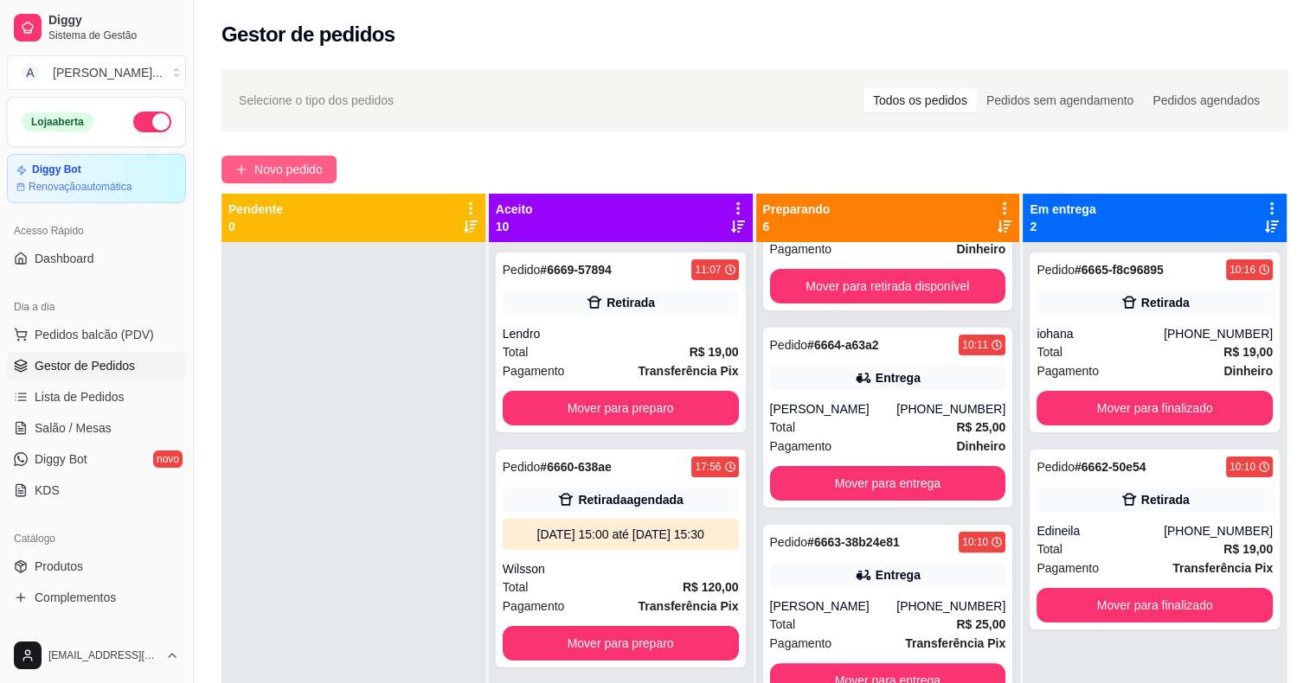
click at [280, 167] on span "Novo pedido" at bounding box center [288, 169] width 68 height 19
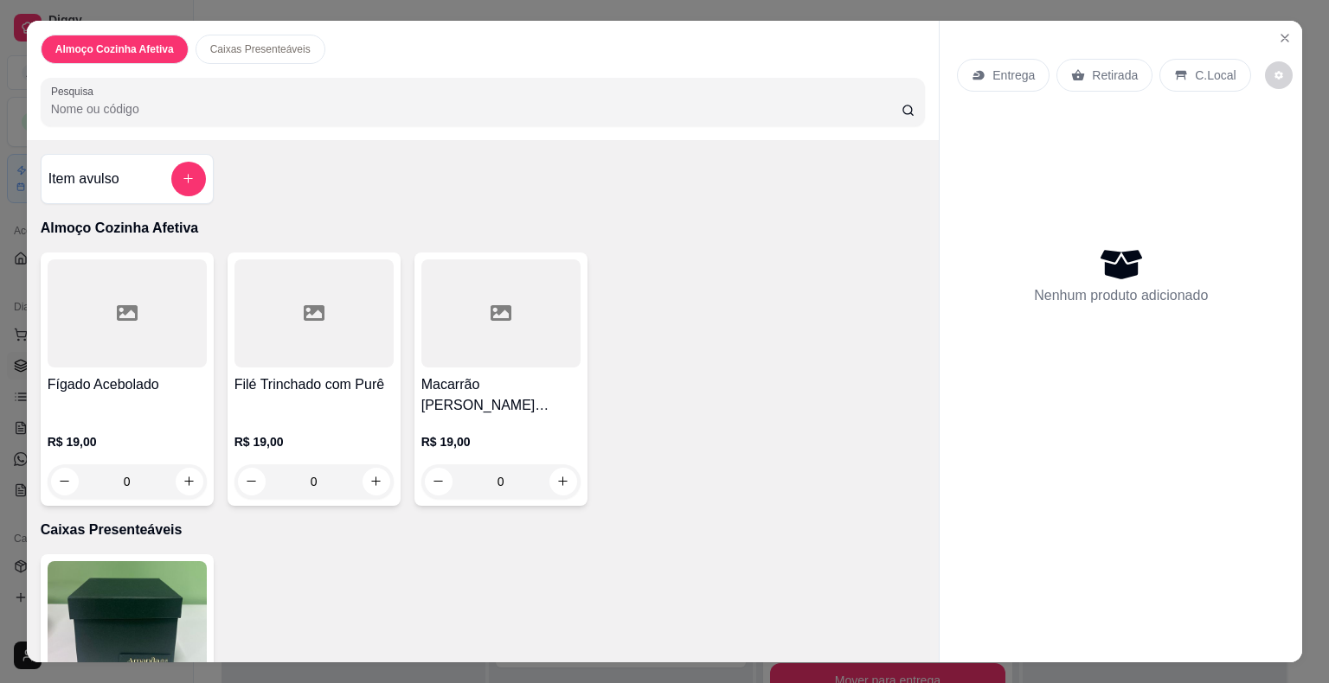
click at [315, 393] on div "Filé Trinchado com Purê" at bounding box center [313, 396] width 159 height 42
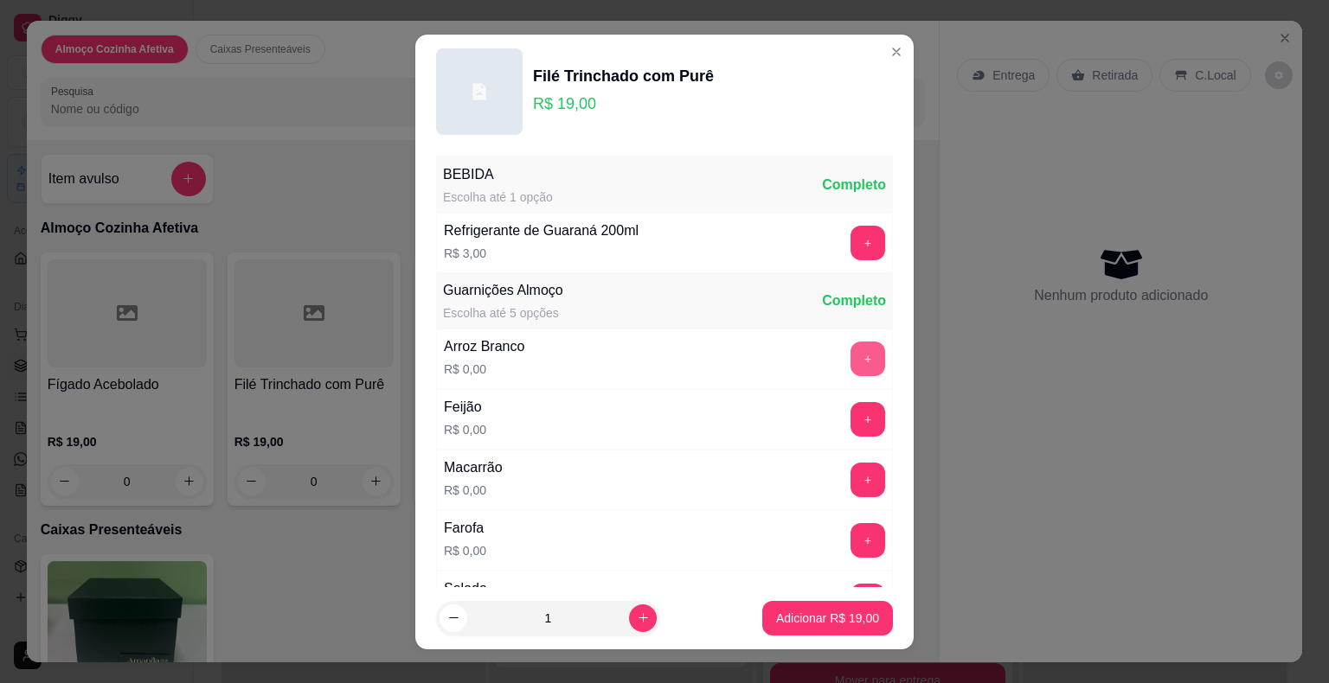
click at [850, 358] on button "+" at bounding box center [867, 359] width 35 height 35
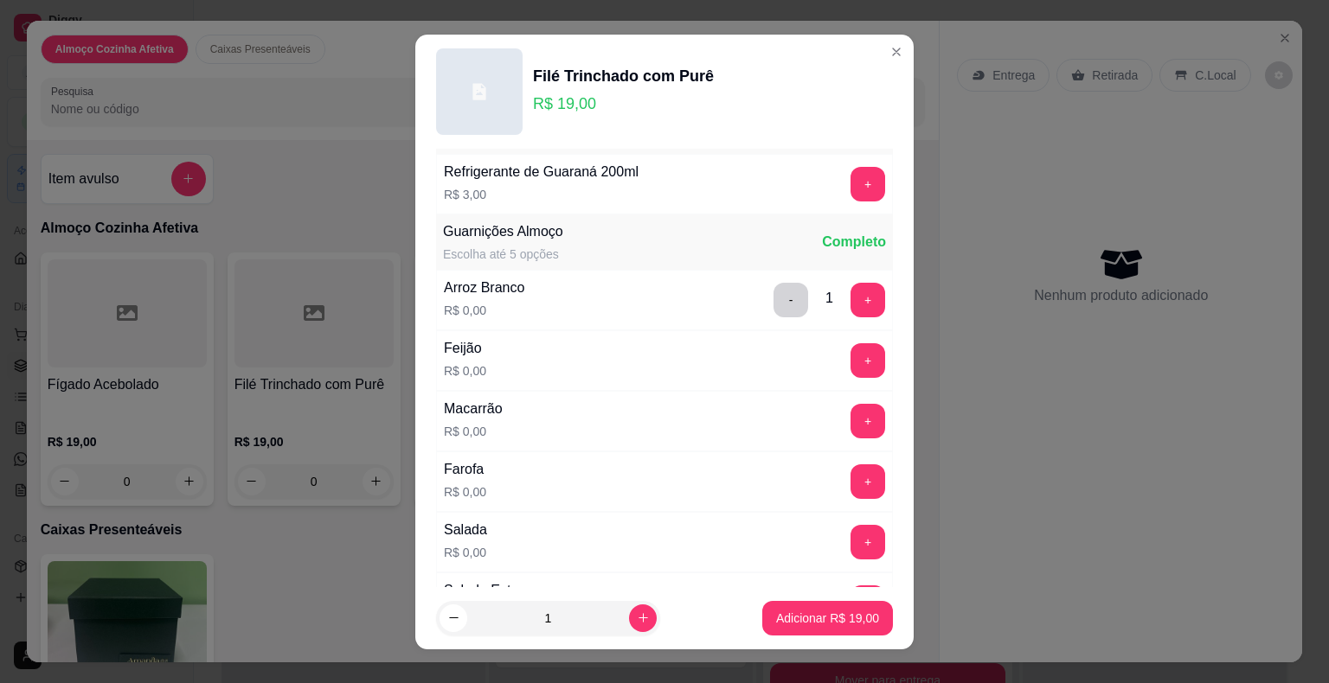
scroll to position [173, 0]
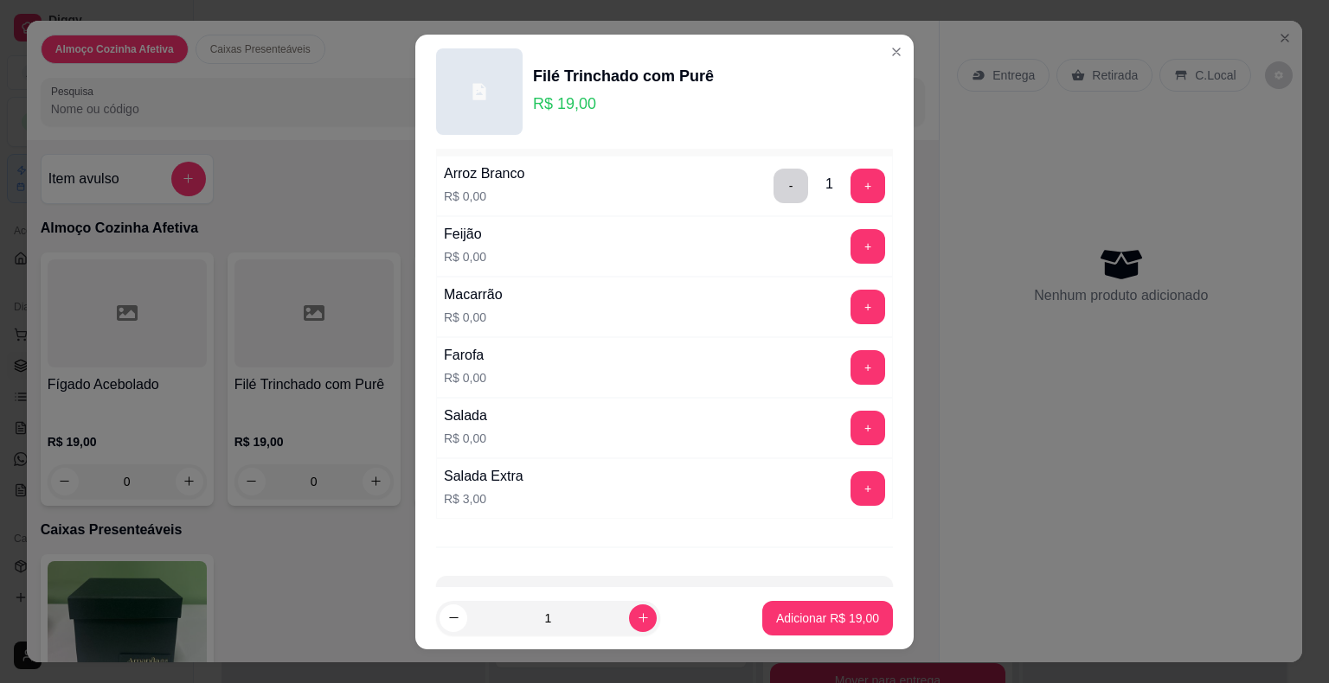
click at [850, 415] on button "+" at bounding box center [867, 428] width 35 height 35
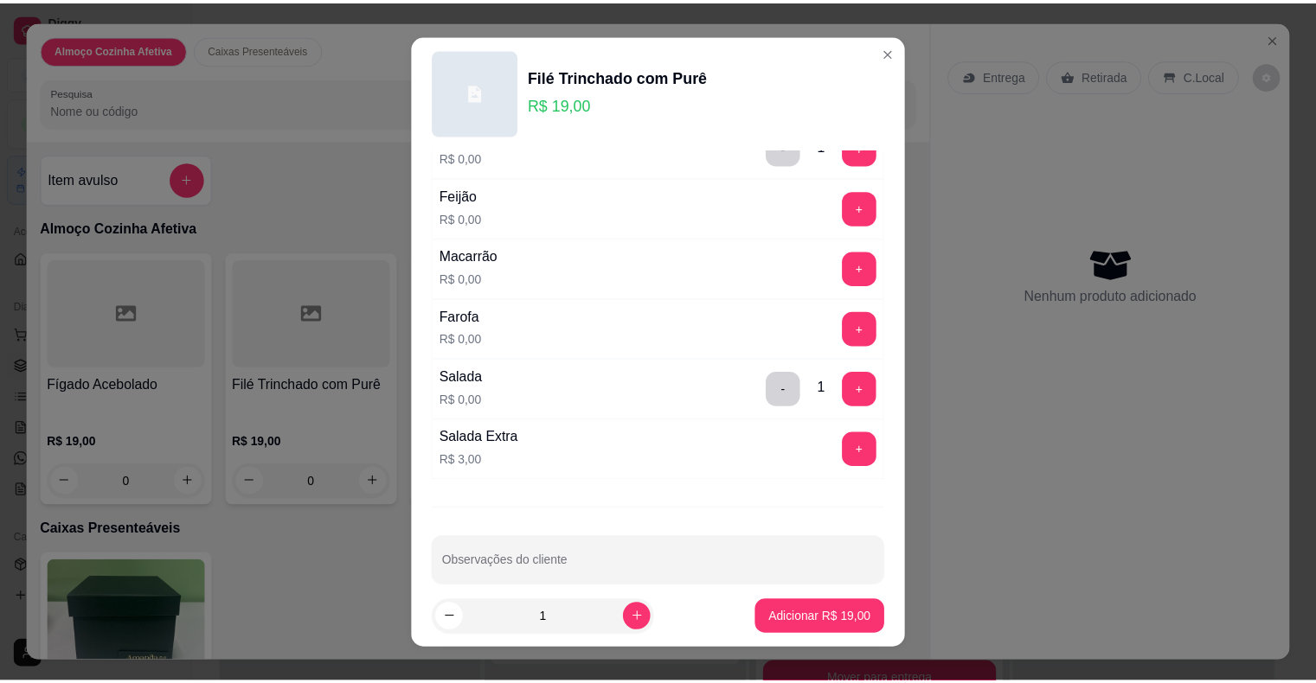
scroll to position [230, 0]
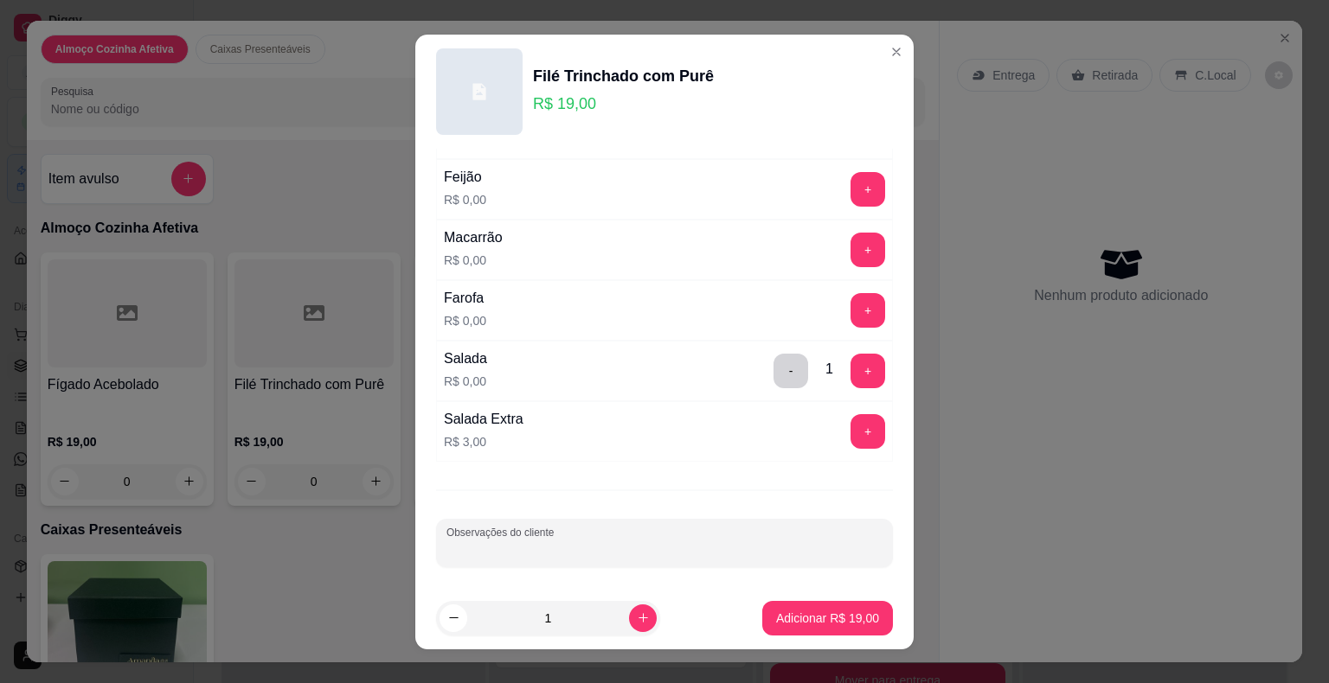
click at [689, 555] on input "Observações do cliente" at bounding box center [664, 550] width 436 height 17
type input "Pure"
click at [826, 619] on p "Adicionar R$ 19,00" at bounding box center [828, 618] width 100 height 16
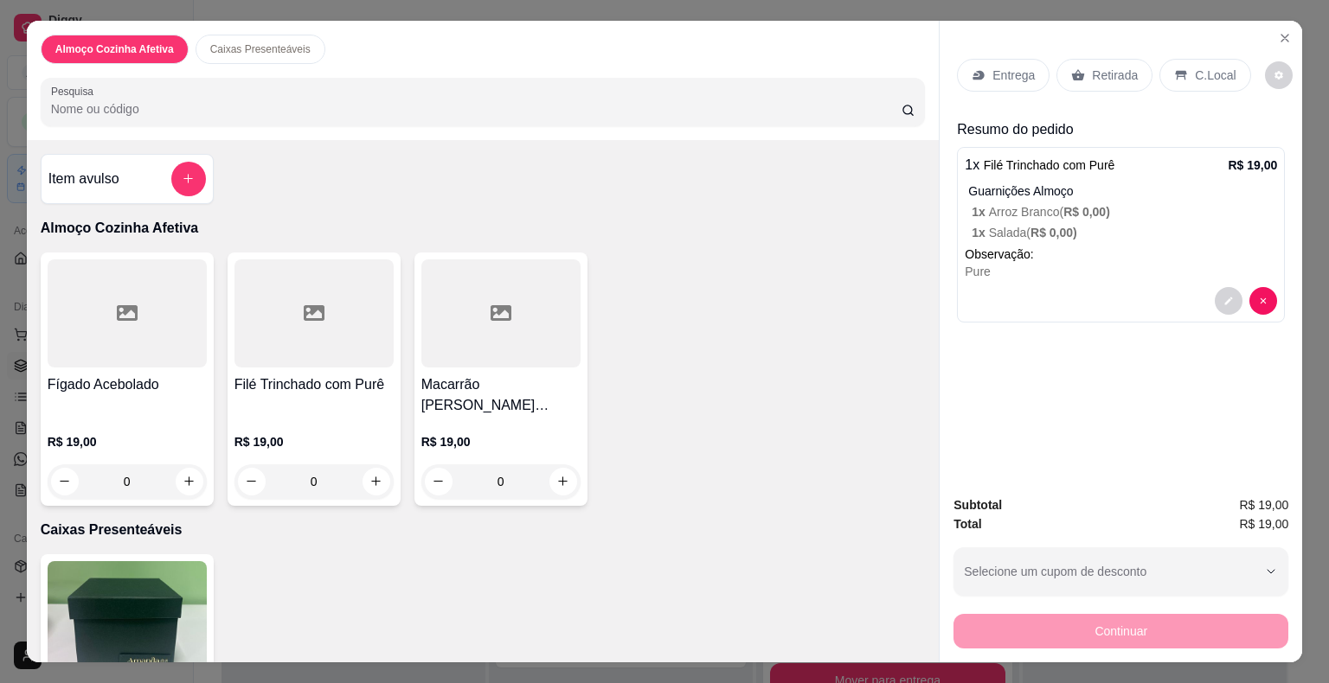
click at [1079, 67] on div "Retirada" at bounding box center [1104, 75] width 96 height 33
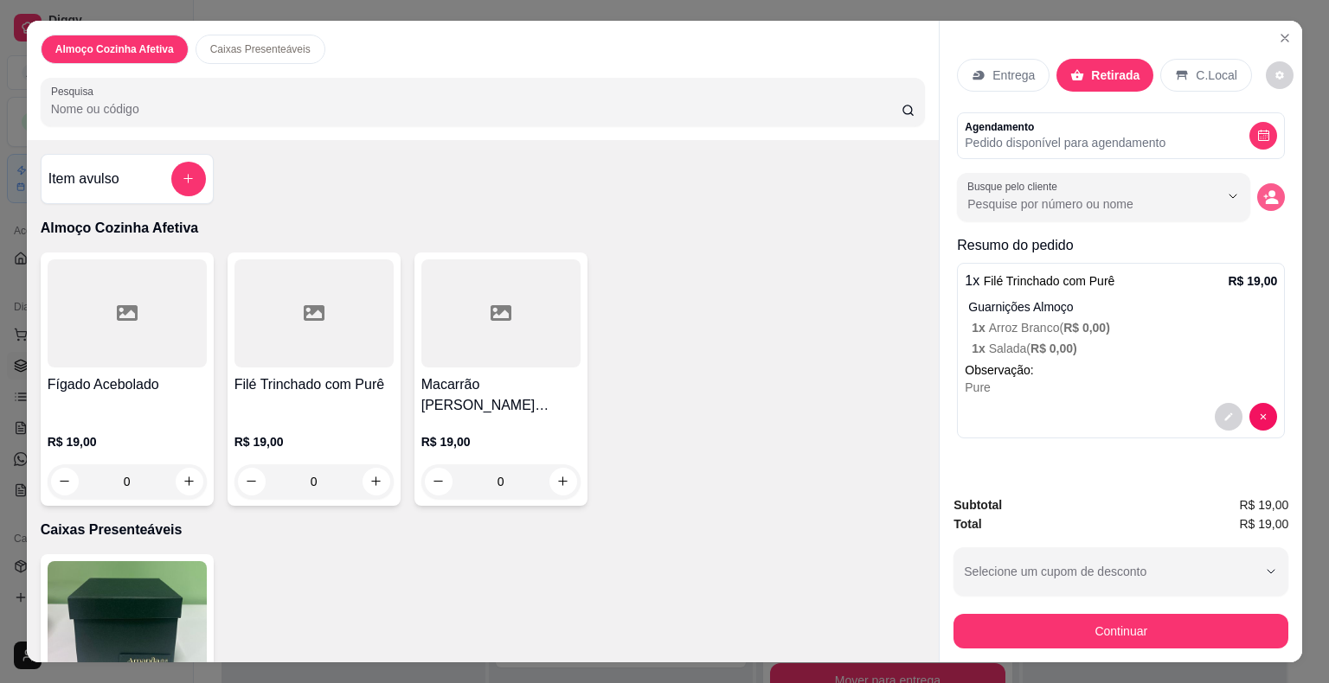
click at [1266, 198] on icon "decrease-product-quantity" at bounding box center [1272, 201] width 13 height 6
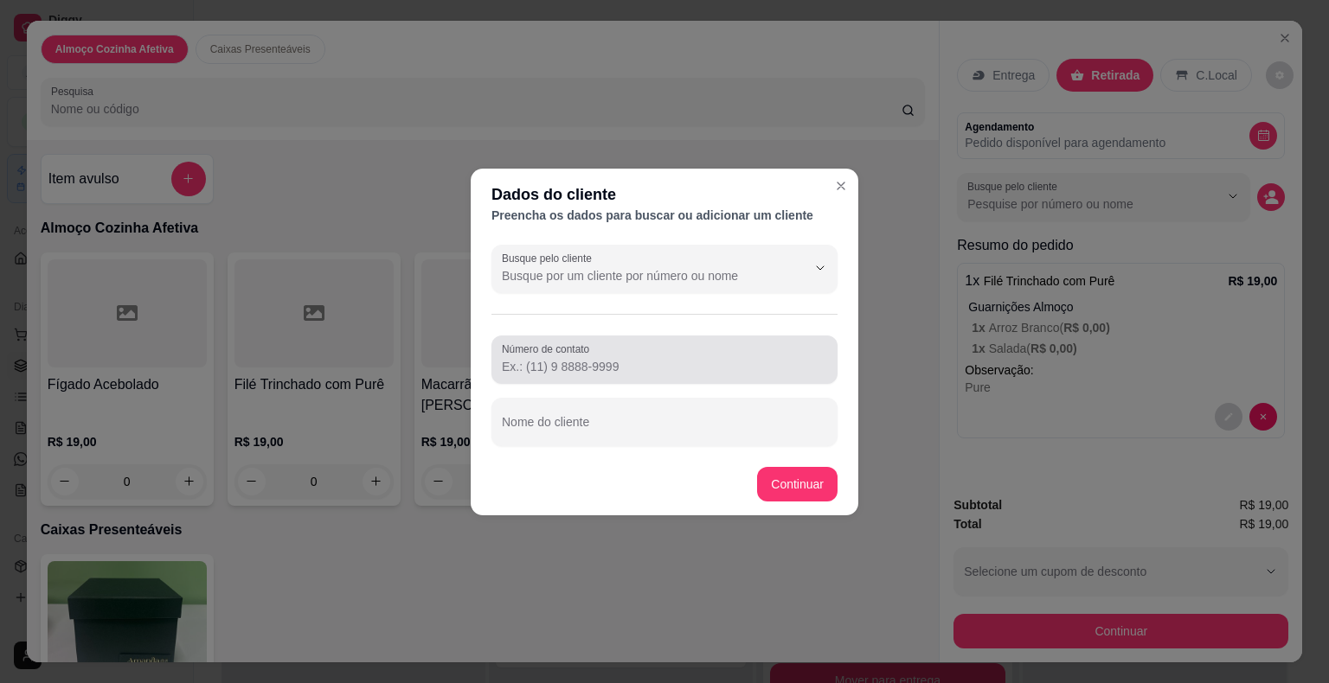
click at [744, 370] on input "Número de contato" at bounding box center [664, 366] width 325 height 17
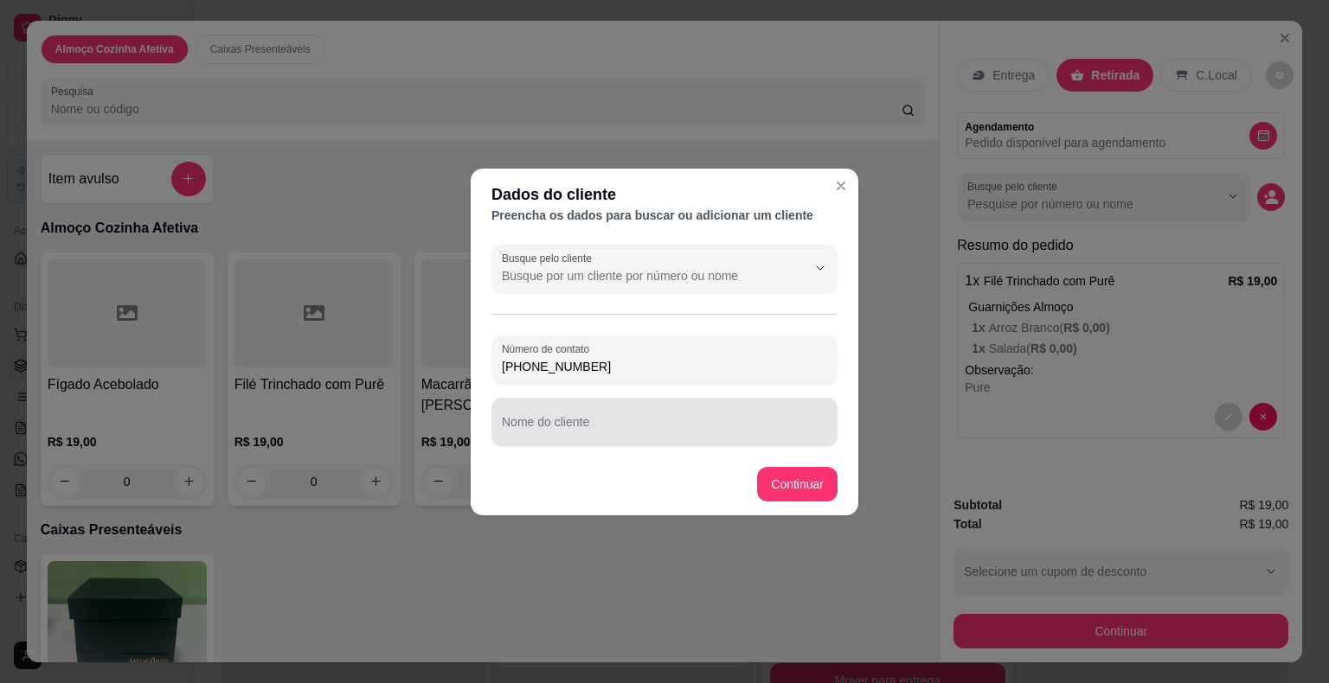
type input "[PHONE_NUMBER]"
click at [695, 413] on div at bounding box center [664, 422] width 325 height 35
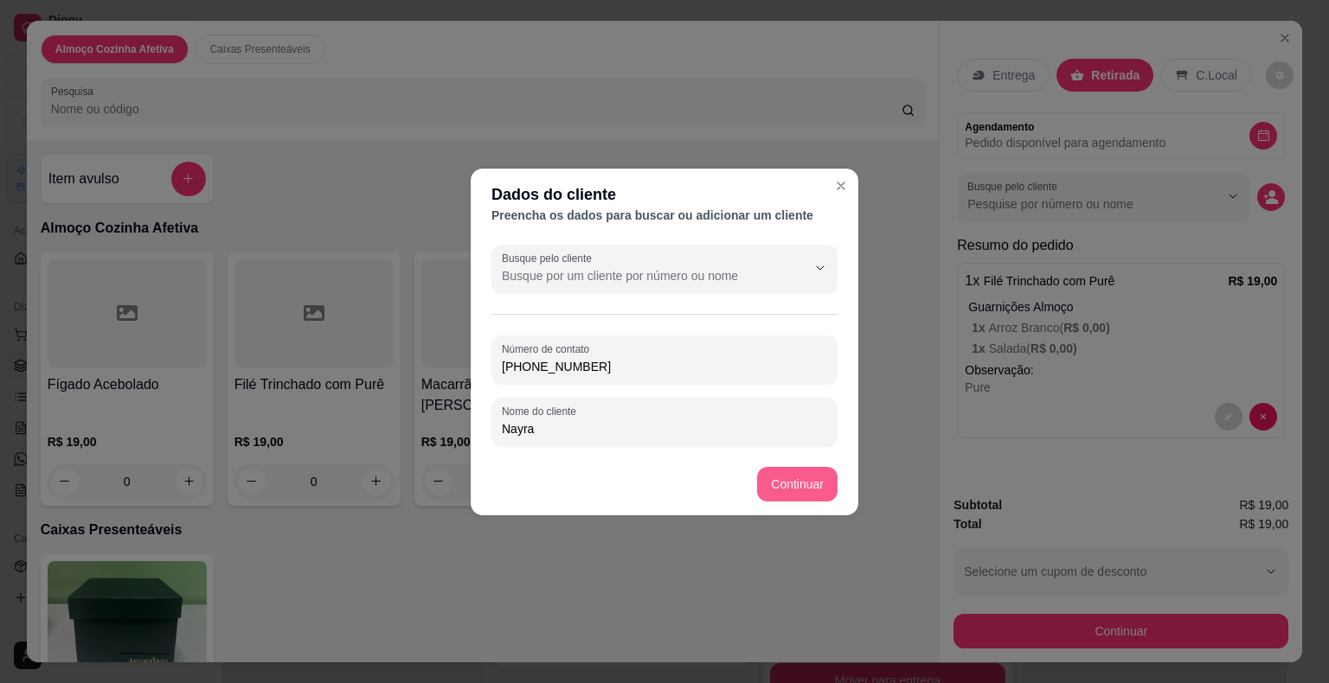
type input "Nayra"
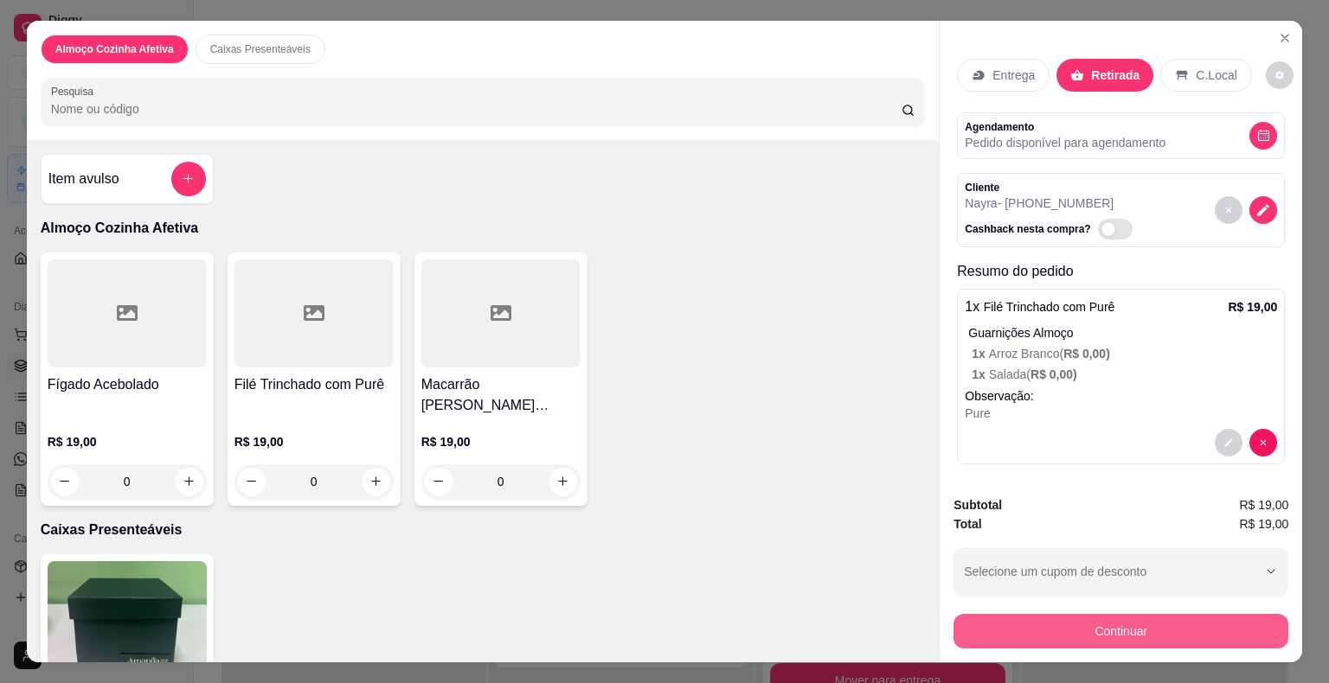
click at [983, 628] on button "Continuar" at bounding box center [1120, 631] width 335 height 35
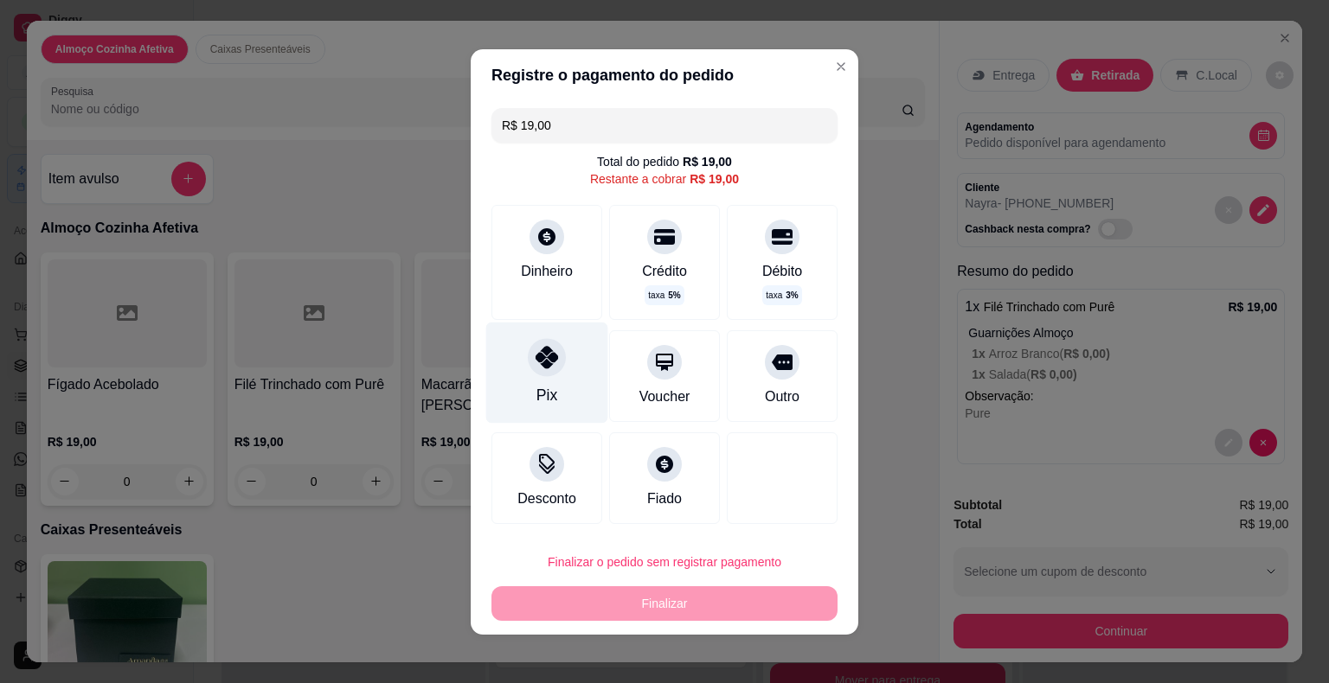
click at [523, 374] on div "Pix" at bounding box center [547, 372] width 122 height 101
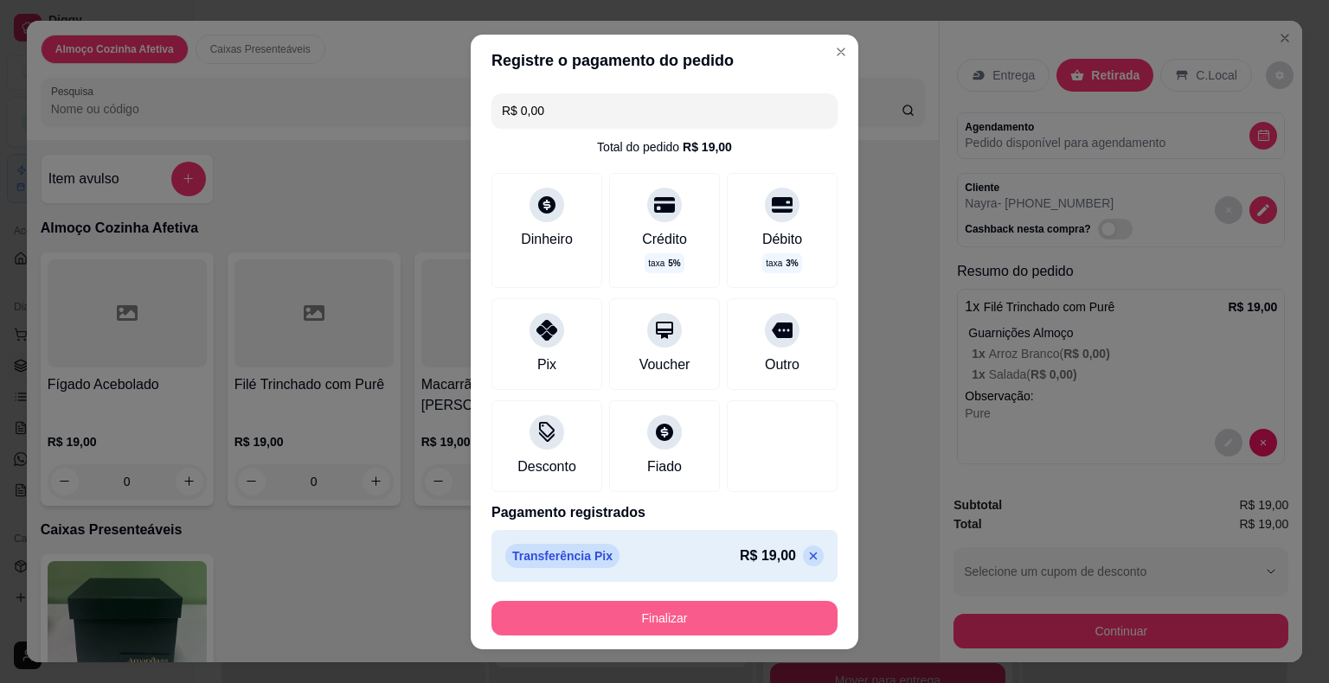
click at [595, 602] on button "Finalizar" at bounding box center [664, 618] width 346 height 35
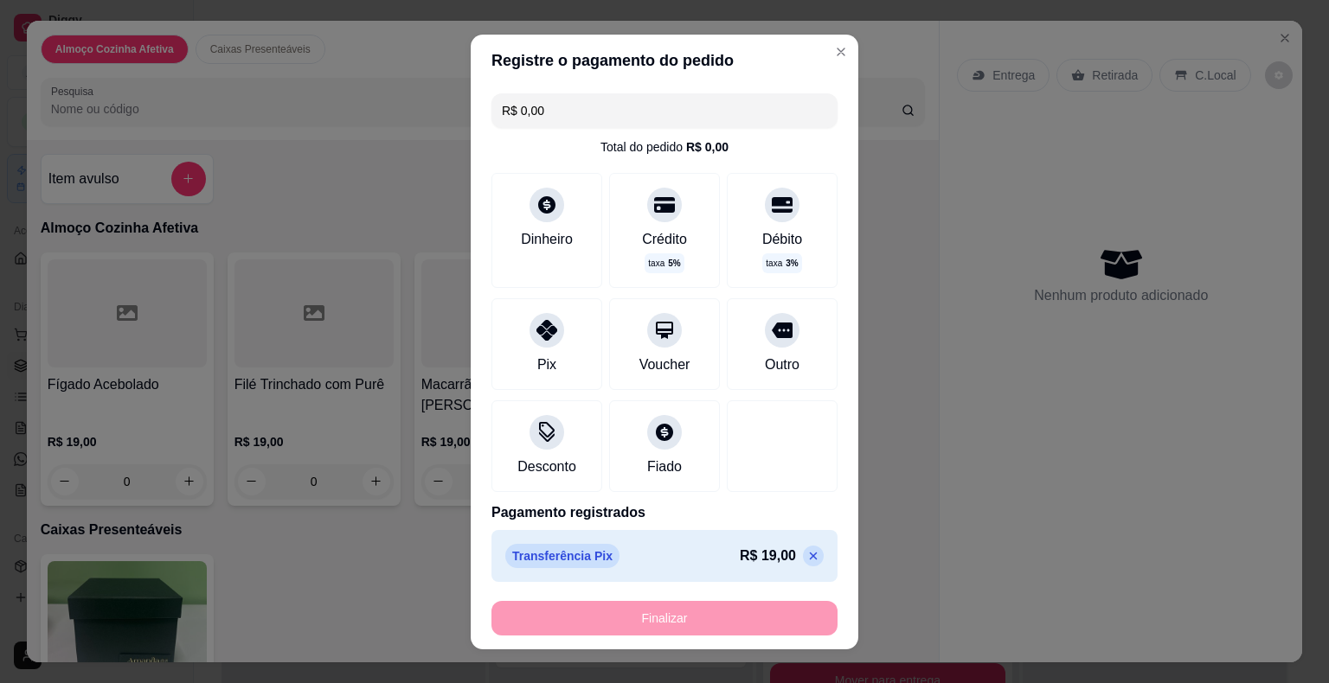
type input "-R$ 19,00"
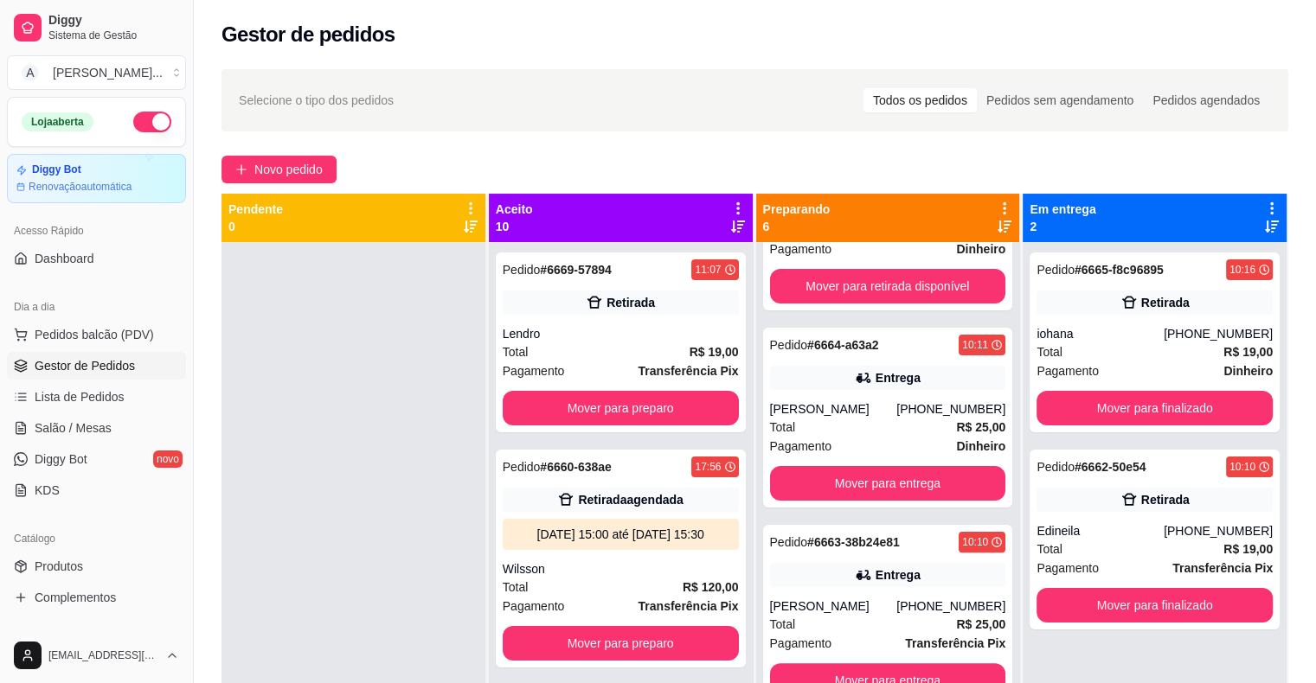
click at [72, 410] on ul "Pedidos balcão (PDV) Gestor de Pedidos Lista de Pedidos Salão / Mesas Diggy Bot…" at bounding box center [96, 412] width 179 height 183
drag, startPoint x: 67, startPoint y: 396, endPoint x: 69, endPoint y: 382, distance: 14.8
click at [67, 395] on span "Lista de Pedidos" at bounding box center [80, 396] width 90 height 17
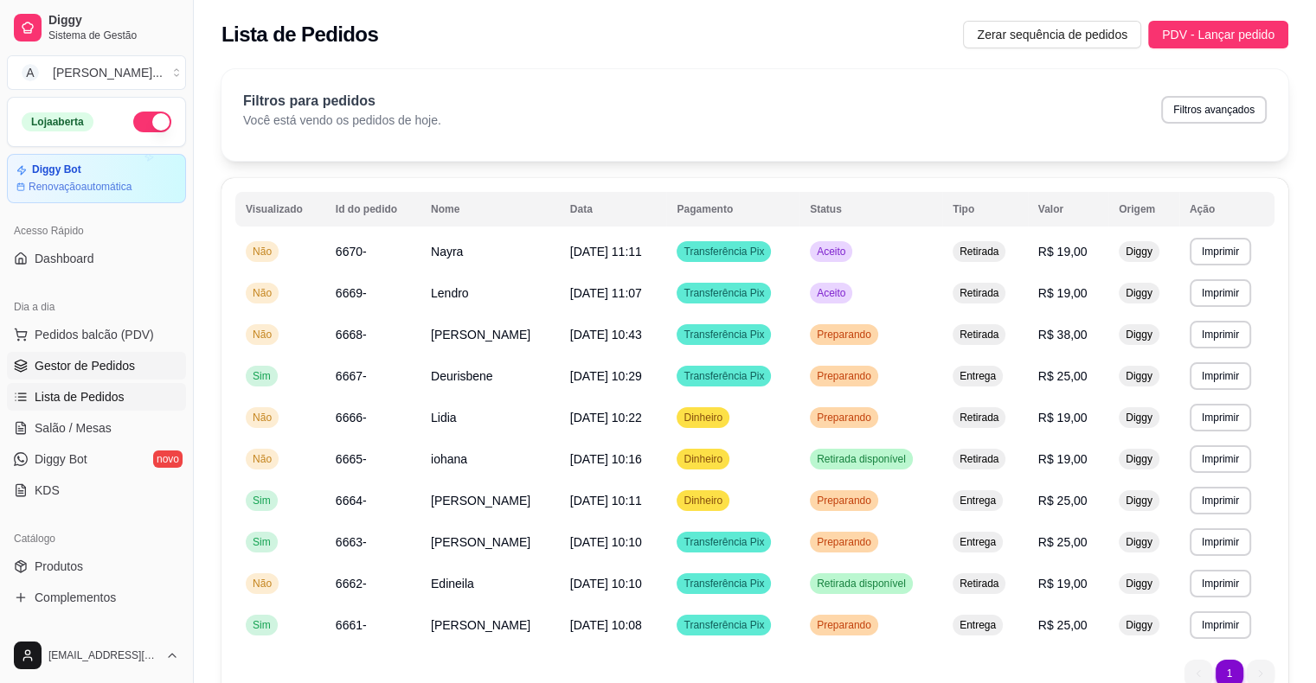
click at [80, 370] on span "Gestor de Pedidos" at bounding box center [85, 365] width 100 height 17
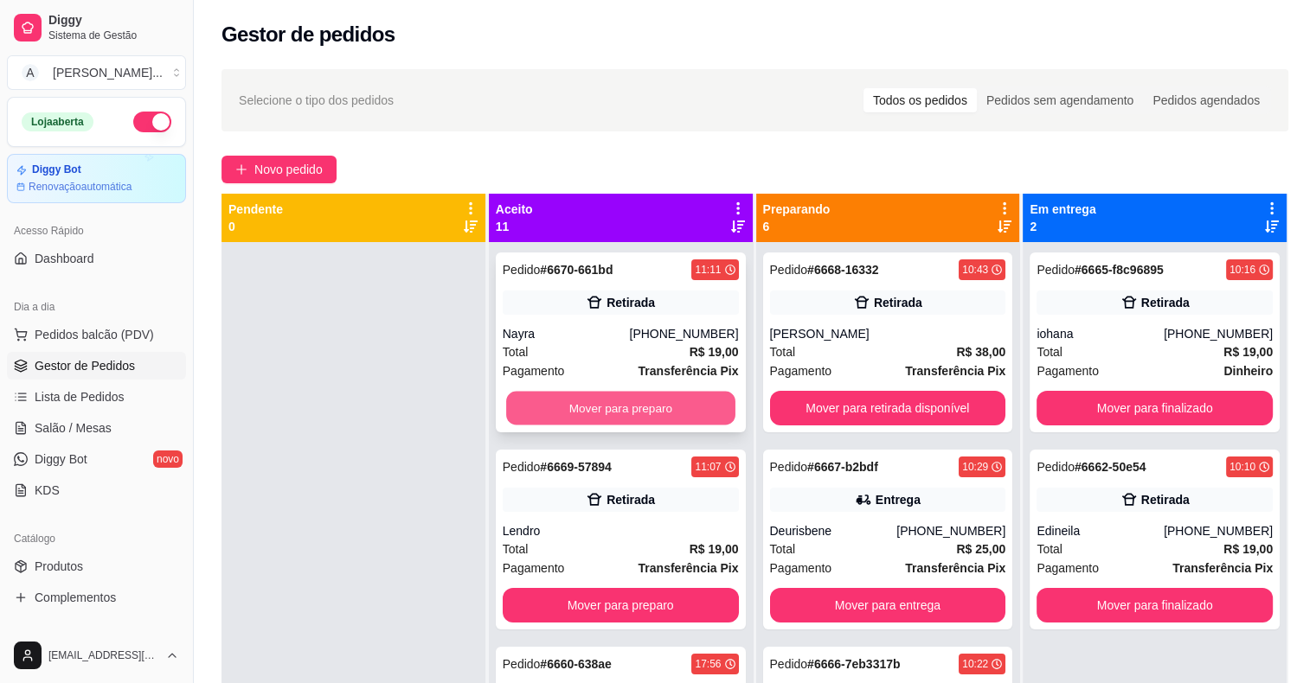
click at [545, 408] on button "Mover para preparo" at bounding box center [620, 409] width 229 height 34
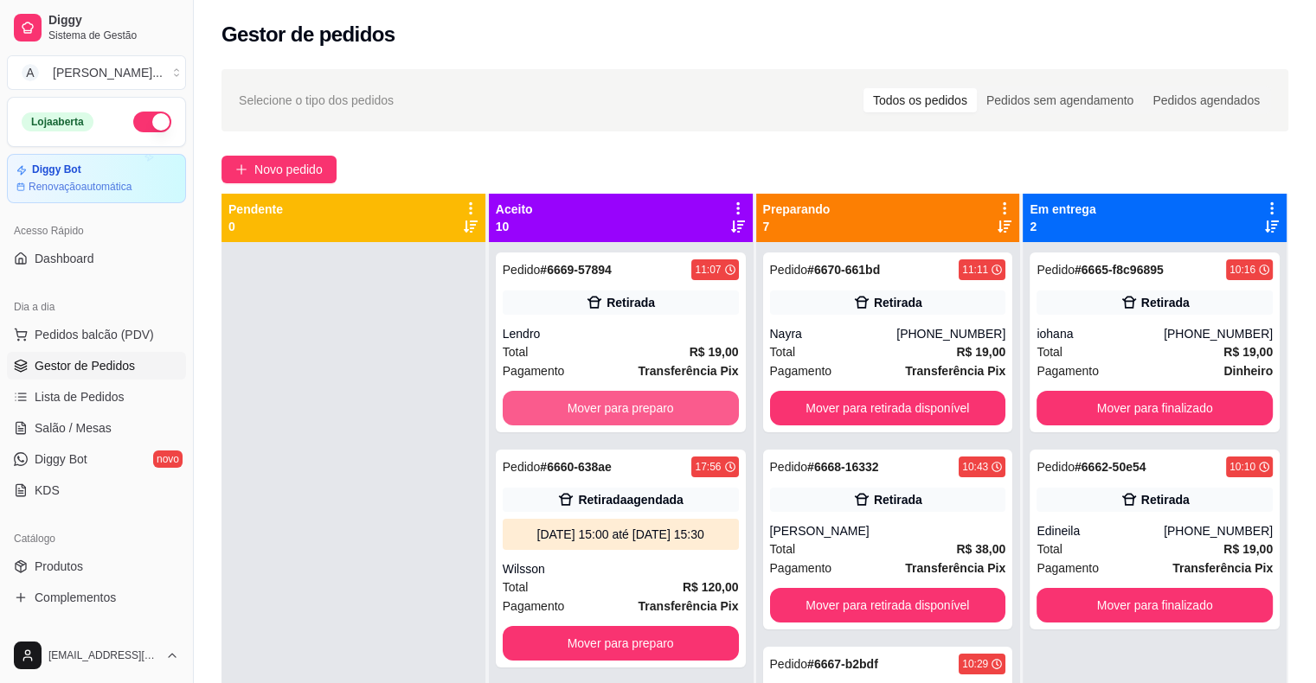
click at [545, 408] on button "Mover para preparo" at bounding box center [621, 408] width 236 height 35
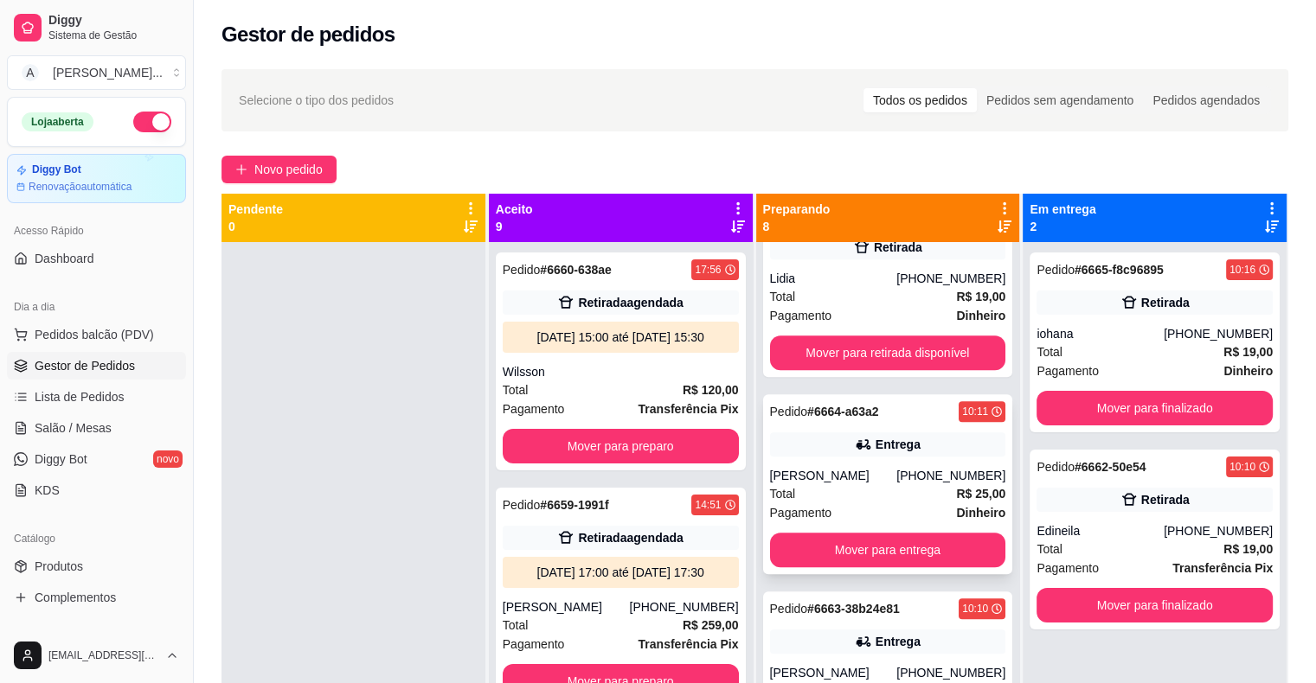
scroll to position [865, 0]
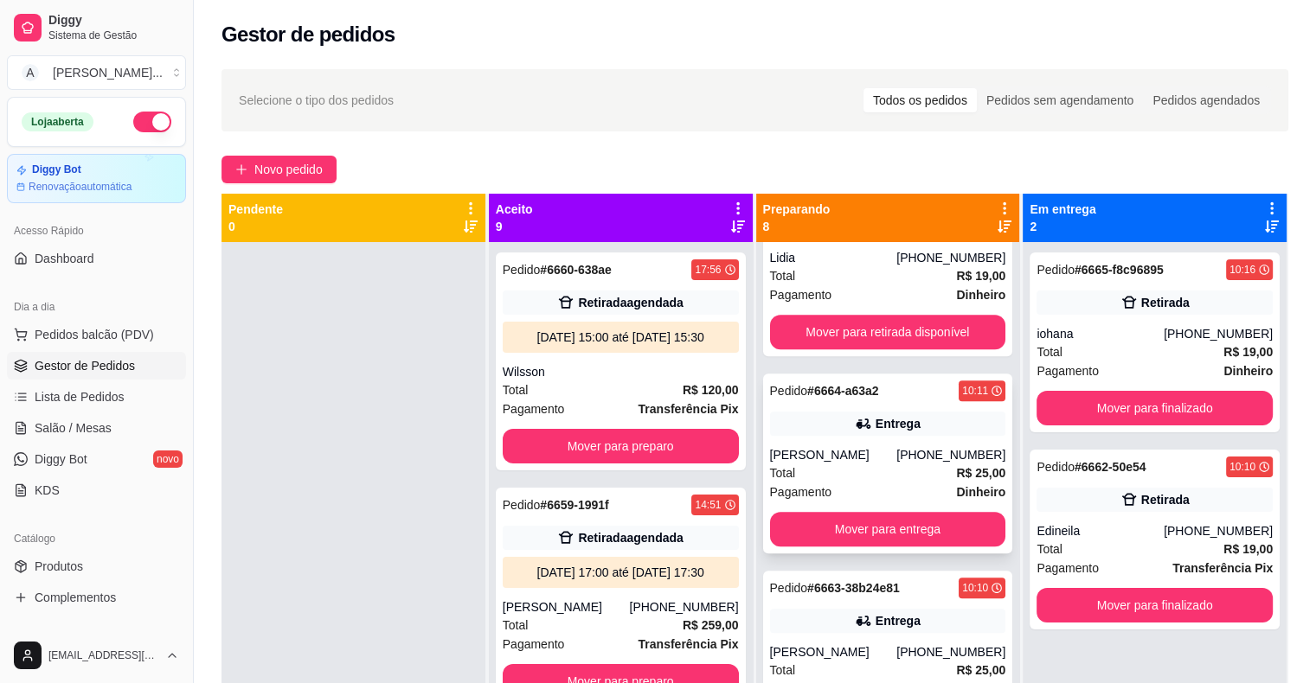
click at [899, 471] on div "Total R$ 25,00" at bounding box center [888, 473] width 236 height 19
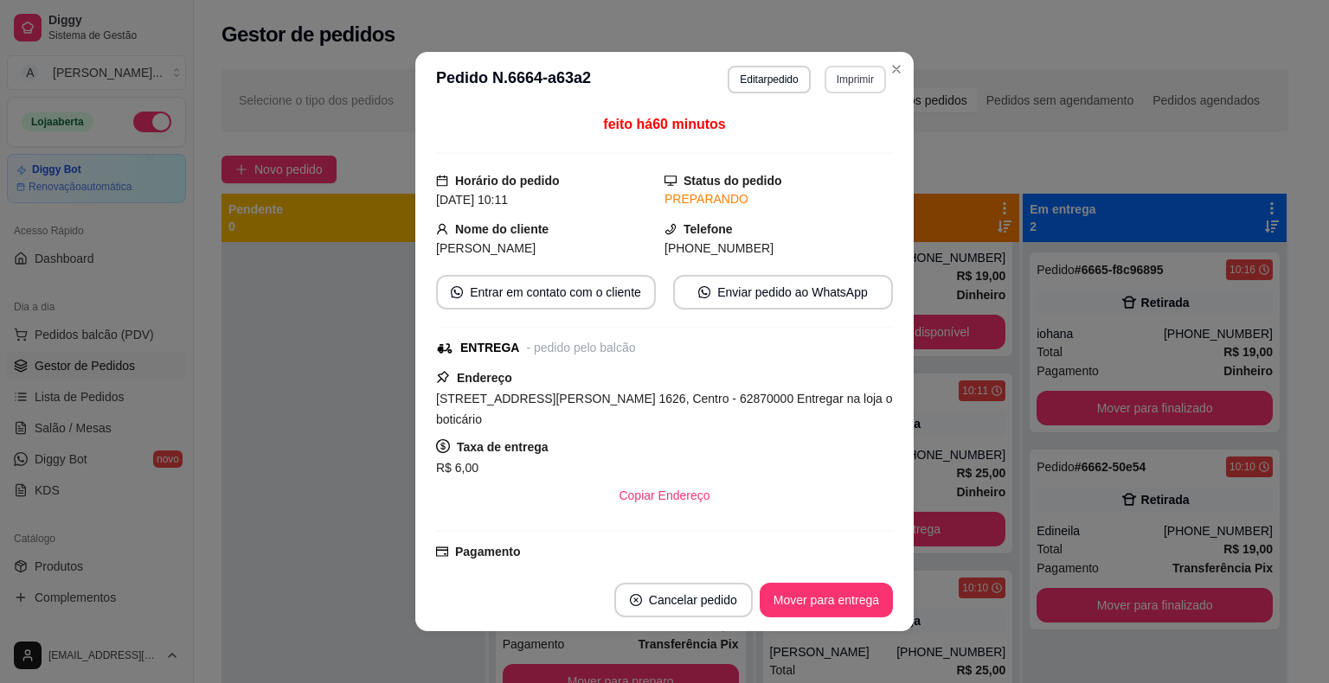
click at [851, 74] on button "Imprimir" at bounding box center [854, 80] width 61 height 28
click at [844, 133] on button "IMPRESSORA" at bounding box center [817, 139] width 121 height 27
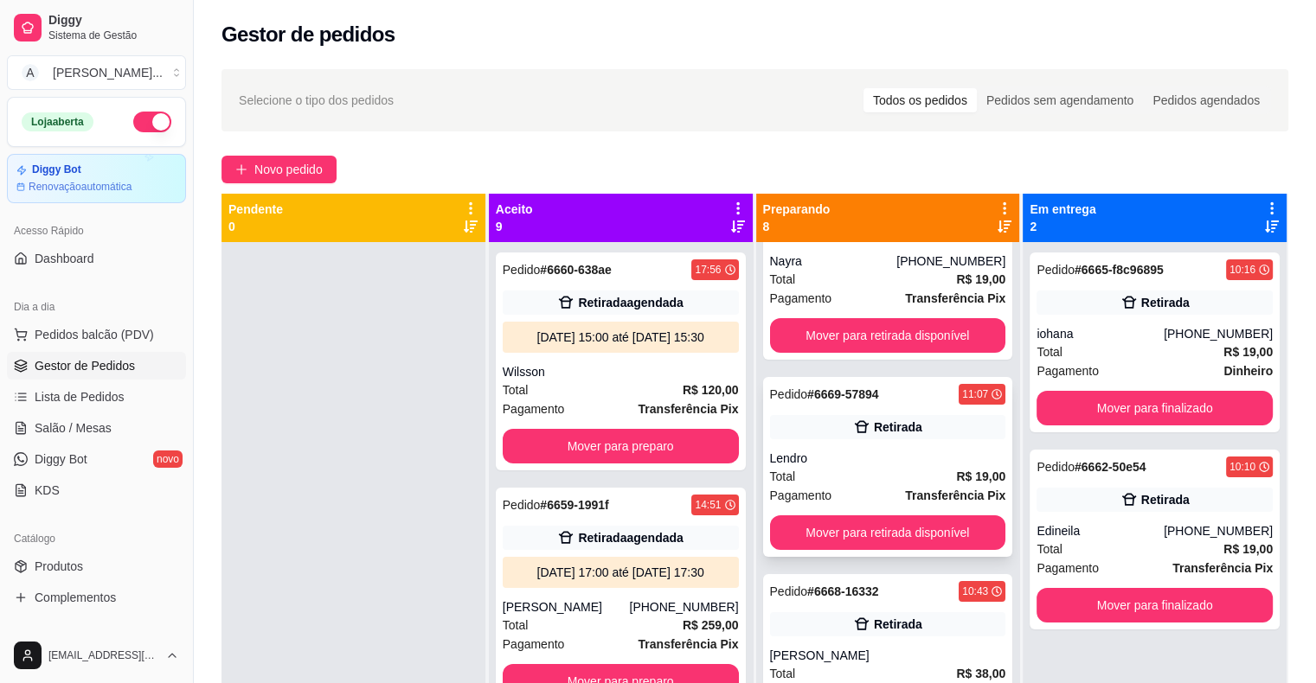
scroll to position [0, 0]
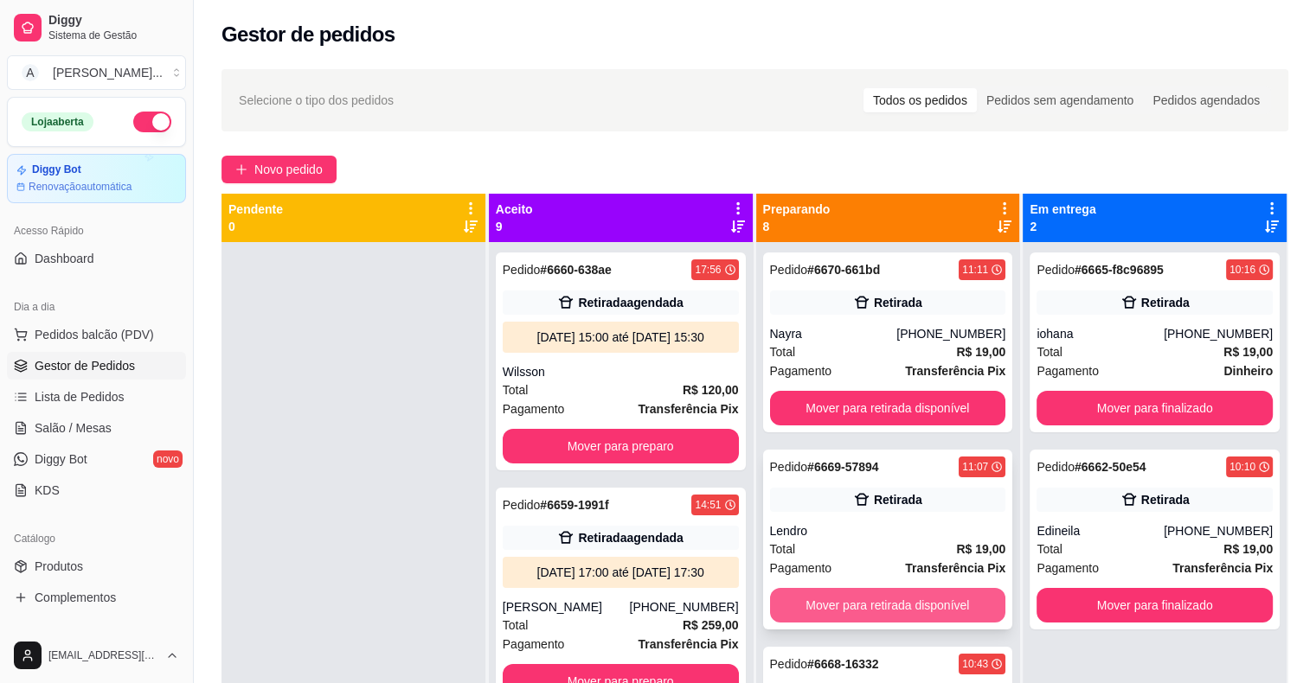
click at [820, 593] on button "Mover para retirada disponível" at bounding box center [888, 605] width 236 height 35
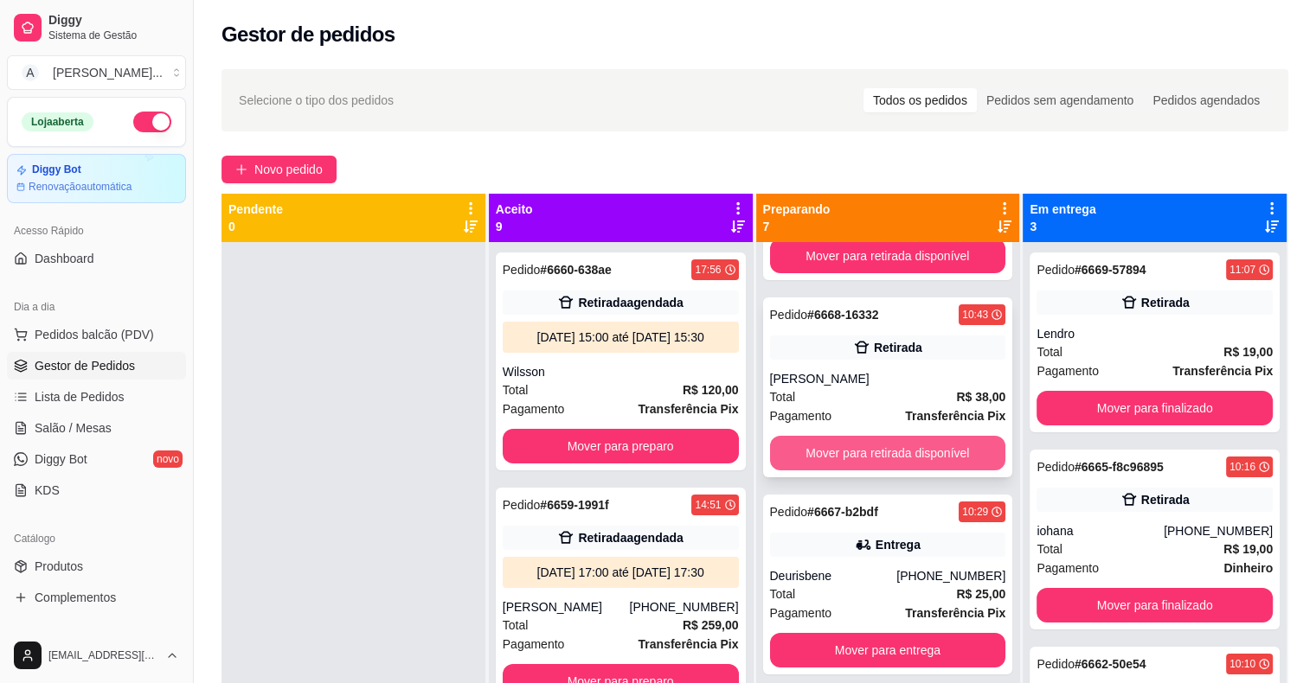
scroll to position [173, 0]
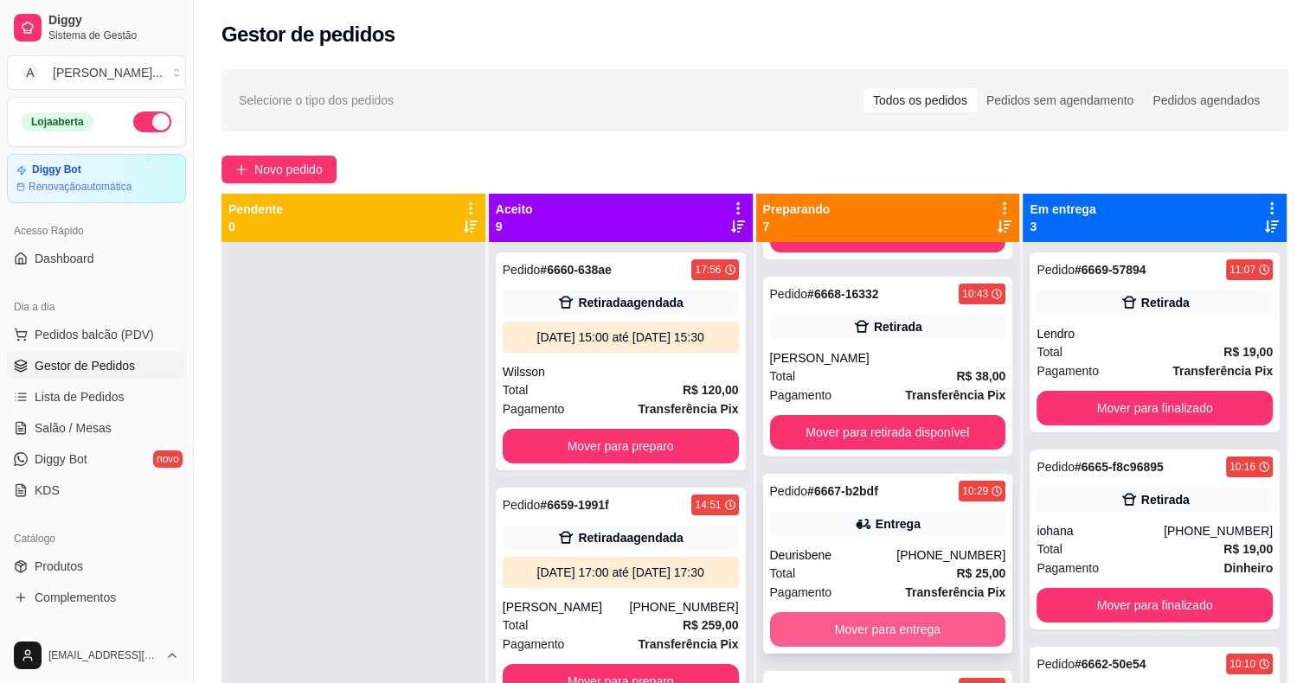
click at [836, 635] on button "Mover para entrega" at bounding box center [888, 629] width 236 height 35
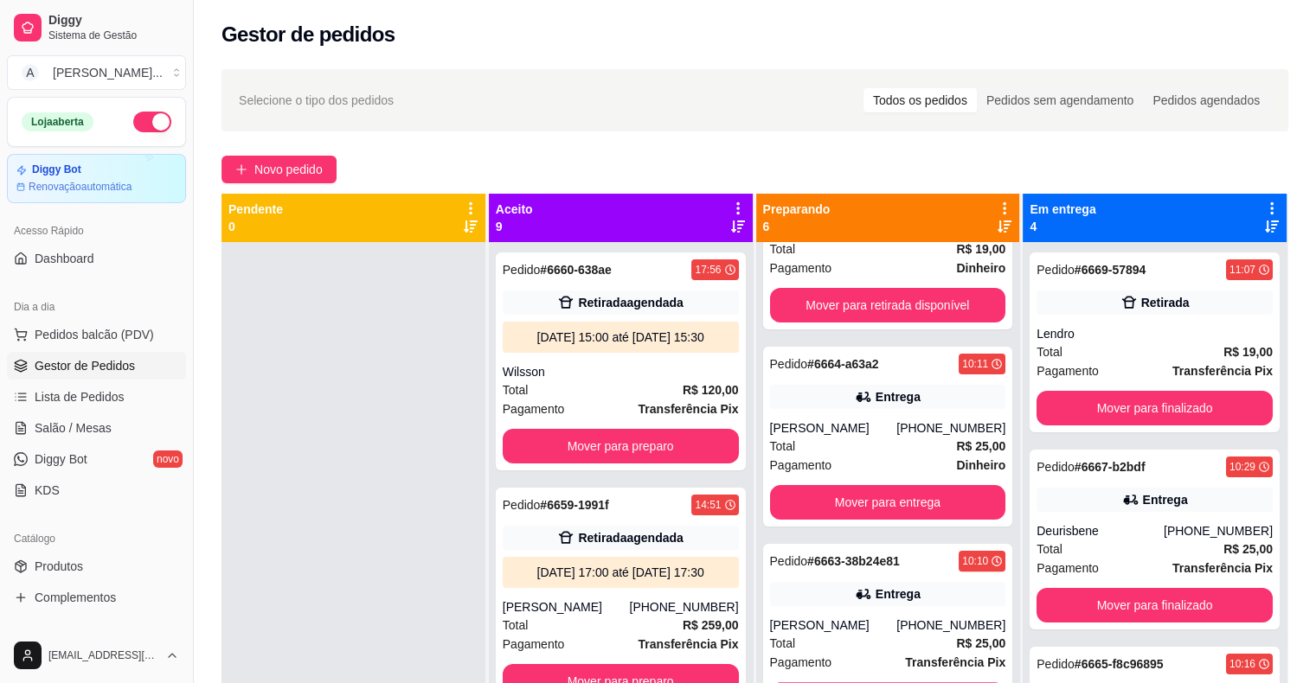
scroll to position [516, 0]
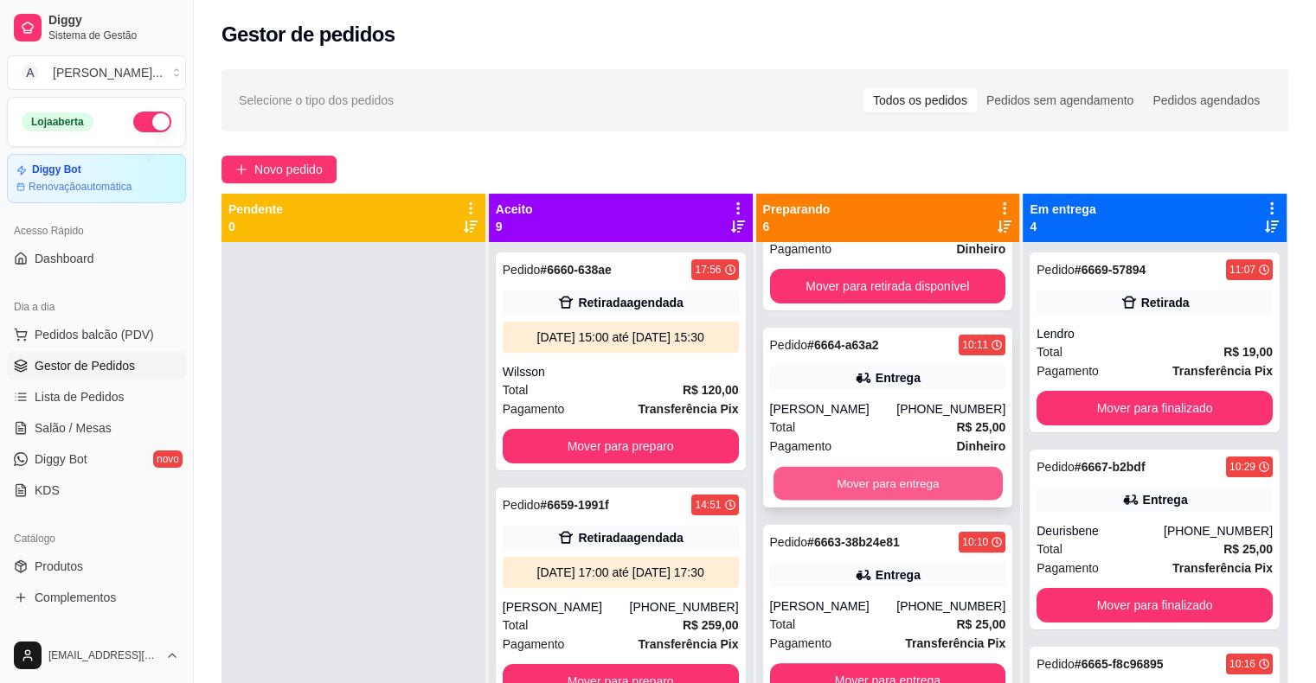
click at [799, 491] on button "Mover para entrega" at bounding box center [887, 484] width 229 height 34
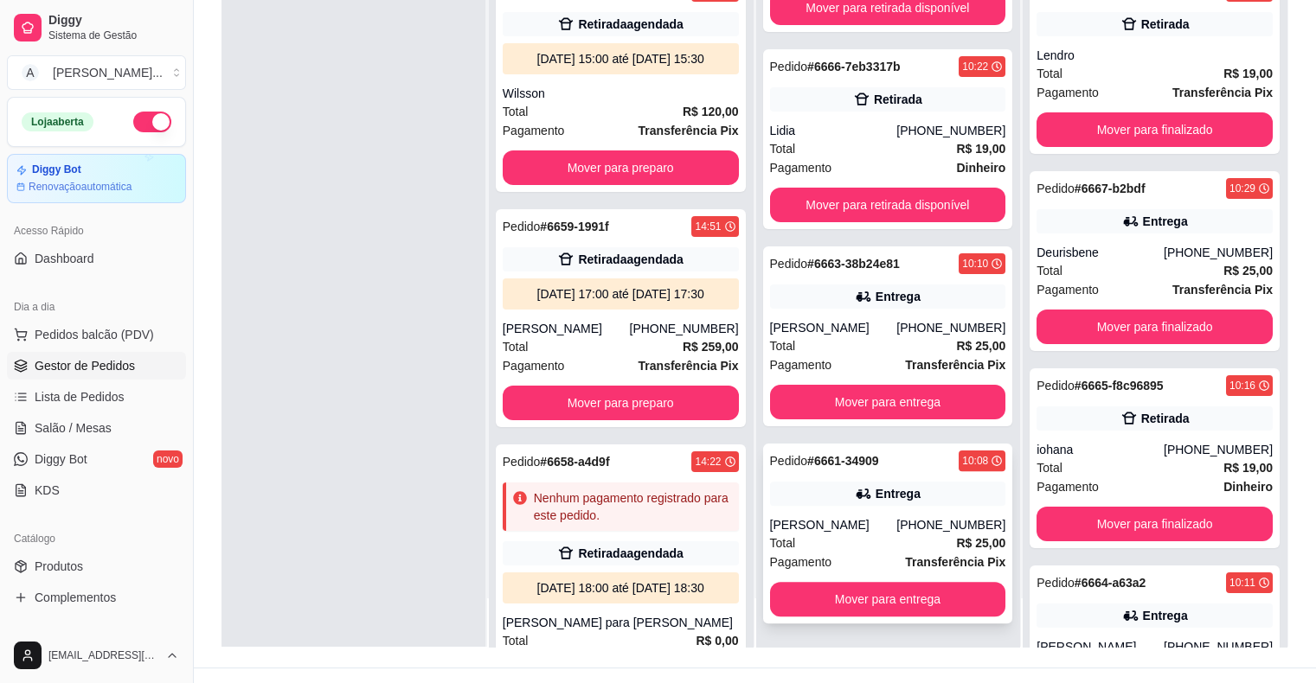
scroll to position [263, 0]
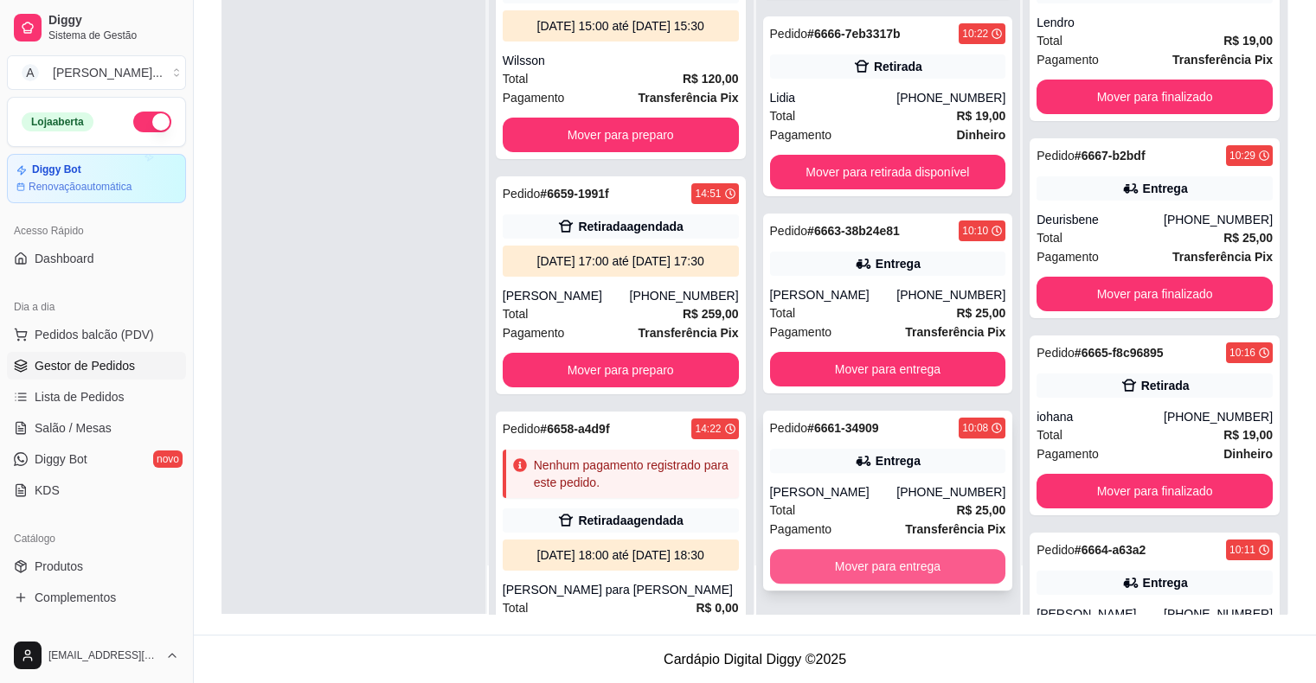
click at [882, 574] on button "Mover para entrega" at bounding box center [888, 566] width 236 height 35
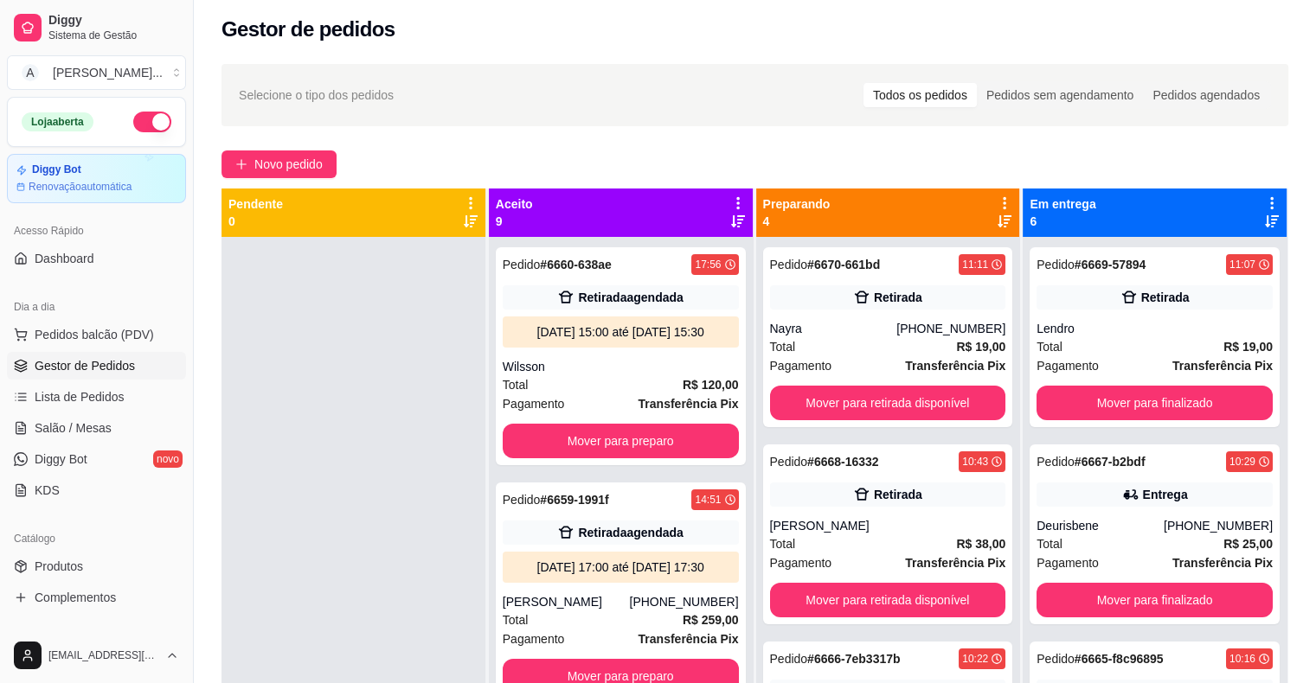
scroll to position [0, 0]
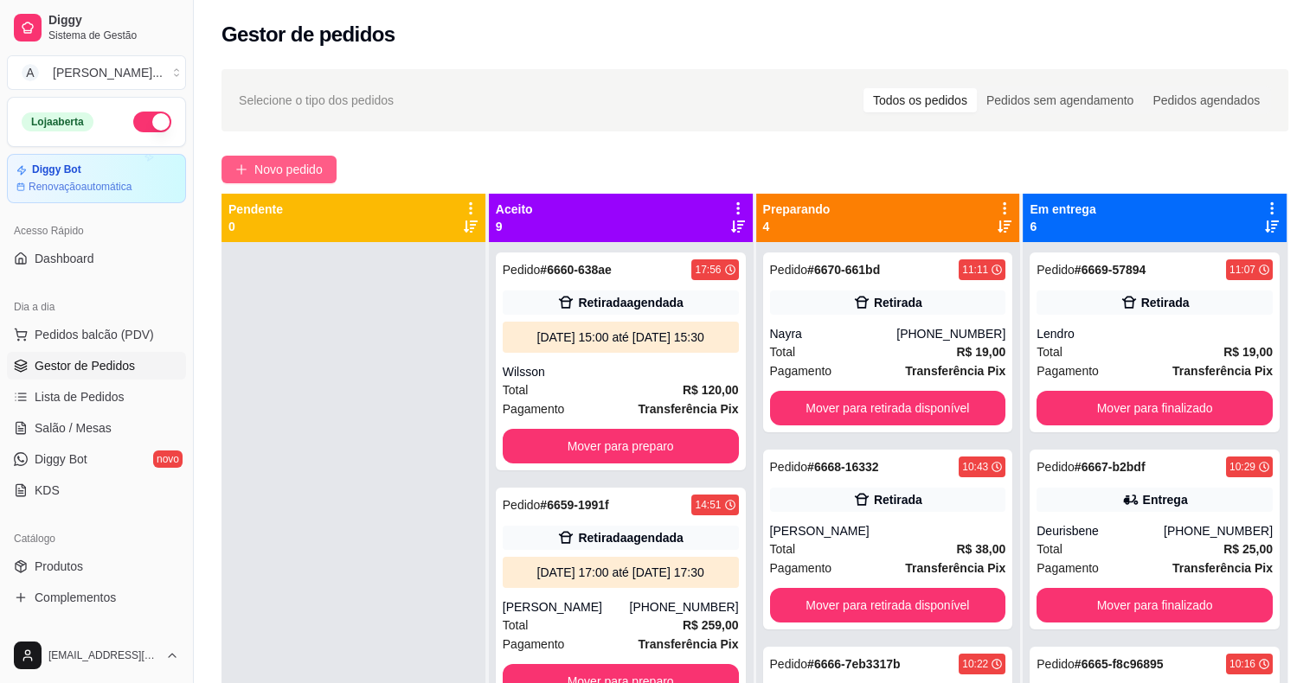
click at [254, 170] on span "Novo pedido" at bounding box center [288, 169] width 68 height 19
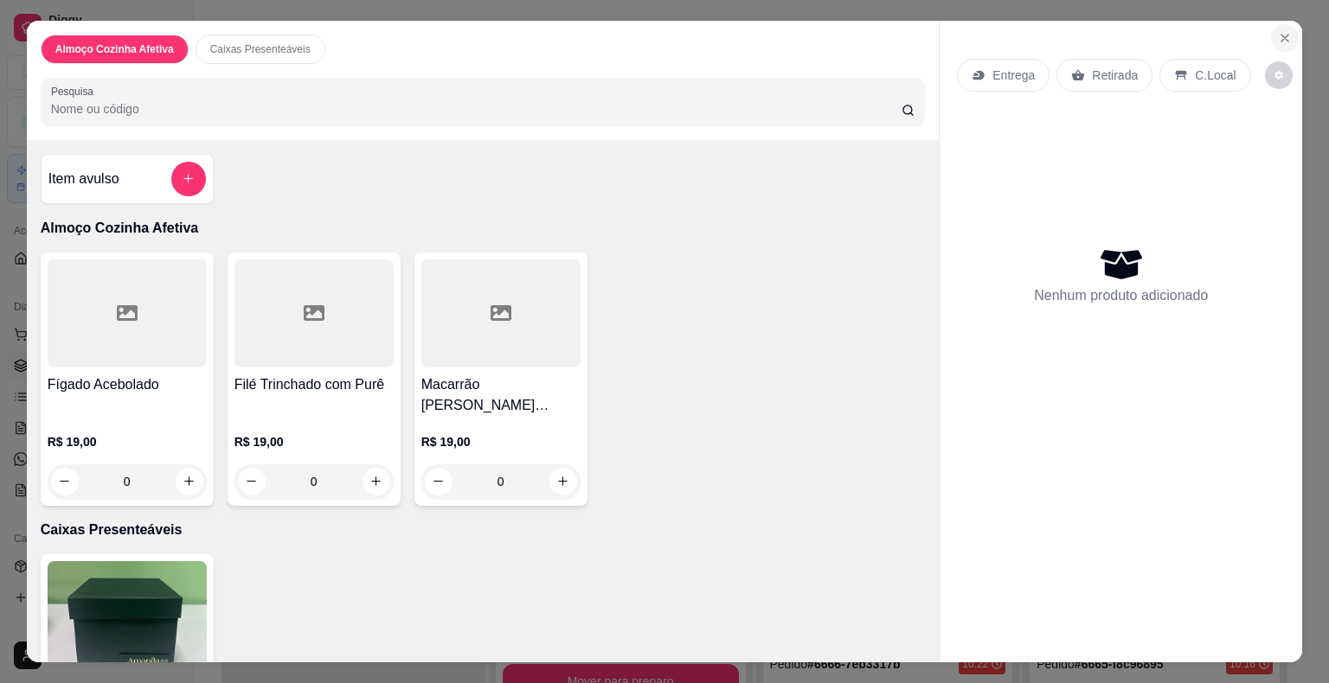
click at [1284, 31] on icon "Close" at bounding box center [1285, 38] width 14 height 14
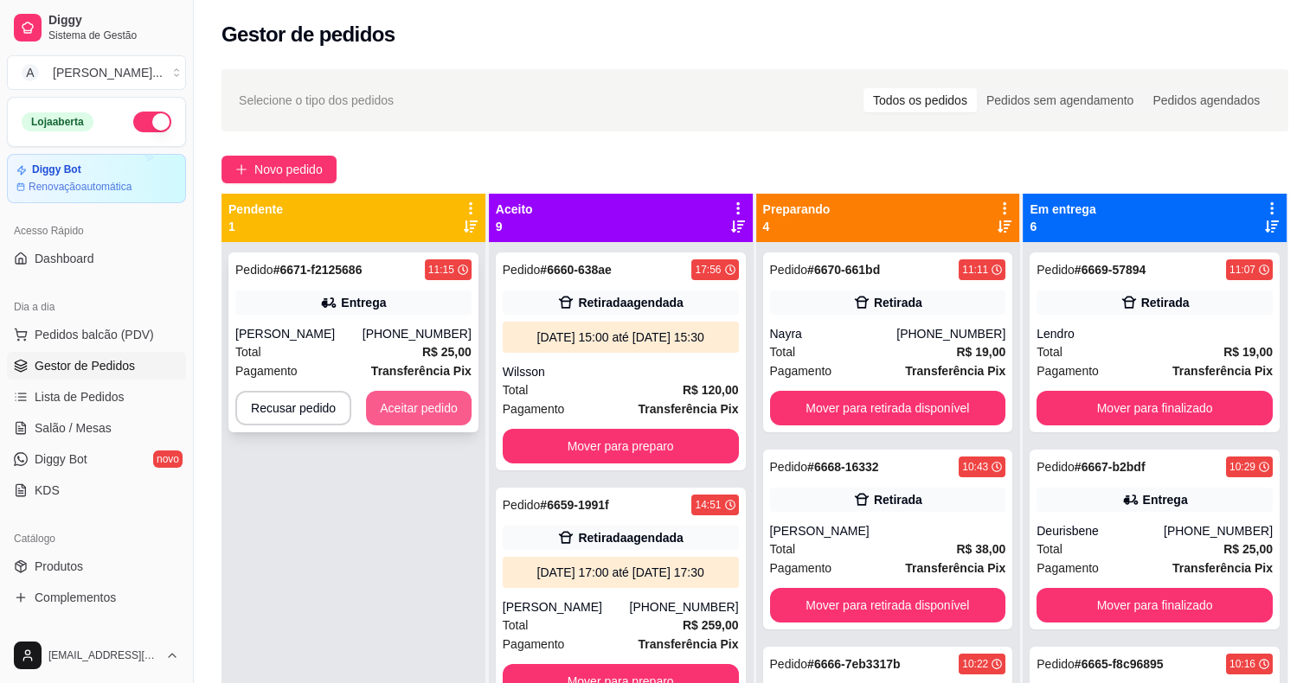
click at [437, 407] on button "Aceitar pedido" at bounding box center [419, 408] width 106 height 35
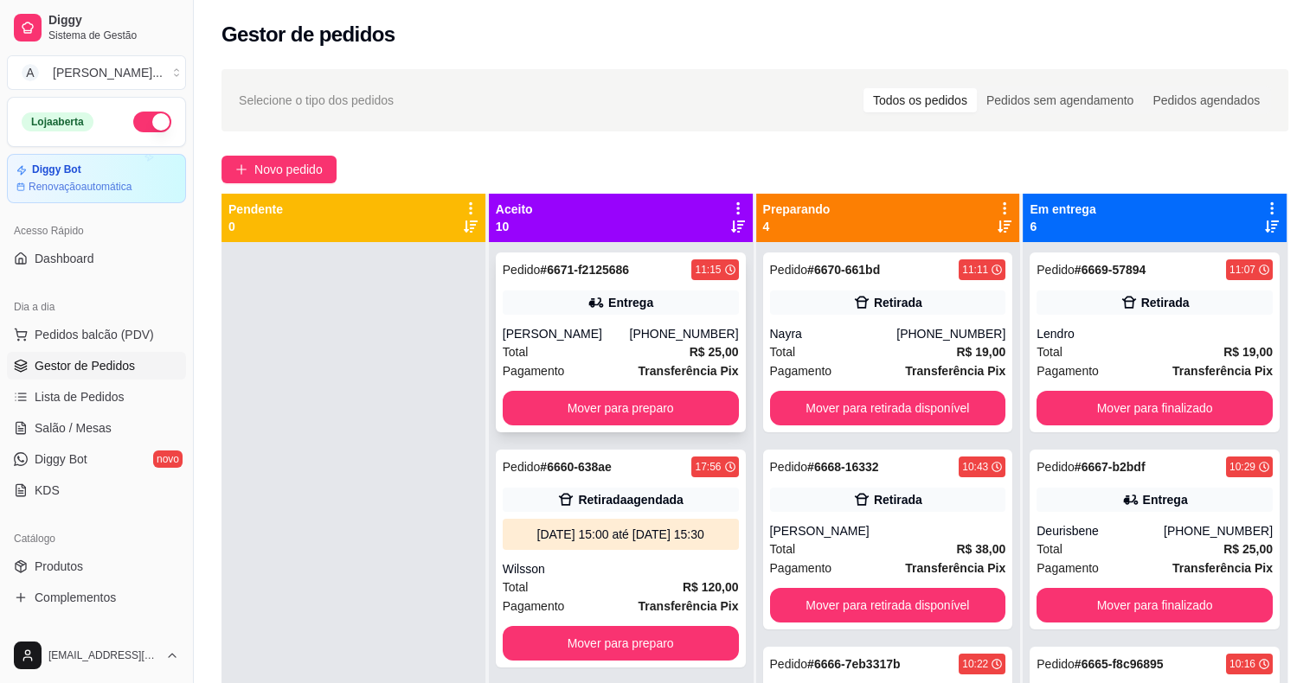
click at [545, 289] on div "Pedido # 6671-f2125686 11:15 Entrega [PERSON_NAME] [PHONE_NUMBER] Total R$ 25,0…" at bounding box center [621, 343] width 250 height 180
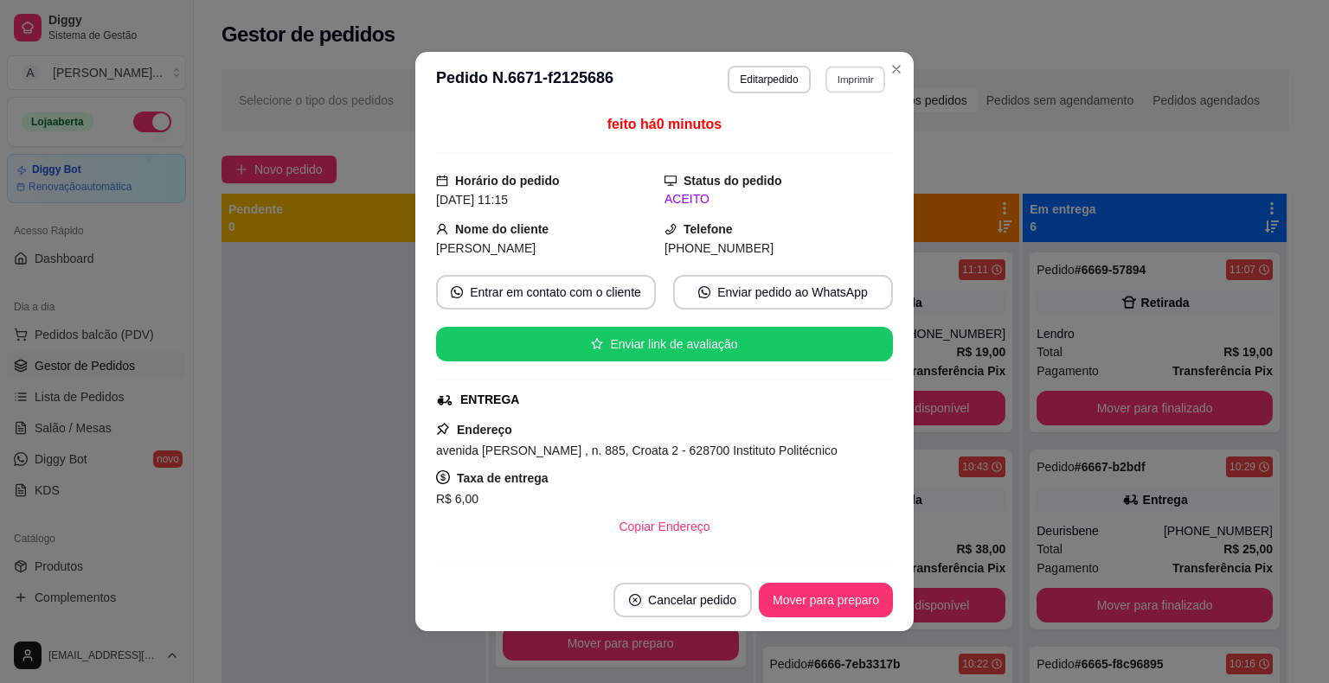
click at [844, 71] on button "Imprimir" at bounding box center [855, 79] width 60 height 27
click at [834, 138] on button "IMPRESSORA" at bounding box center [818, 140] width 125 height 28
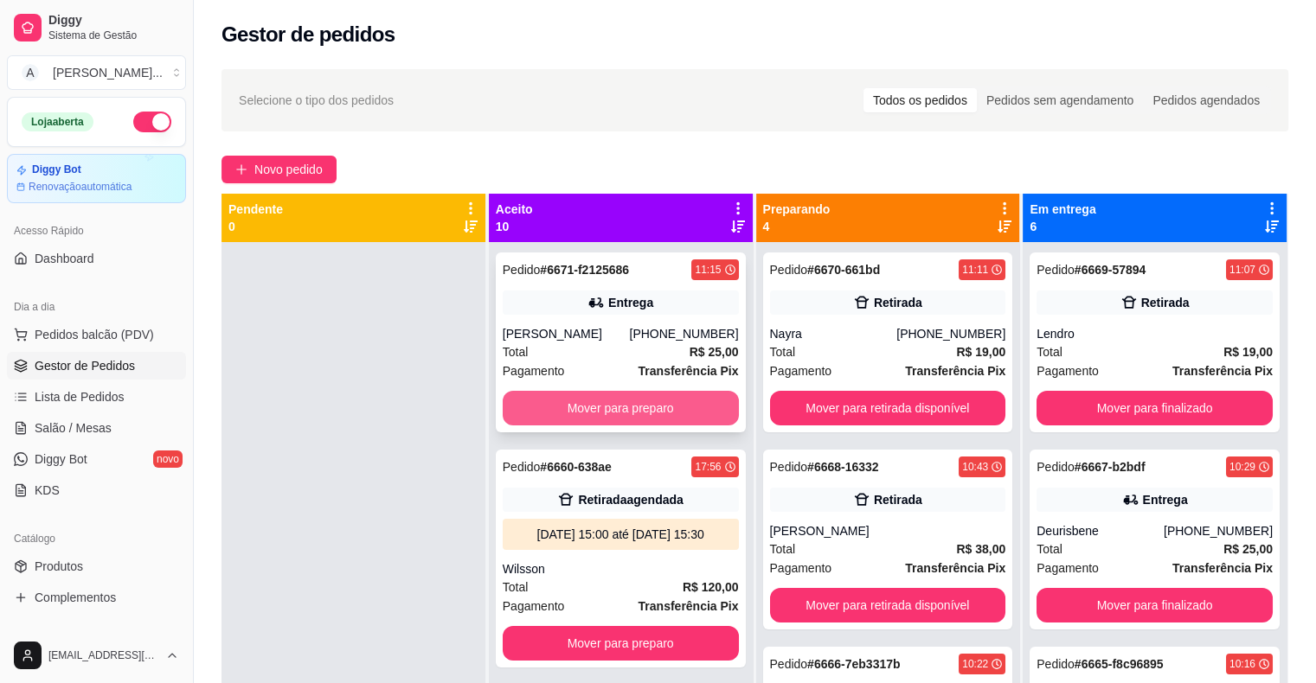
click at [652, 407] on button "Mover para preparo" at bounding box center [621, 408] width 236 height 35
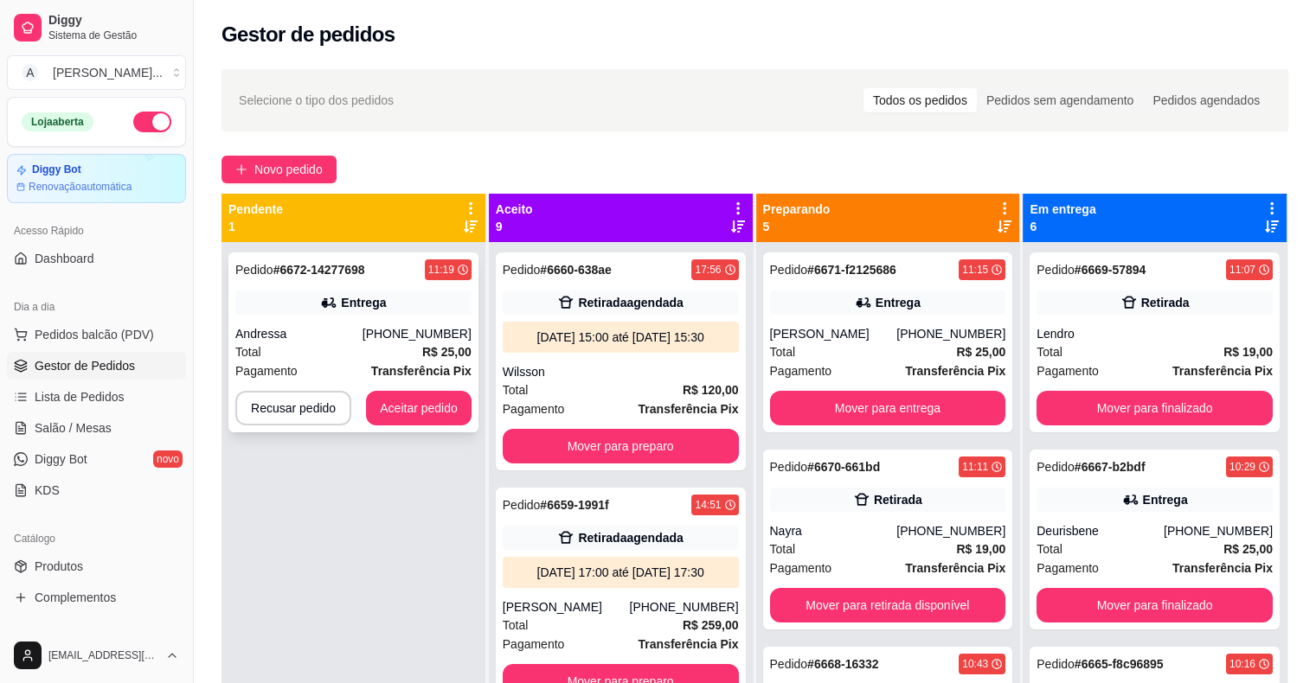
click at [369, 312] on div "Entrega" at bounding box center [353, 303] width 236 height 24
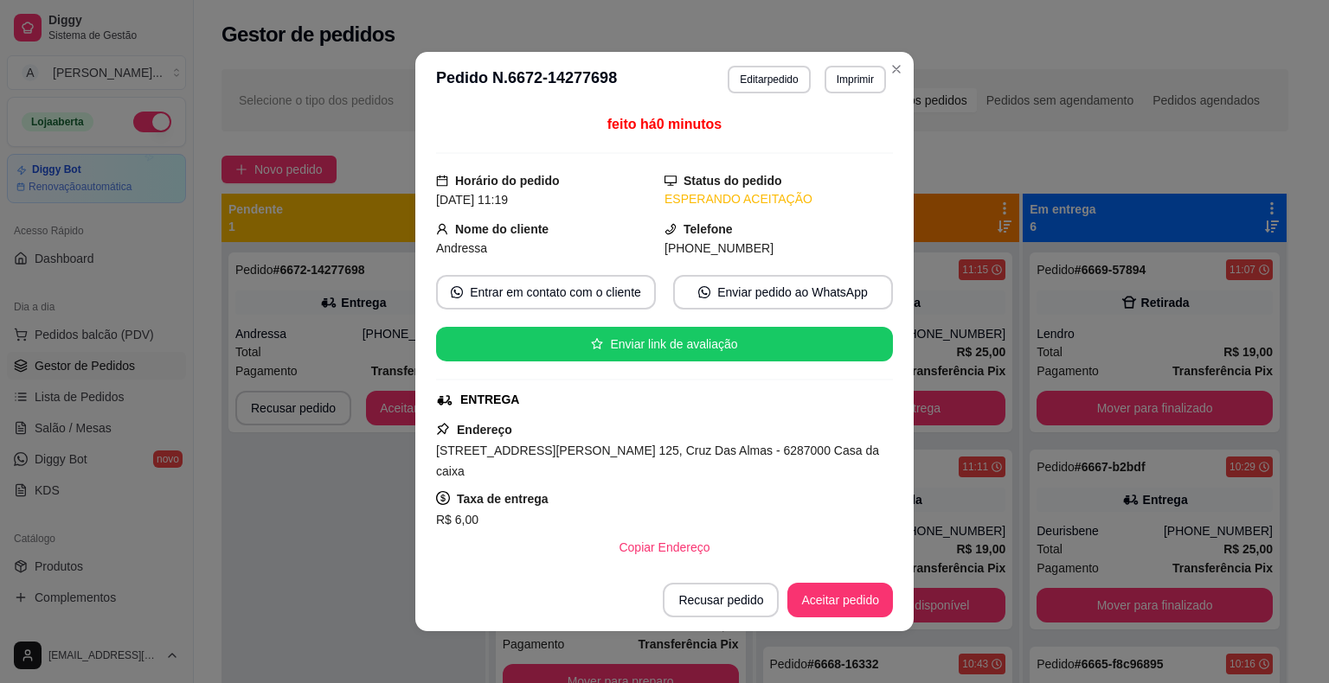
click at [834, 93] on header "**********" at bounding box center [664, 79] width 498 height 55
click at [837, 71] on button "Imprimir" at bounding box center [855, 79] width 60 height 27
click at [808, 133] on button "IMPRESSORA" at bounding box center [818, 139] width 121 height 27
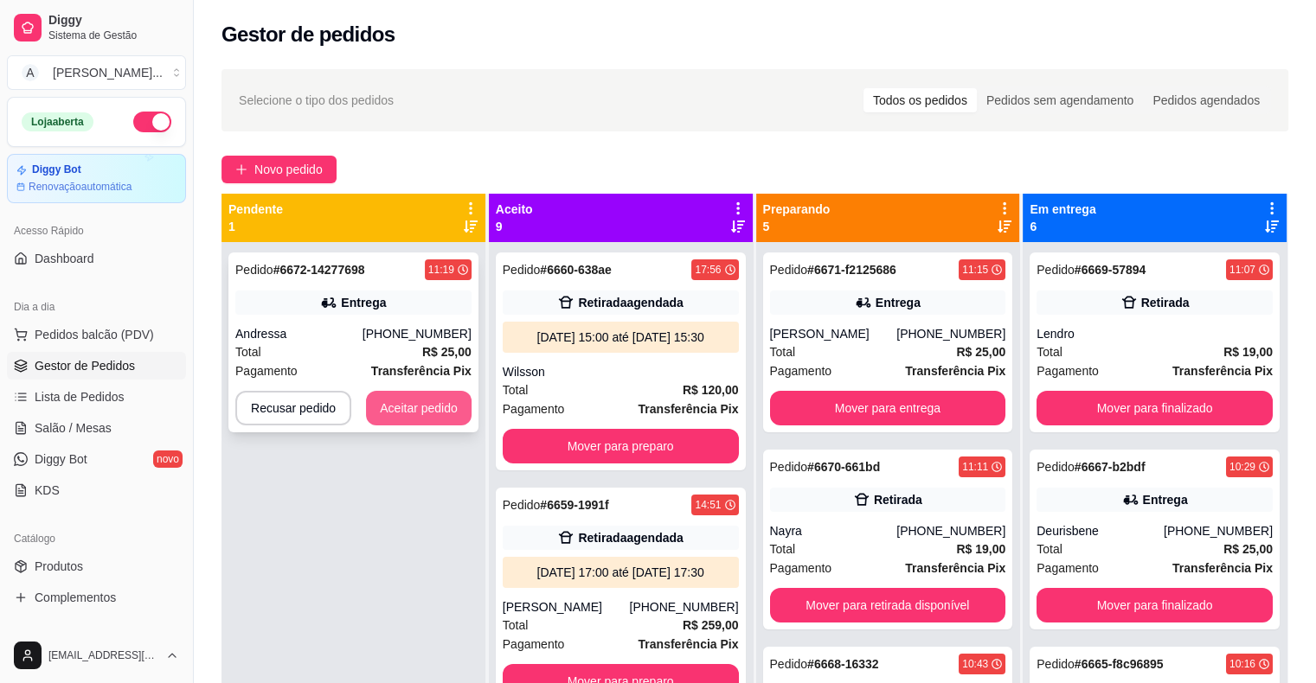
click at [415, 417] on button "Aceitar pedido" at bounding box center [419, 408] width 106 height 35
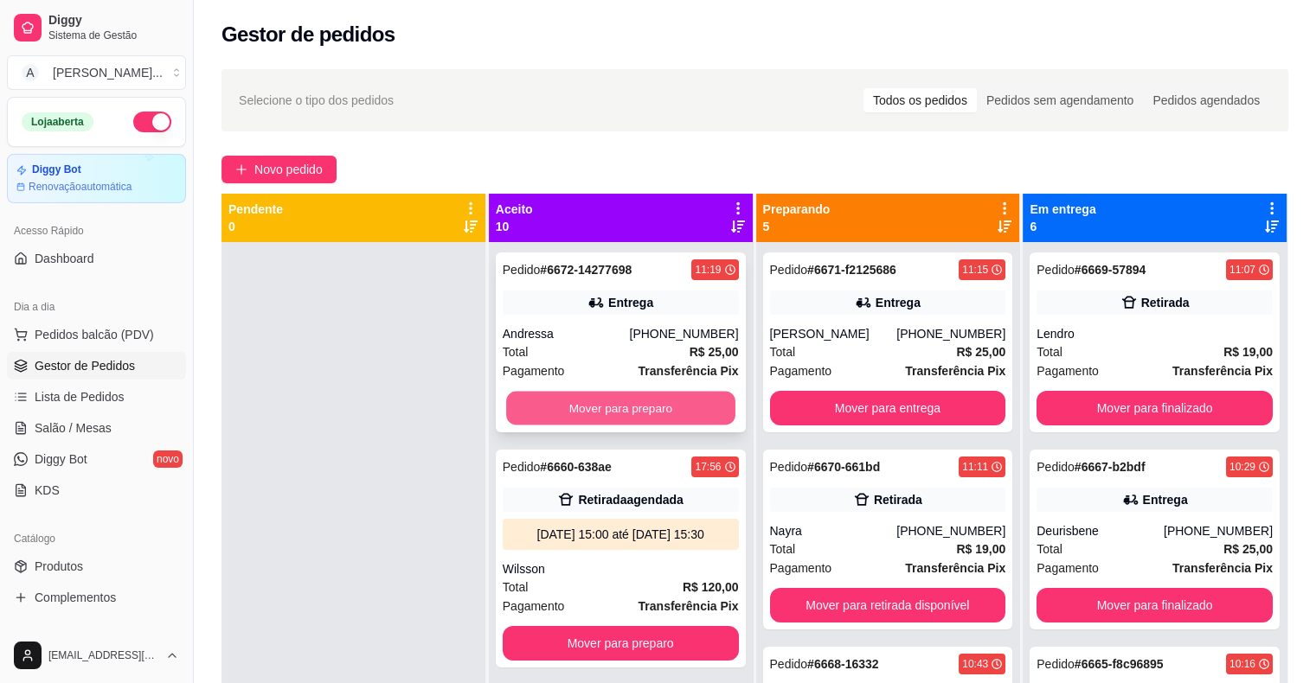
click at [561, 411] on button "Mover para preparo" at bounding box center [620, 409] width 229 height 34
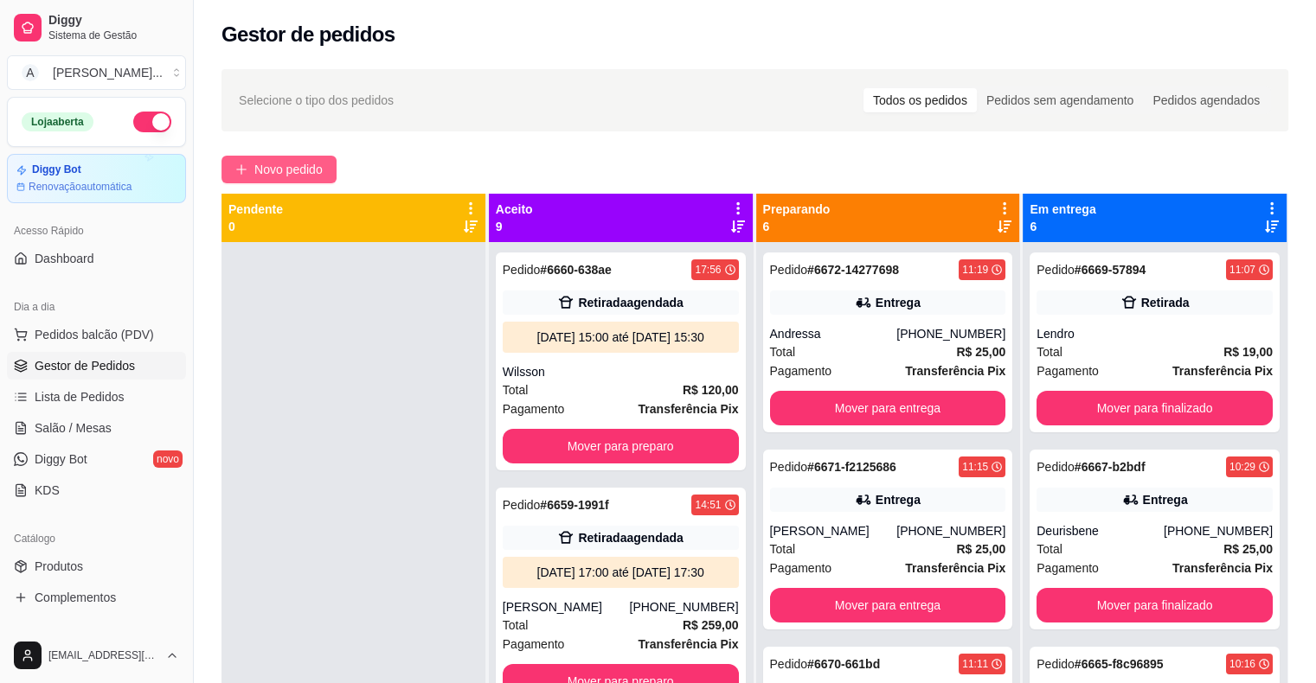
click at [270, 162] on span "Novo pedido" at bounding box center [288, 169] width 68 height 19
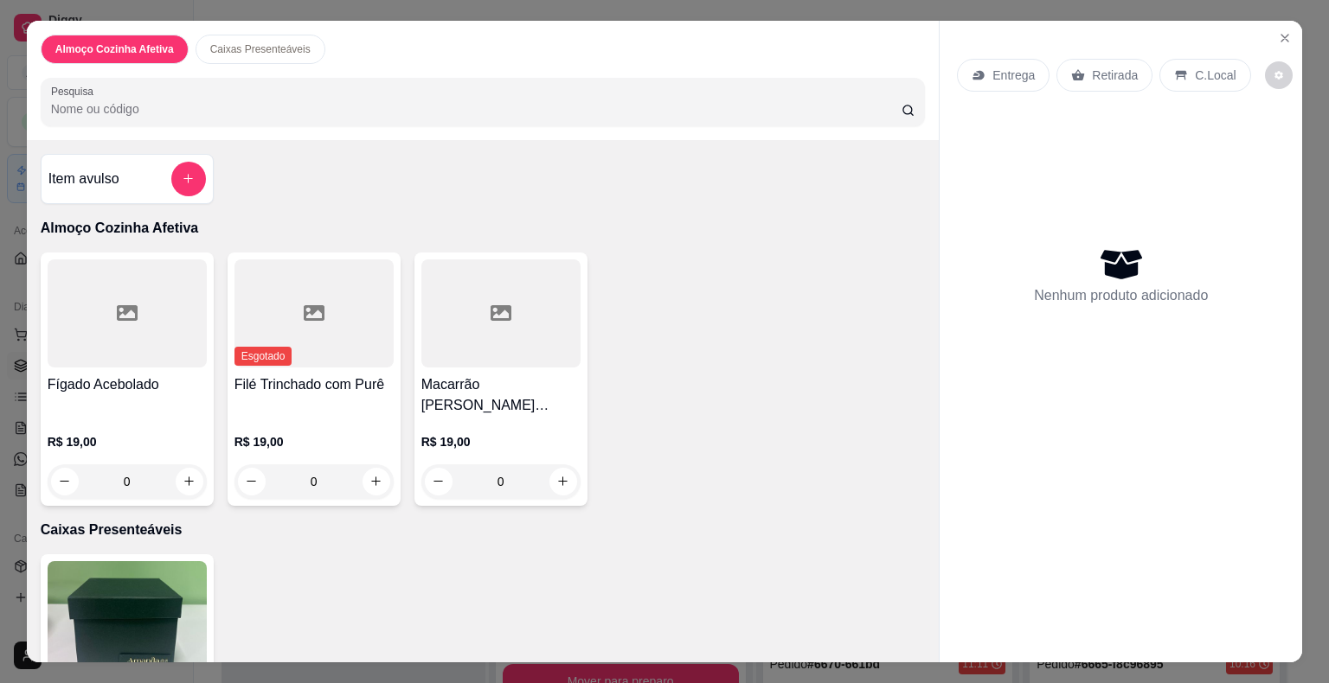
click at [112, 402] on div "Fígado Acebolado" at bounding box center [127, 396] width 159 height 42
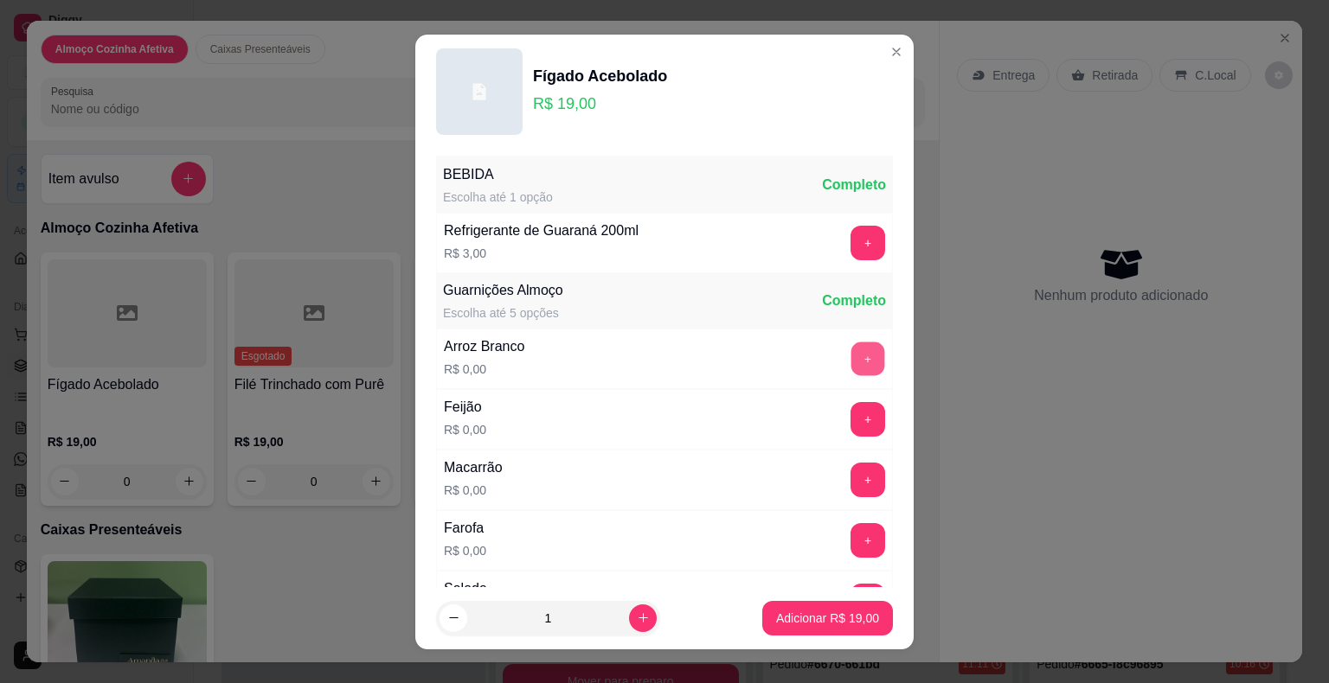
click at [851, 362] on button "+" at bounding box center [868, 359] width 34 height 34
click at [850, 482] on button "+" at bounding box center [867, 480] width 35 height 35
click at [851, 545] on button "+" at bounding box center [868, 540] width 34 height 34
click at [804, 614] on p "Adicionar R$ 19,00" at bounding box center [828, 618] width 100 height 16
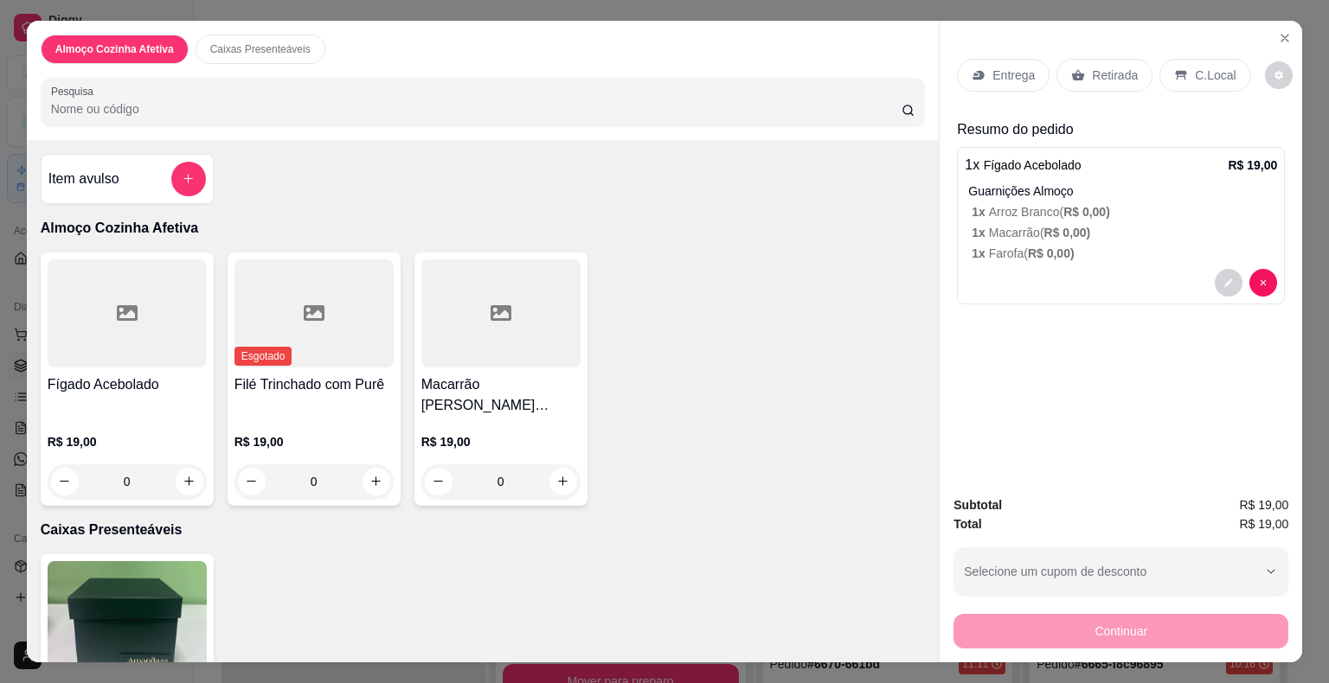
click at [142, 389] on div "Fígado Acebolado" at bounding box center [127, 396] width 159 height 42
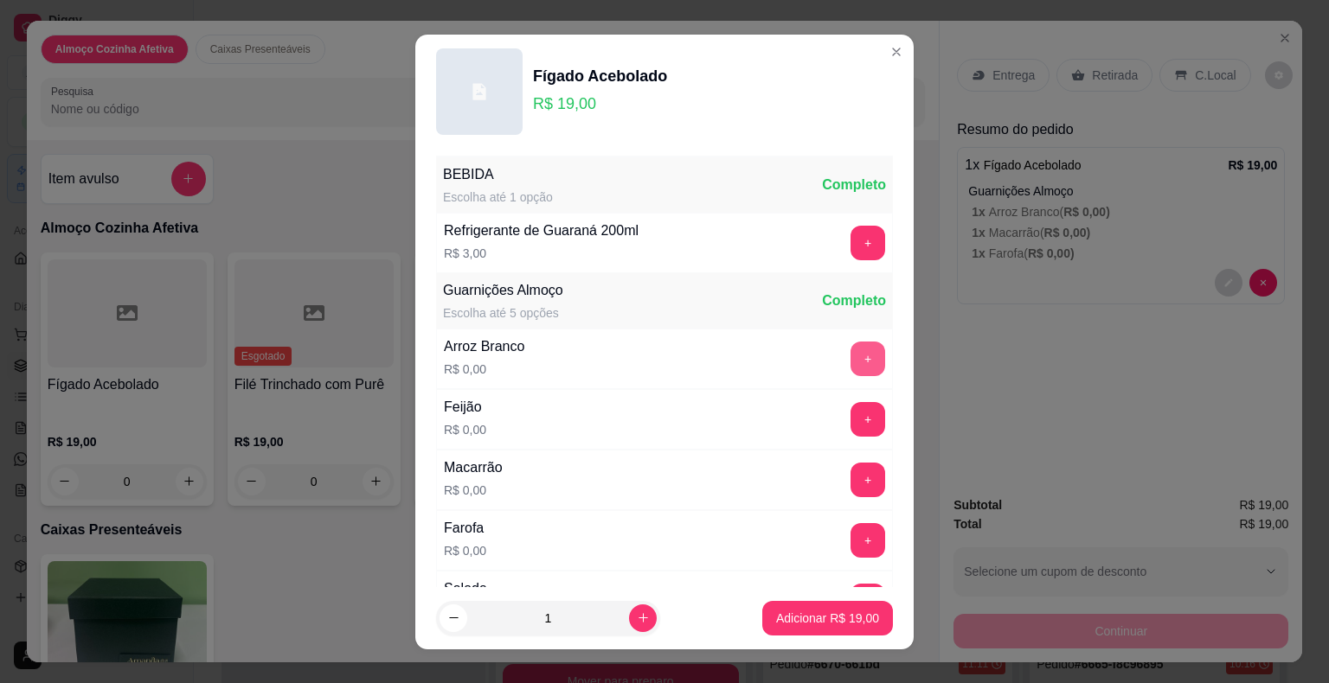
click at [850, 357] on button "+" at bounding box center [867, 359] width 35 height 35
click at [851, 530] on button "+" at bounding box center [868, 540] width 34 height 34
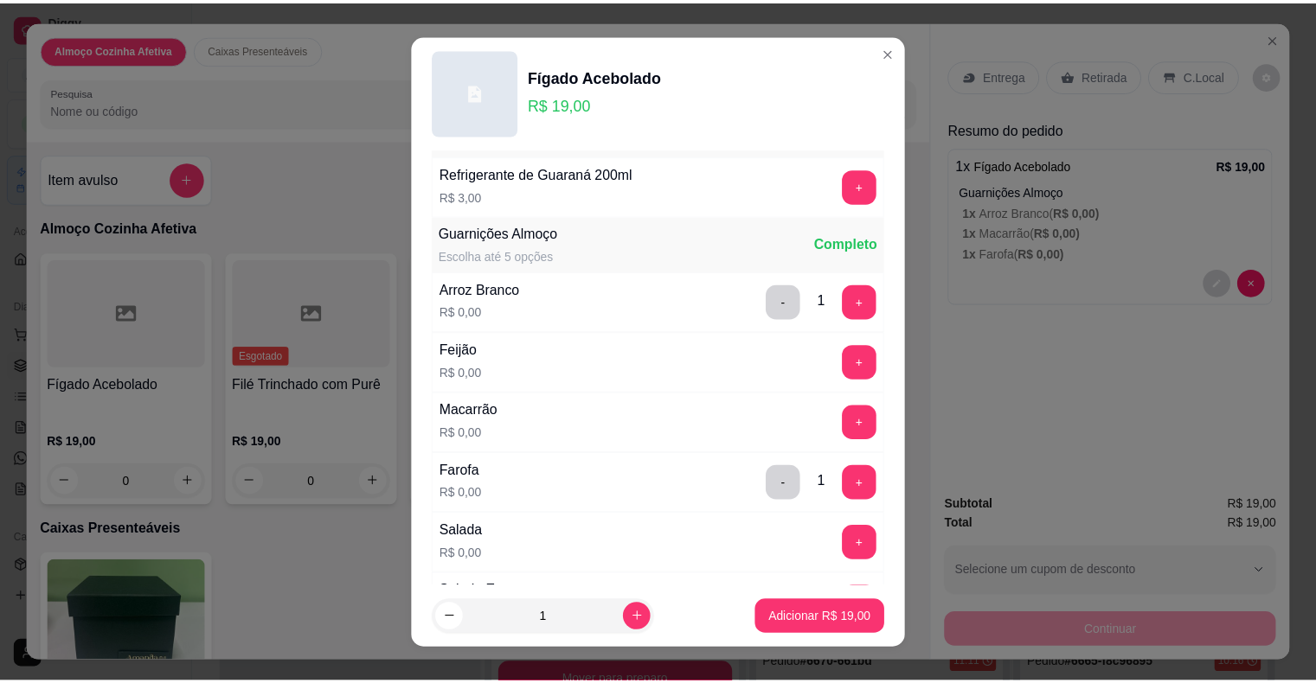
scroll to position [87, 0]
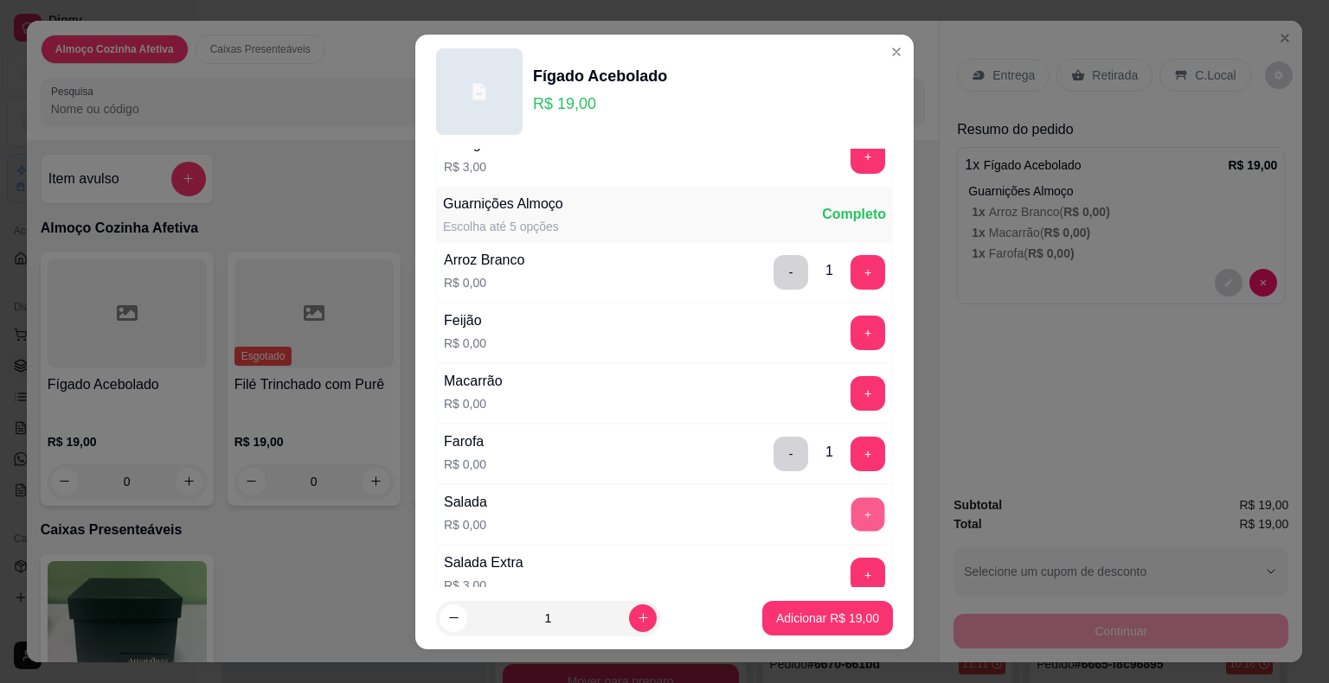
click at [851, 520] on button "+" at bounding box center [868, 514] width 34 height 34
click at [817, 618] on p "Adicionar R$ 19,00" at bounding box center [827, 618] width 103 height 17
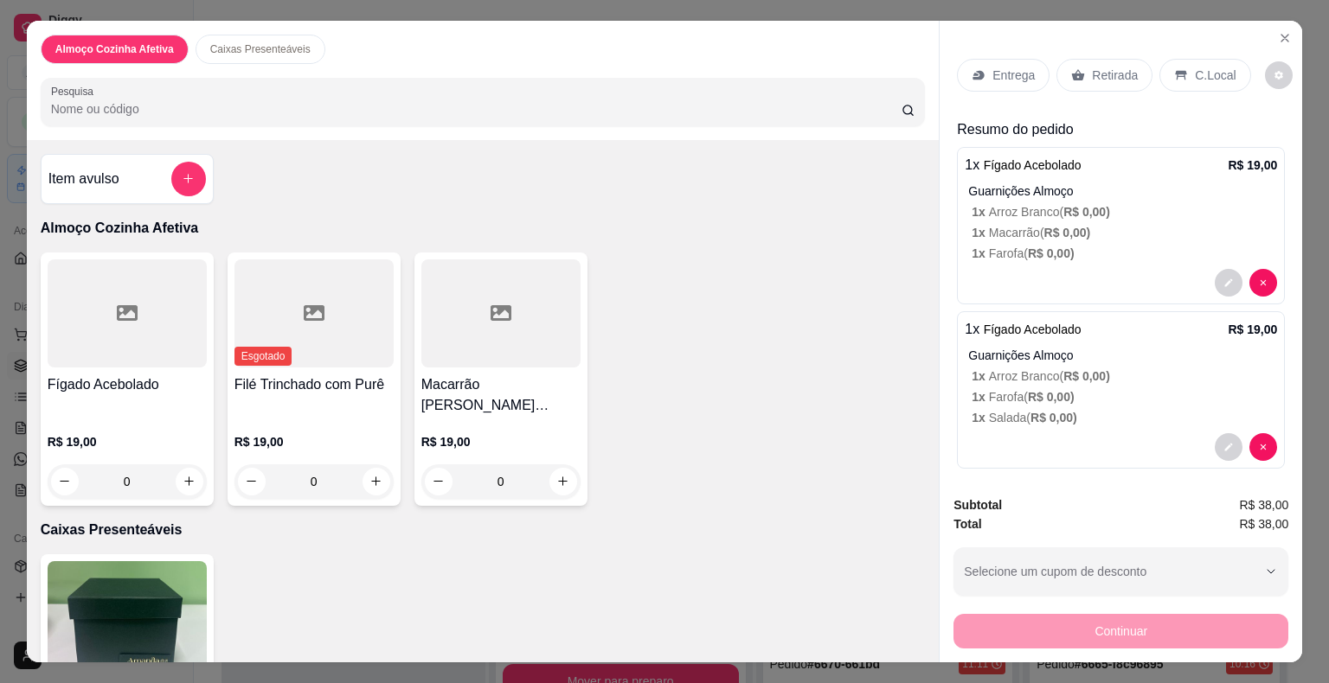
click at [1079, 59] on div "Retirada" at bounding box center [1104, 75] width 96 height 33
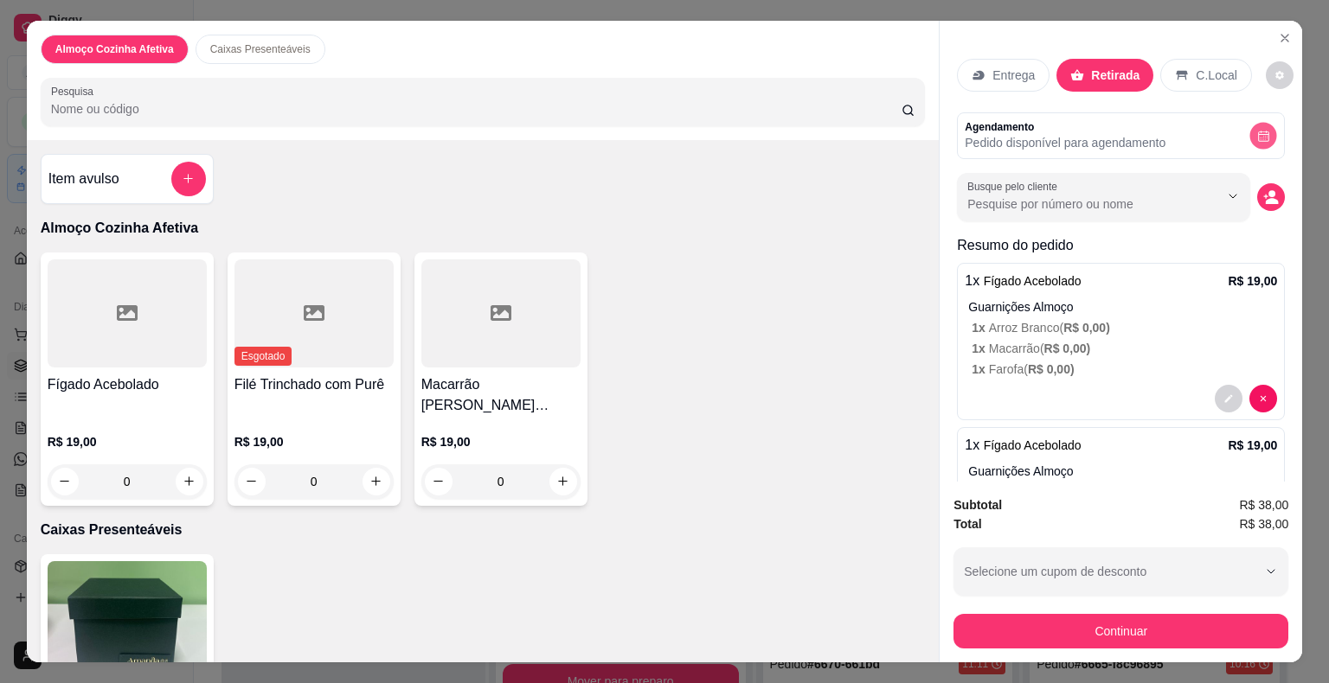
click at [1257, 129] on icon "decrease-product-quantity" at bounding box center [1263, 135] width 13 height 13
click at [1268, 190] on circle "decrease-product-quantity" at bounding box center [1271, 193] width 7 height 7
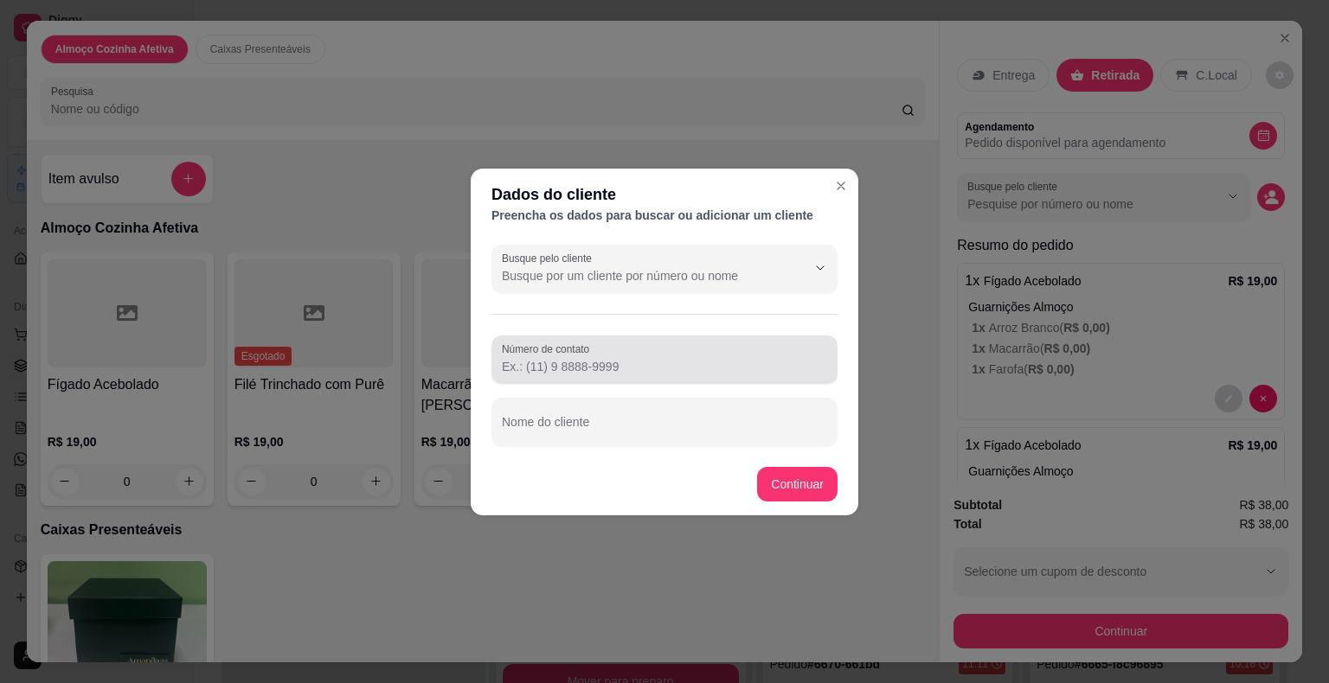
click at [632, 354] on div at bounding box center [664, 360] width 325 height 35
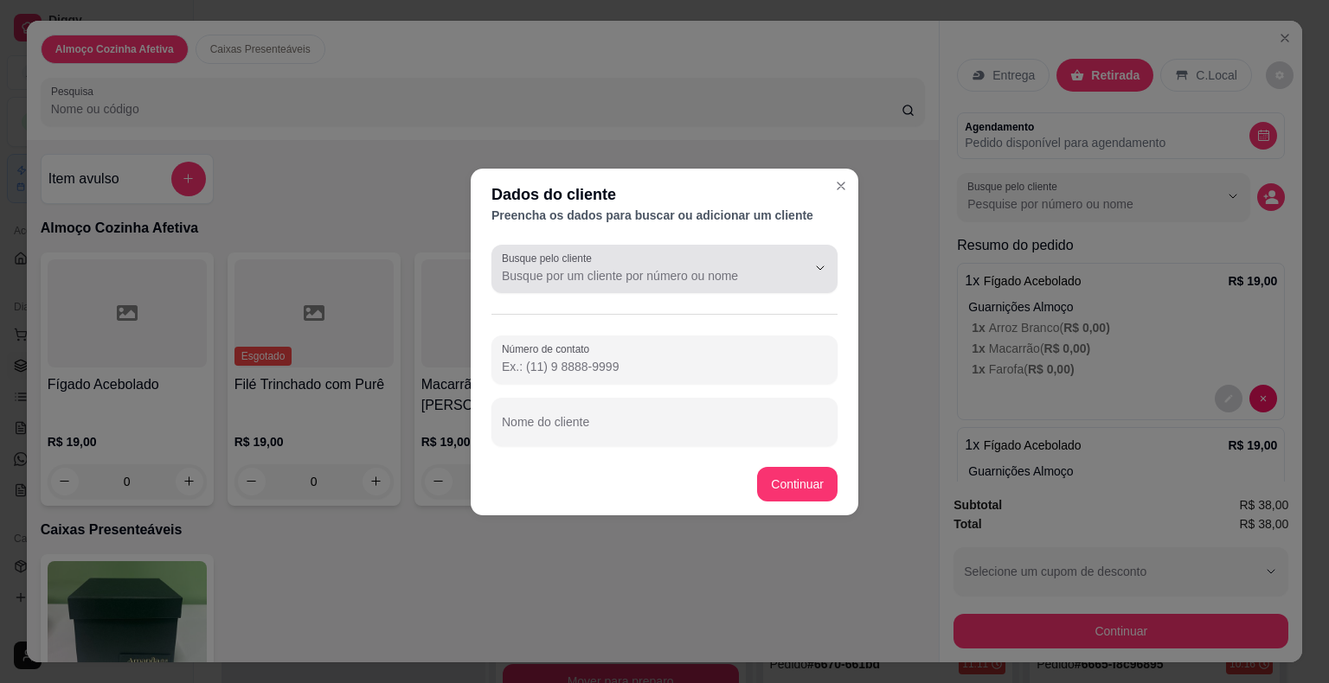
click at [574, 269] on input "Busque pelo cliente" at bounding box center [640, 275] width 277 height 17
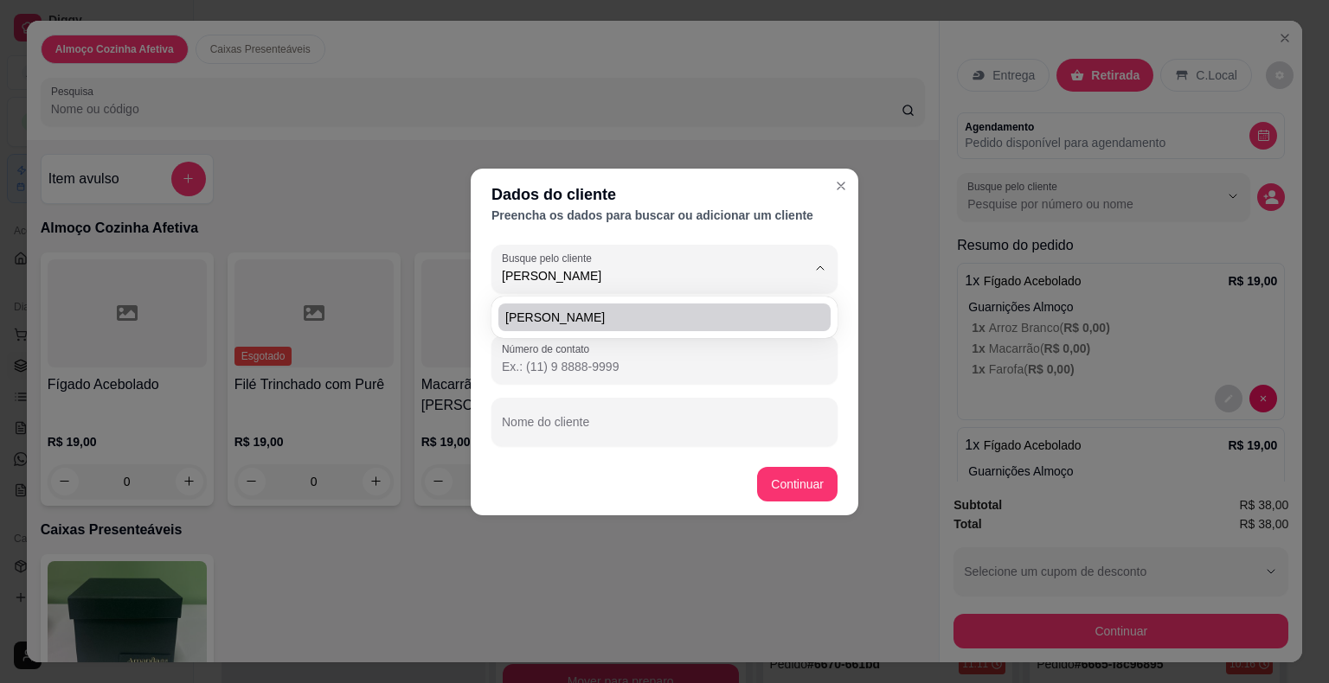
click at [569, 311] on span "[PERSON_NAME]" at bounding box center [655, 317] width 301 height 17
type input "[PERSON_NAME]"
type input "[PHONE_NUMBER]"
type input "[PERSON_NAME]"
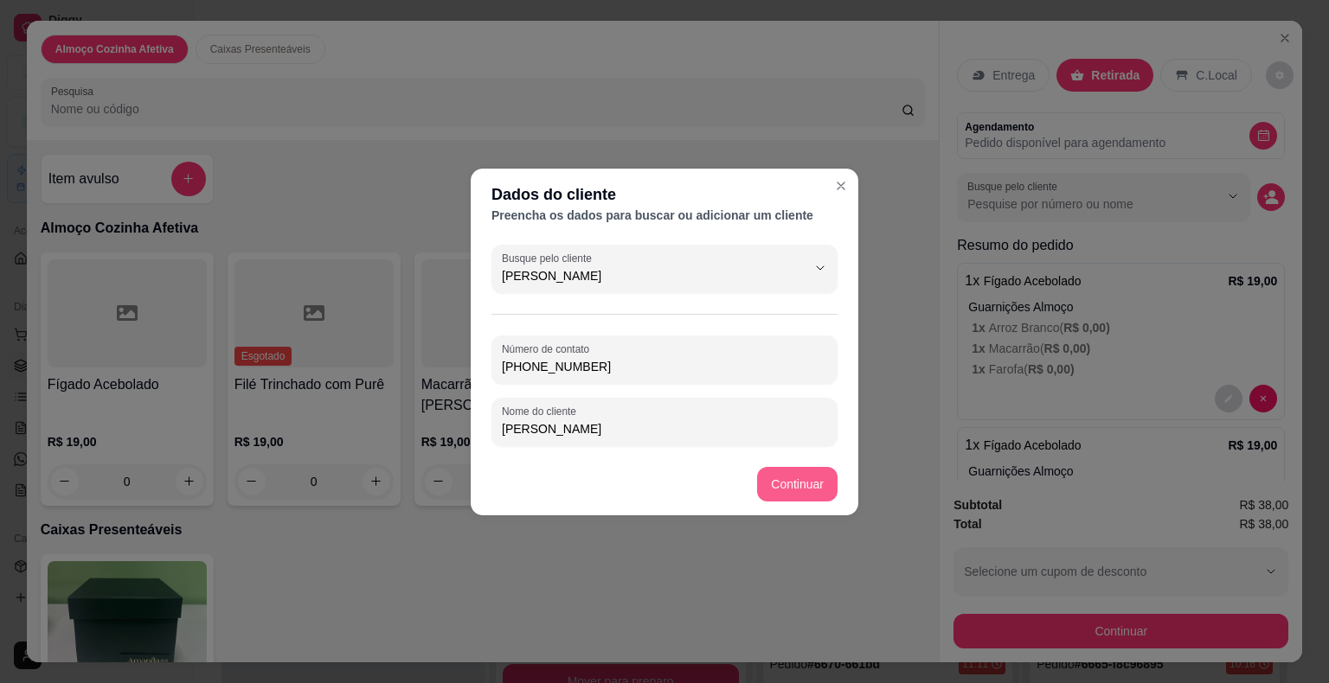
type input "[PERSON_NAME]"
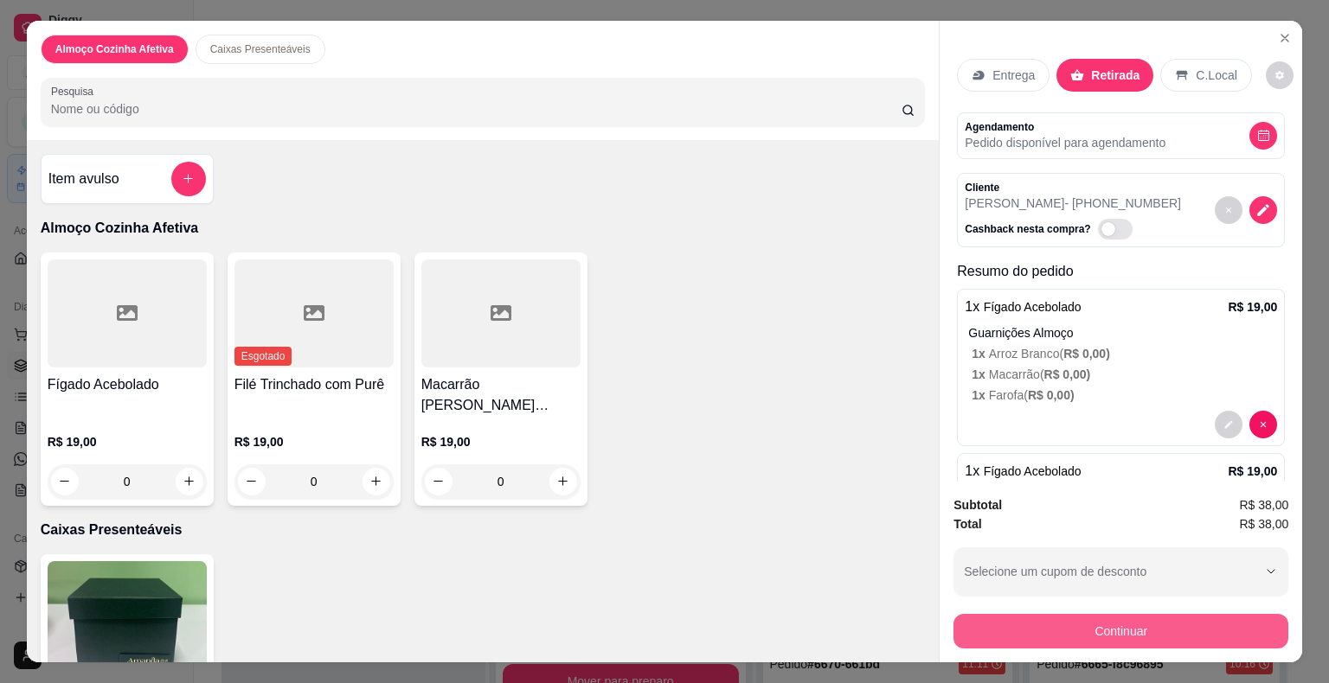
click at [991, 619] on button "Continuar" at bounding box center [1120, 631] width 335 height 35
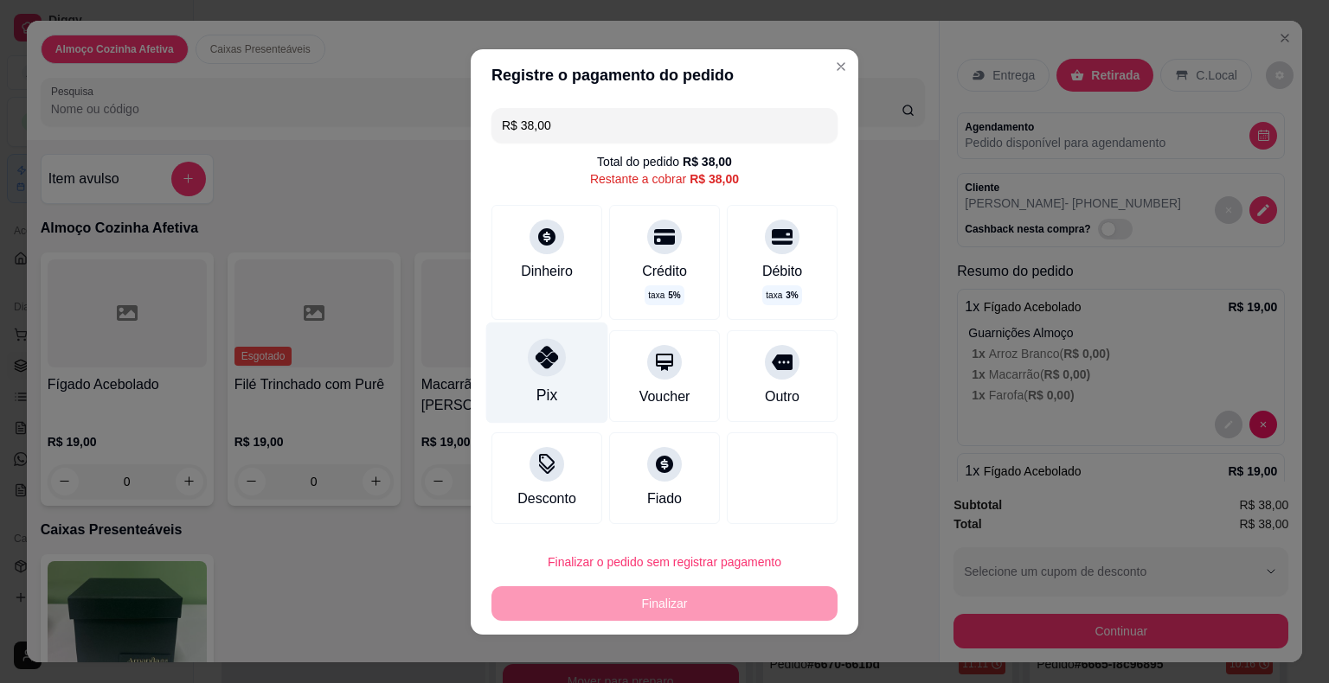
click at [534, 369] on div at bounding box center [547, 357] width 38 height 38
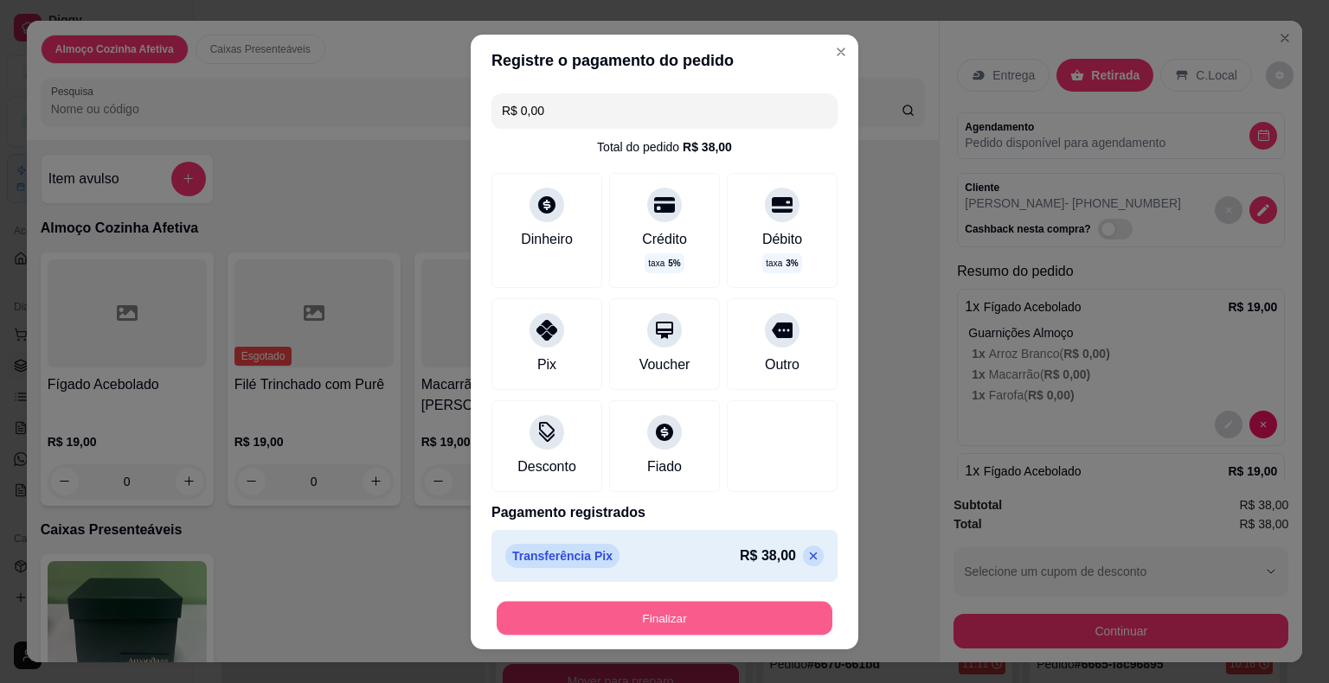
click at [627, 616] on button "Finalizar" at bounding box center [665, 618] width 336 height 34
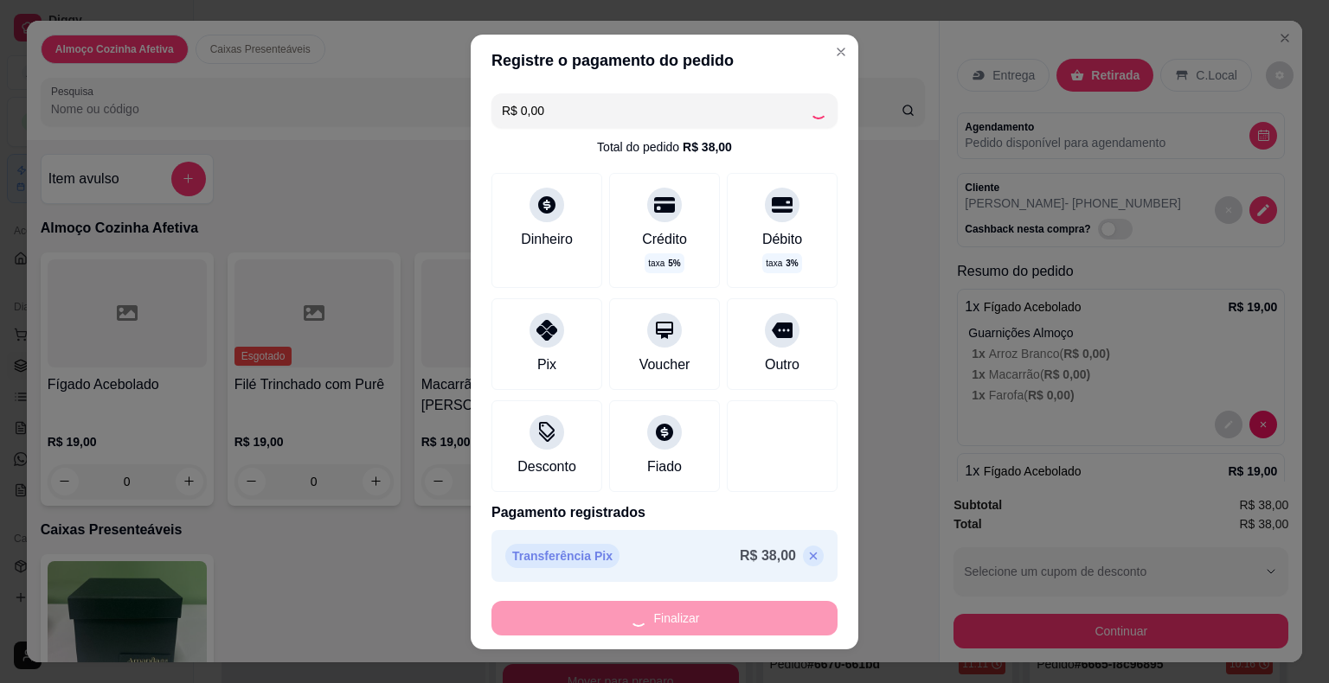
type input "-R$ 38,00"
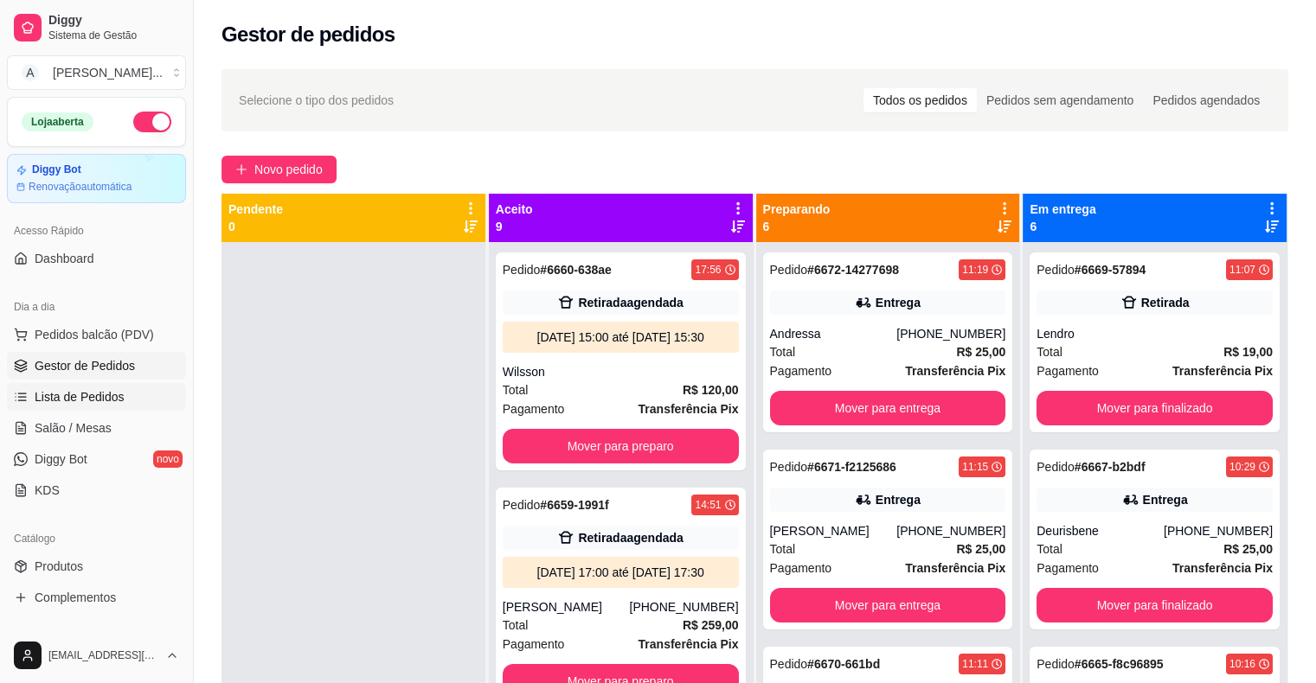
click at [53, 396] on span "Lista de Pedidos" at bounding box center [80, 396] width 90 height 17
